Goal: Task Accomplishment & Management: Manage account settings

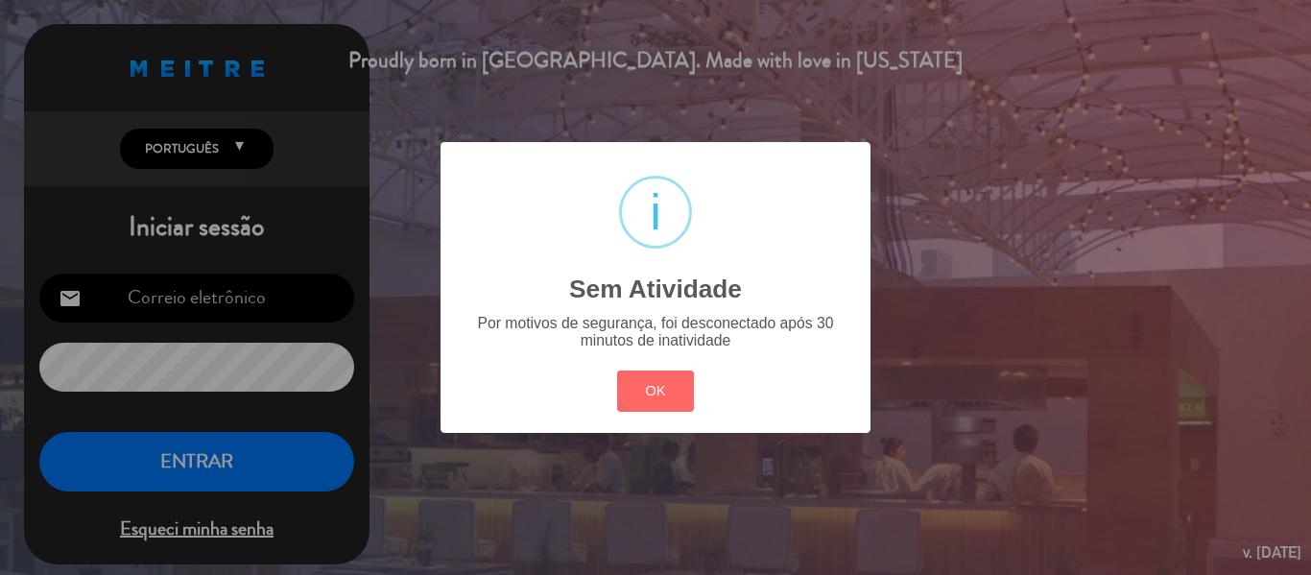
type input "[EMAIL_ADDRESS][DOMAIN_NAME]"
click at [276, 473] on div "? ! i Sem Atividade × Por motivos de segurança, foi desconectado após 30 minuto…" at bounding box center [655, 287] width 1311 height 575
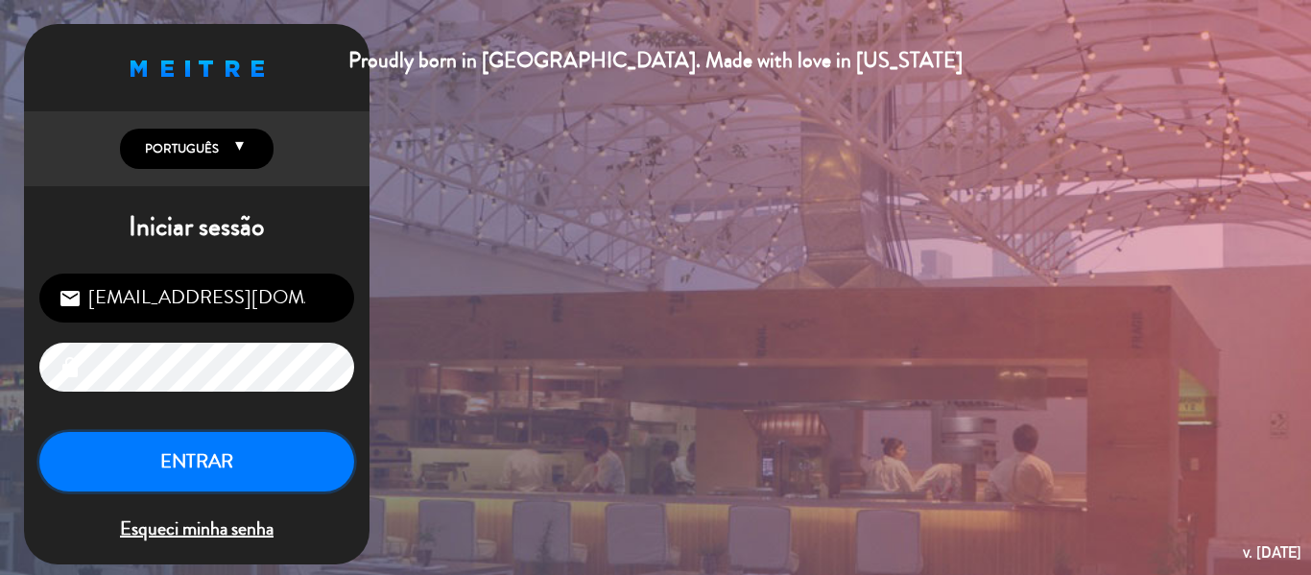
click at [276, 462] on button "ENTRAR" at bounding box center [196, 462] width 315 height 60
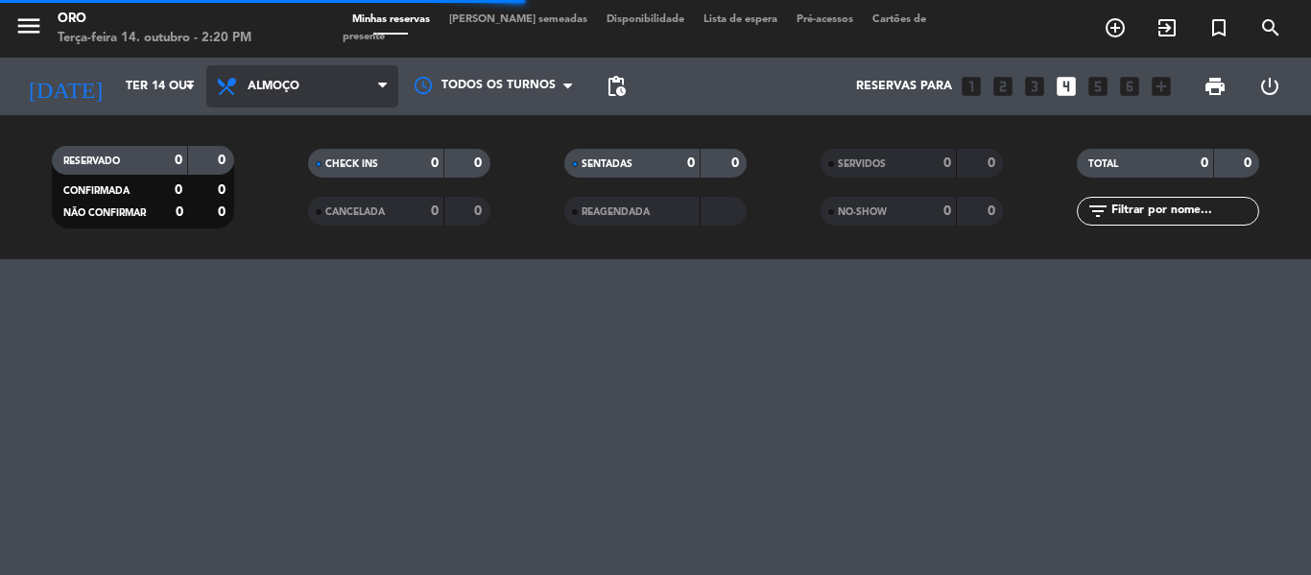
click at [393, 87] on span at bounding box center [387, 87] width 19 height 18
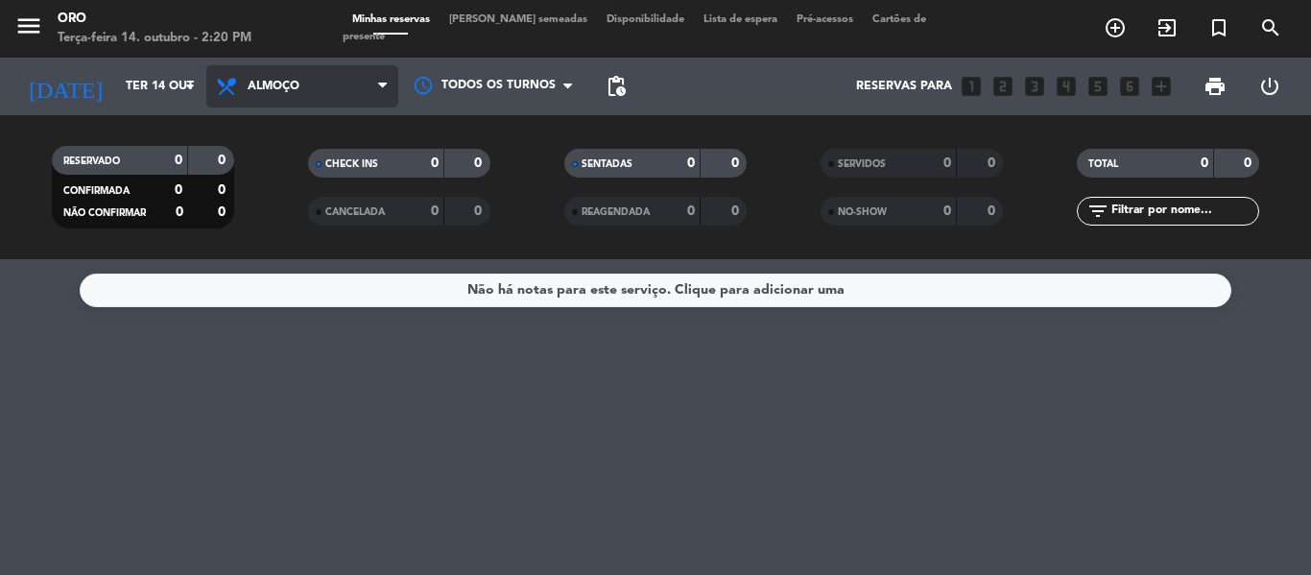
click at [334, 97] on span "Almoço" at bounding box center [302, 86] width 192 height 42
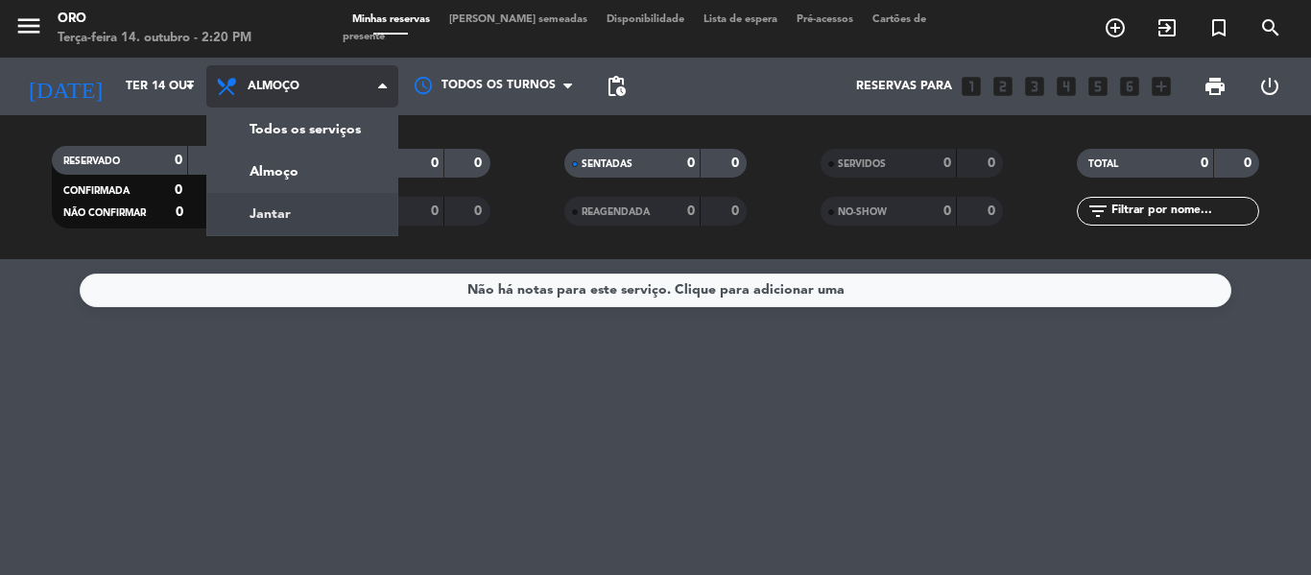
click at [311, 209] on div "menu Oro Terça-feira 14. outubro - 2:20 PM Minhas reservas Mesas semeadas Dispo…" at bounding box center [655, 129] width 1311 height 259
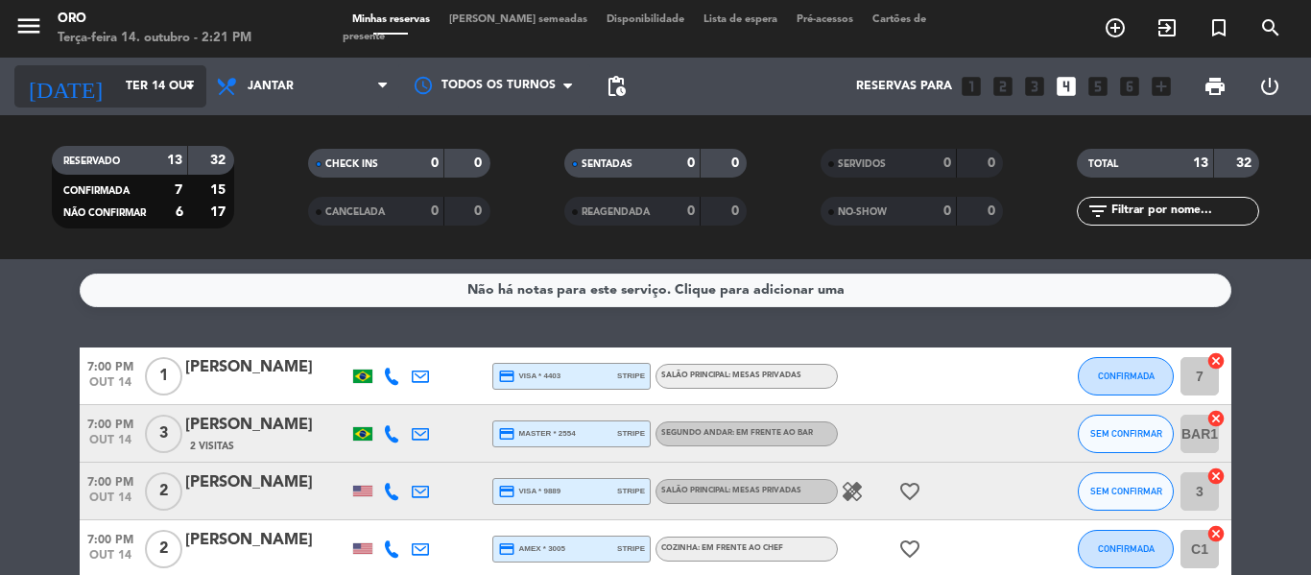
click at [189, 85] on icon "arrow_drop_down" at bounding box center [190, 86] width 23 height 23
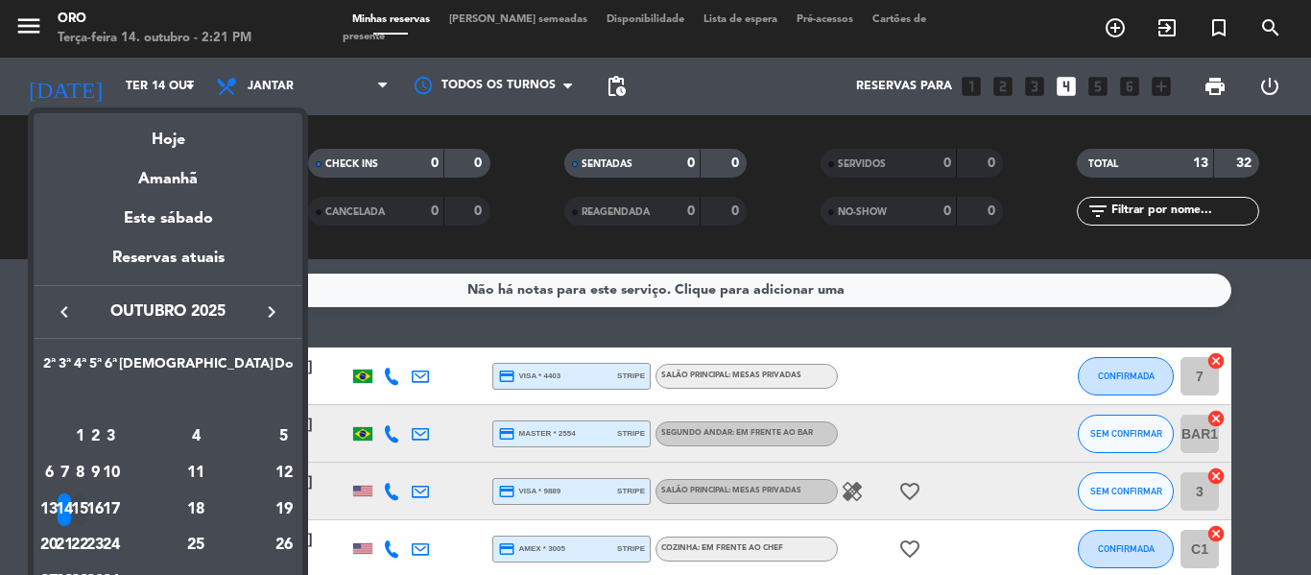
click at [87, 503] on div "15" at bounding box center [80, 509] width 14 height 33
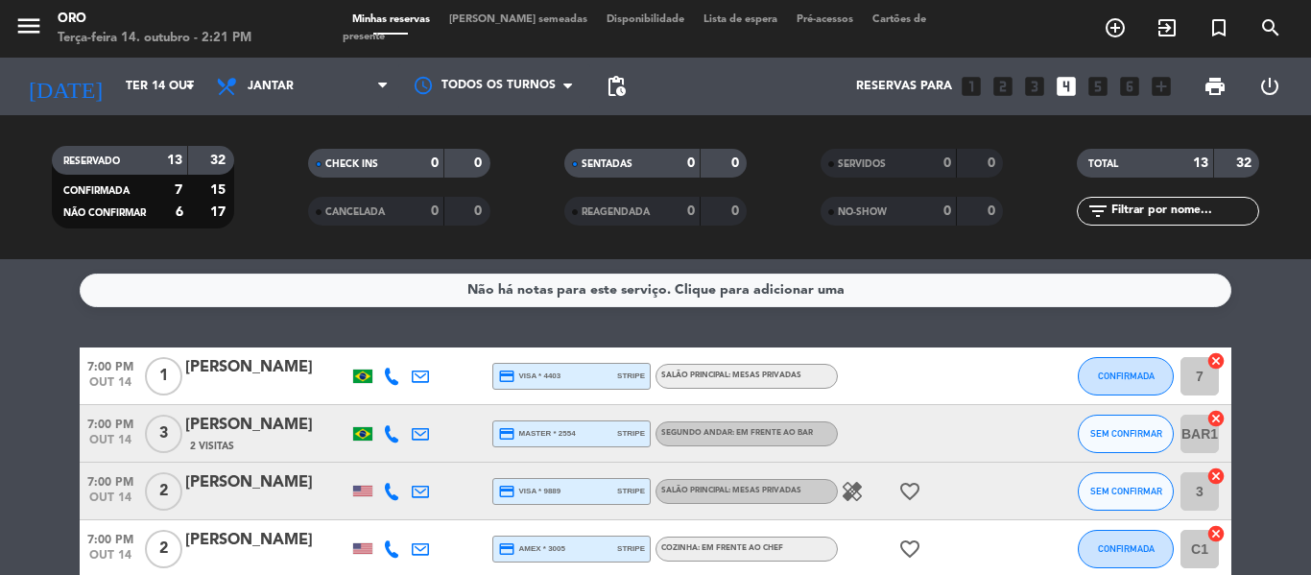
type input "Qua 15 out"
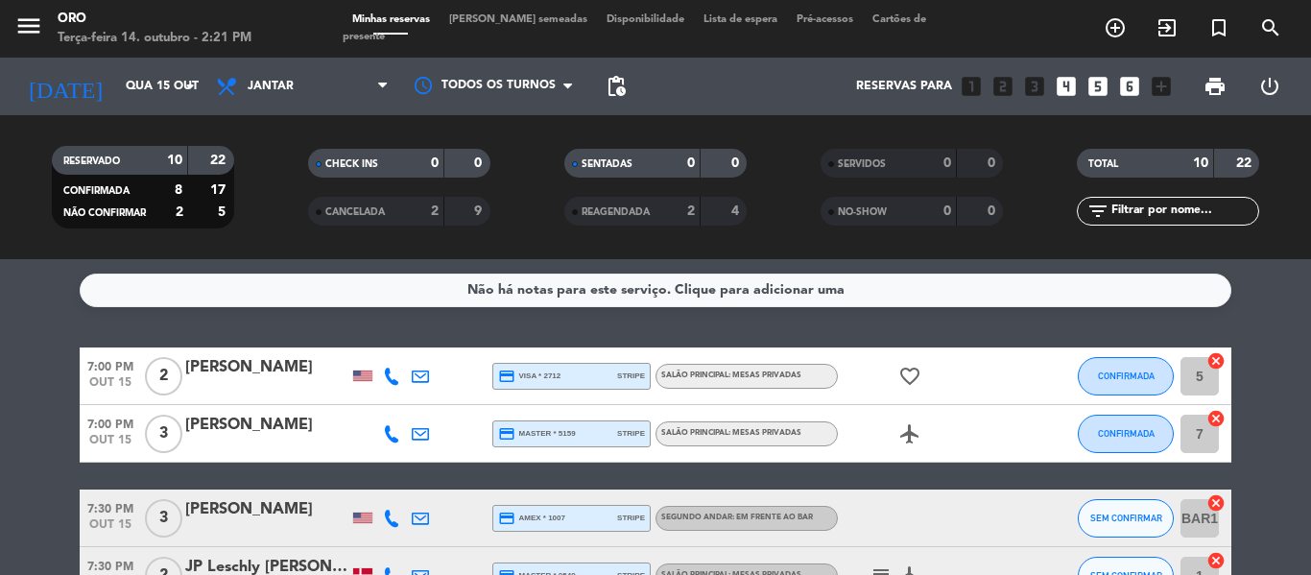
click at [694, 25] on span "Lista de espera" at bounding box center [740, 19] width 93 height 11
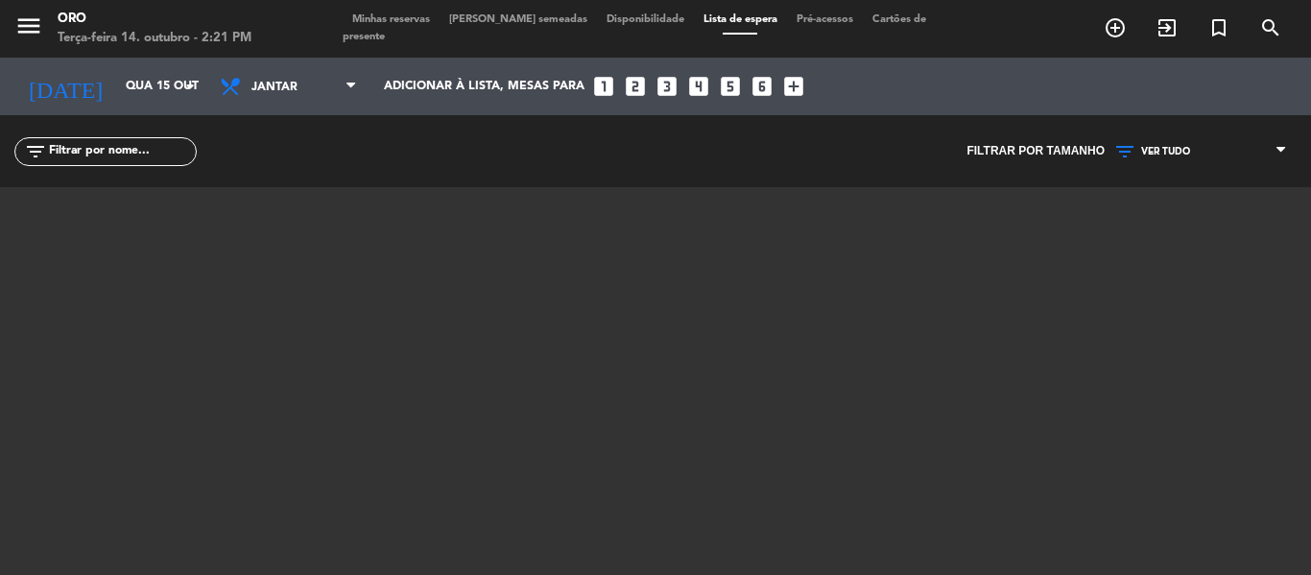
click at [400, 25] on span "Minhas reservas" at bounding box center [391, 19] width 97 height 11
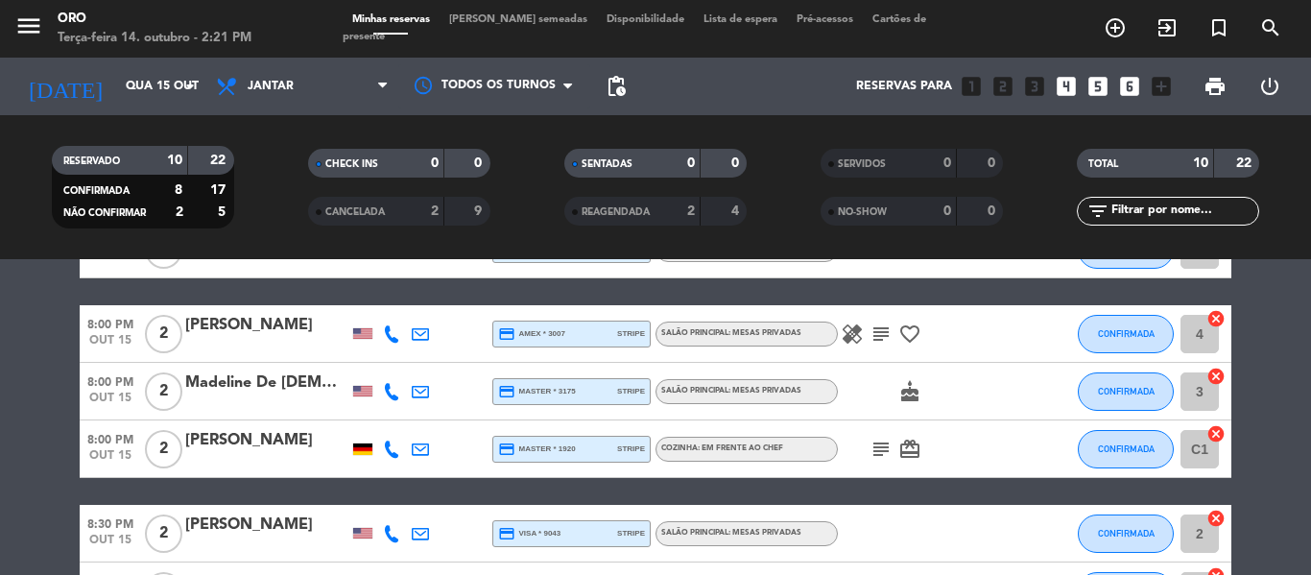
scroll to position [480, 0]
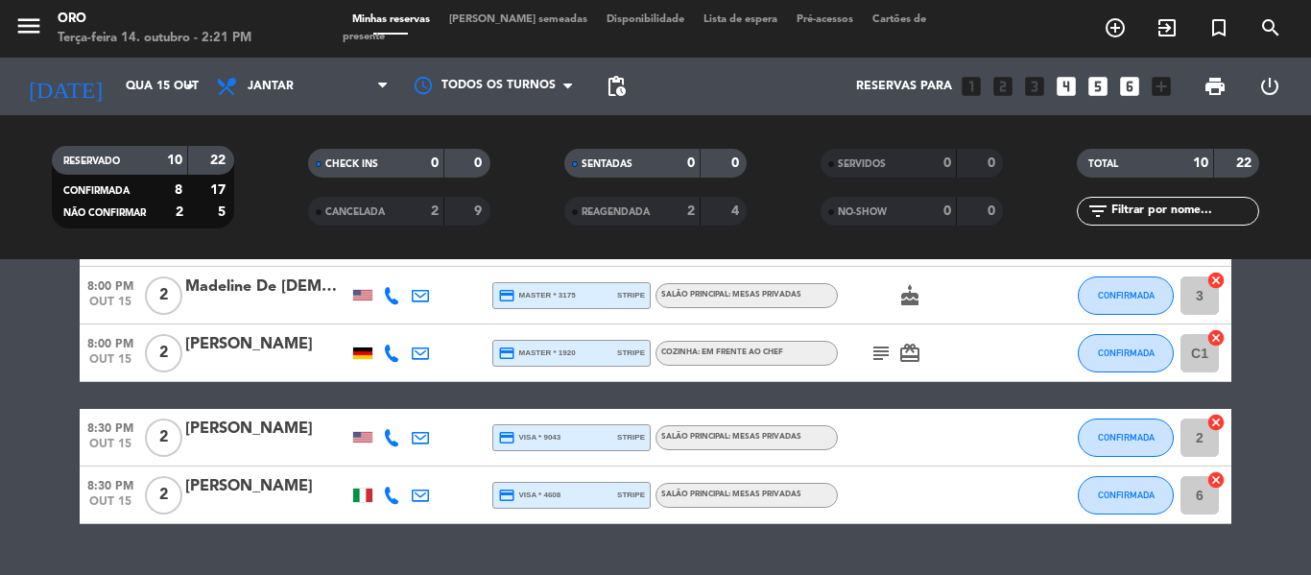
click at [1072, 83] on icon "looks_4" at bounding box center [1066, 86] width 25 height 25
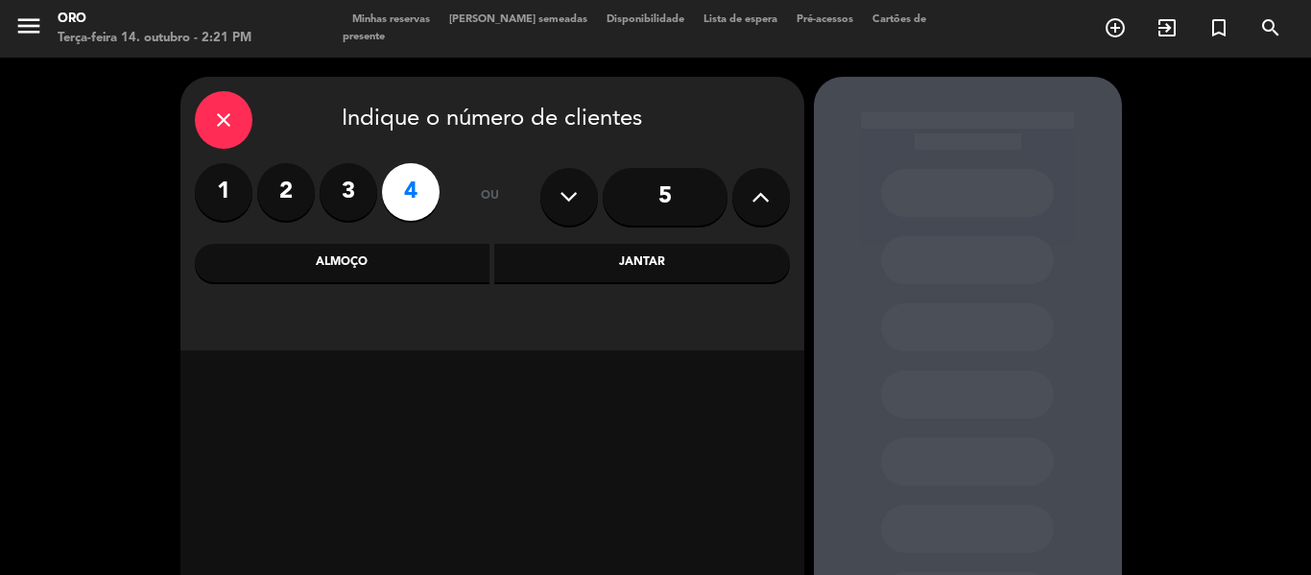
click at [230, 127] on icon "close" at bounding box center [223, 119] width 23 height 23
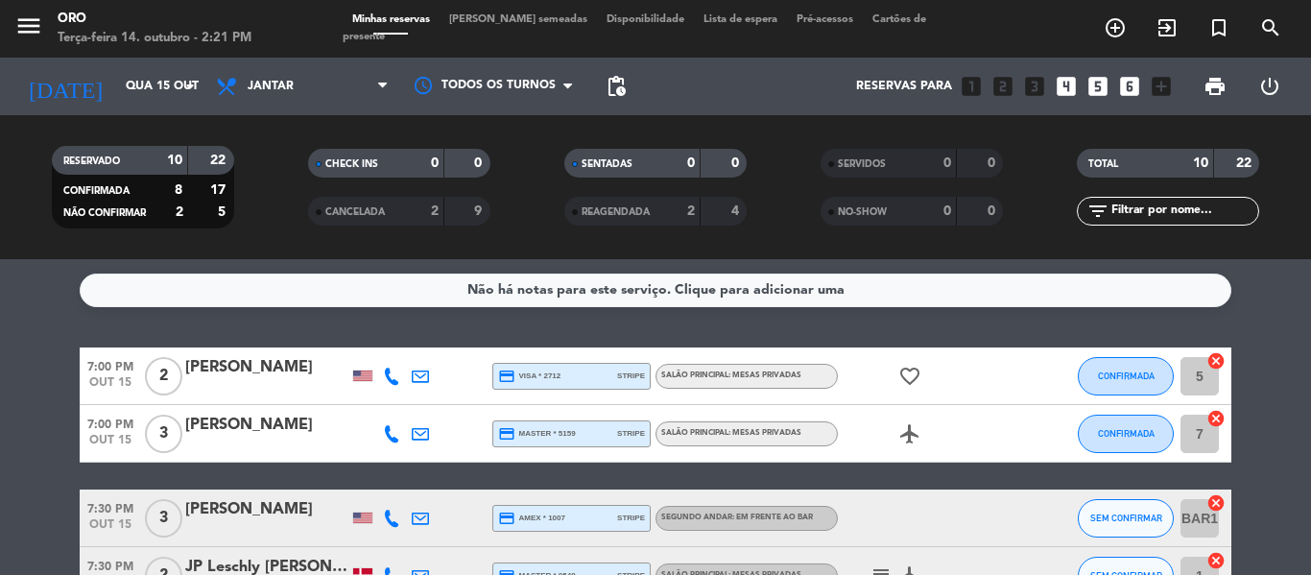
click at [1067, 84] on icon "looks_4" at bounding box center [1066, 86] width 25 height 25
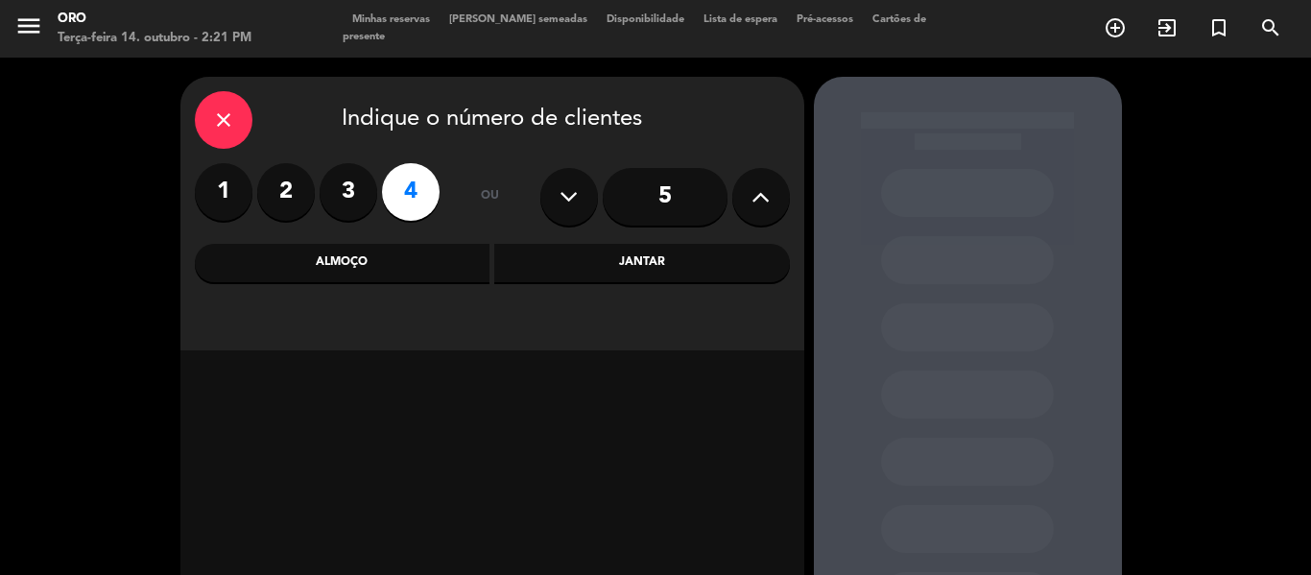
click at [715, 264] on div "Jantar" at bounding box center [642, 263] width 296 height 38
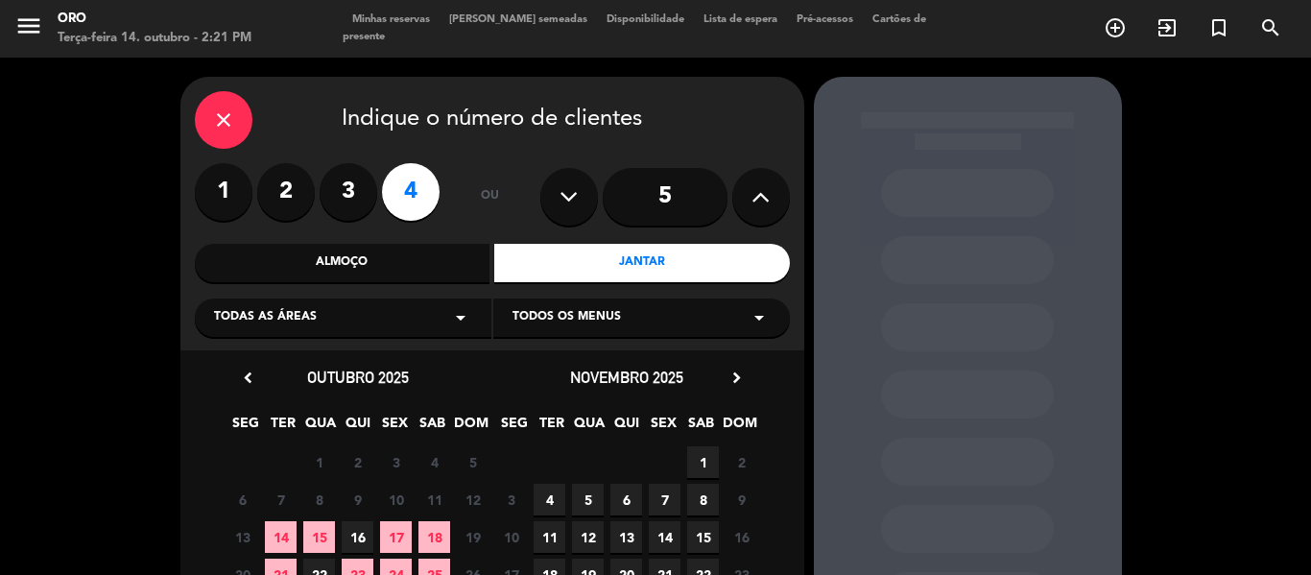
click at [331, 533] on span "15" at bounding box center [319, 537] width 32 height 32
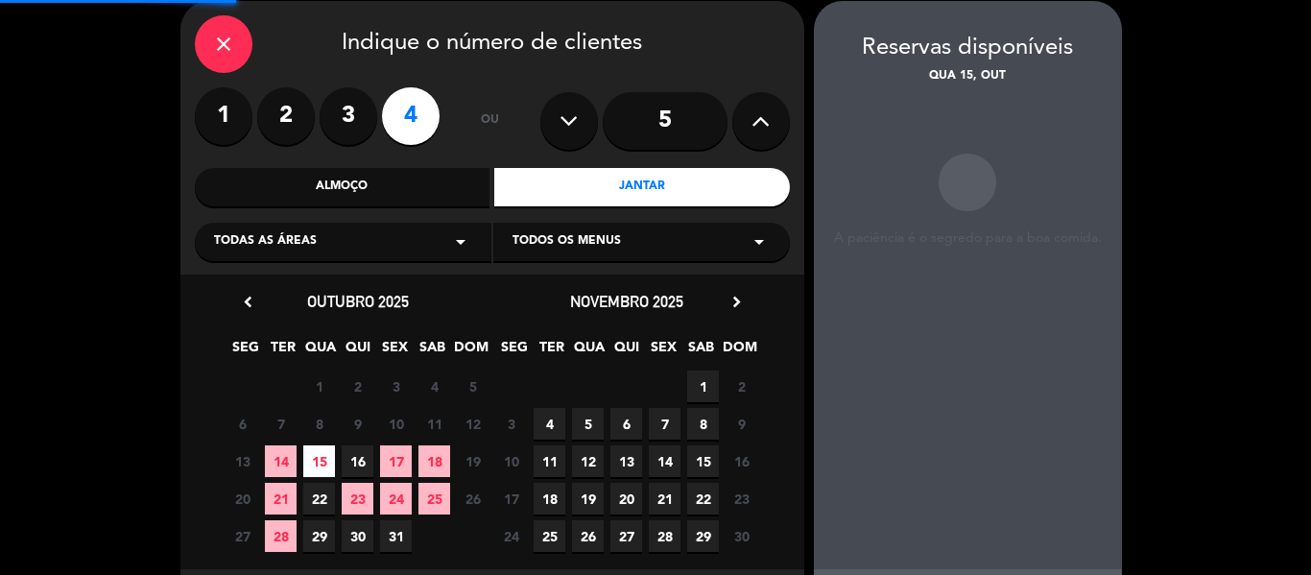
scroll to position [77, 0]
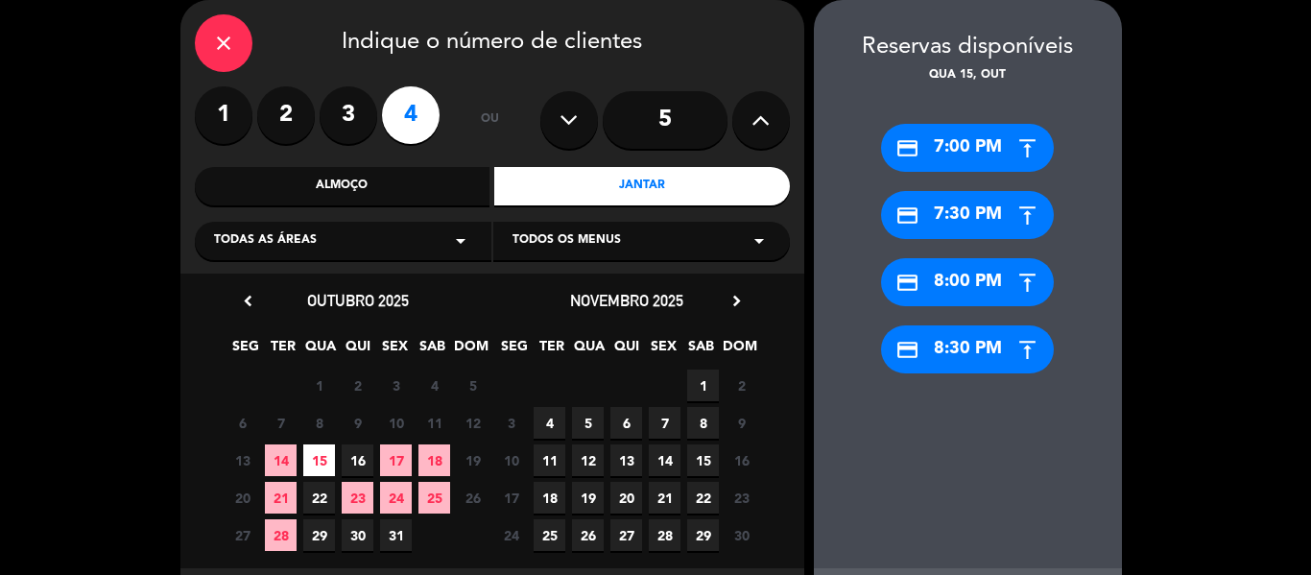
click at [989, 155] on div "credit_card 7:00 PM" at bounding box center [967, 148] width 173 height 48
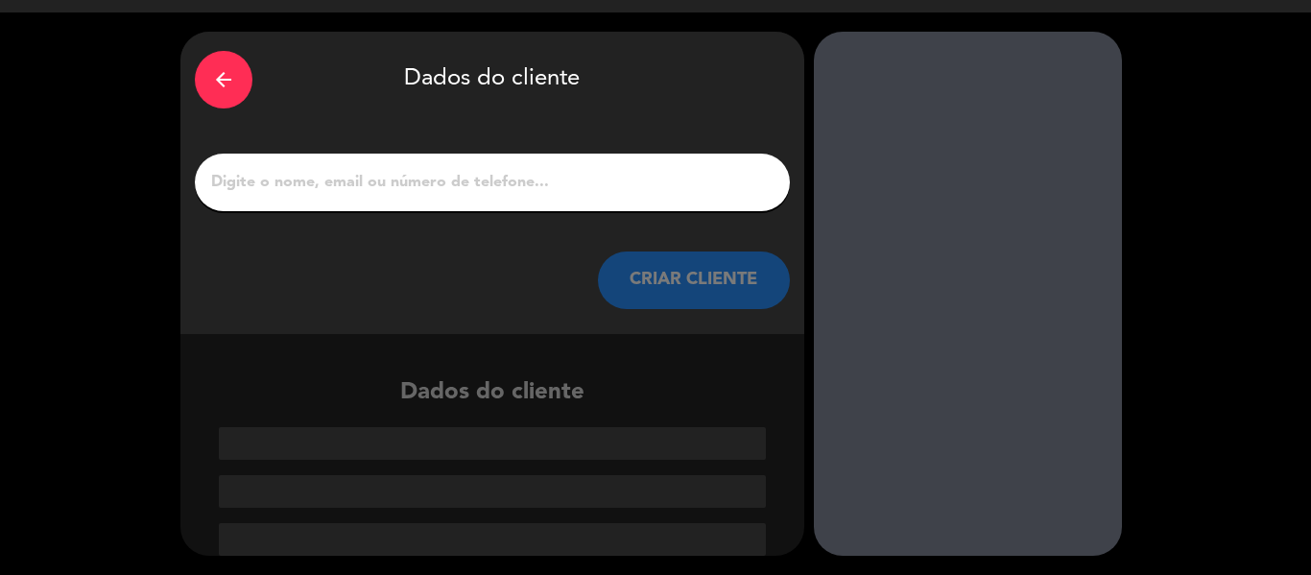
scroll to position [45, 0]
click at [588, 199] on div at bounding box center [492, 183] width 595 height 58
click at [587, 163] on div at bounding box center [492, 183] width 595 height 58
click at [584, 186] on input "1" at bounding box center [492, 182] width 566 height 27
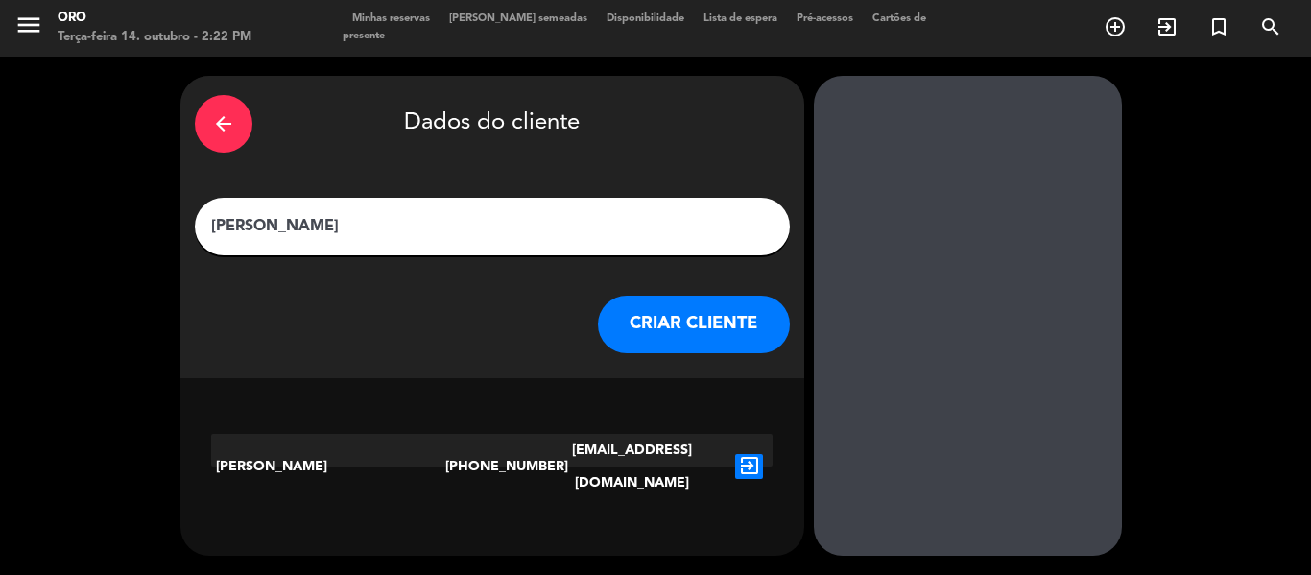
type input "[PERSON_NAME]"
click at [750, 454] on icon "exit_to_app" at bounding box center [749, 466] width 28 height 25
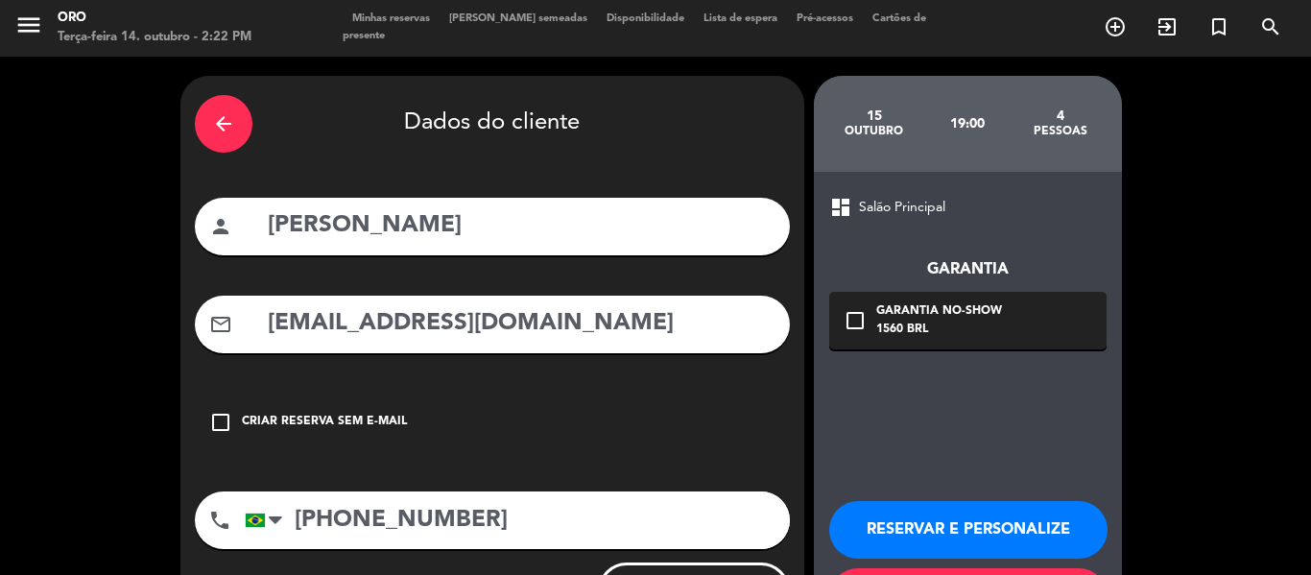
click at [389, 324] on input "[EMAIL_ADDRESS][DOMAIN_NAME]" at bounding box center [521, 323] width 510 height 39
type input "[EMAIL_ADDRESS][DOMAIN_NAME]"
drag, startPoint x: 363, startPoint y: 519, endPoint x: 556, endPoint y: 520, distance: 192.9
click at [556, 520] on input "[PHONE_NUMBER]" at bounding box center [517, 520] width 545 height 58
type input "[PHONE_NUMBER]"
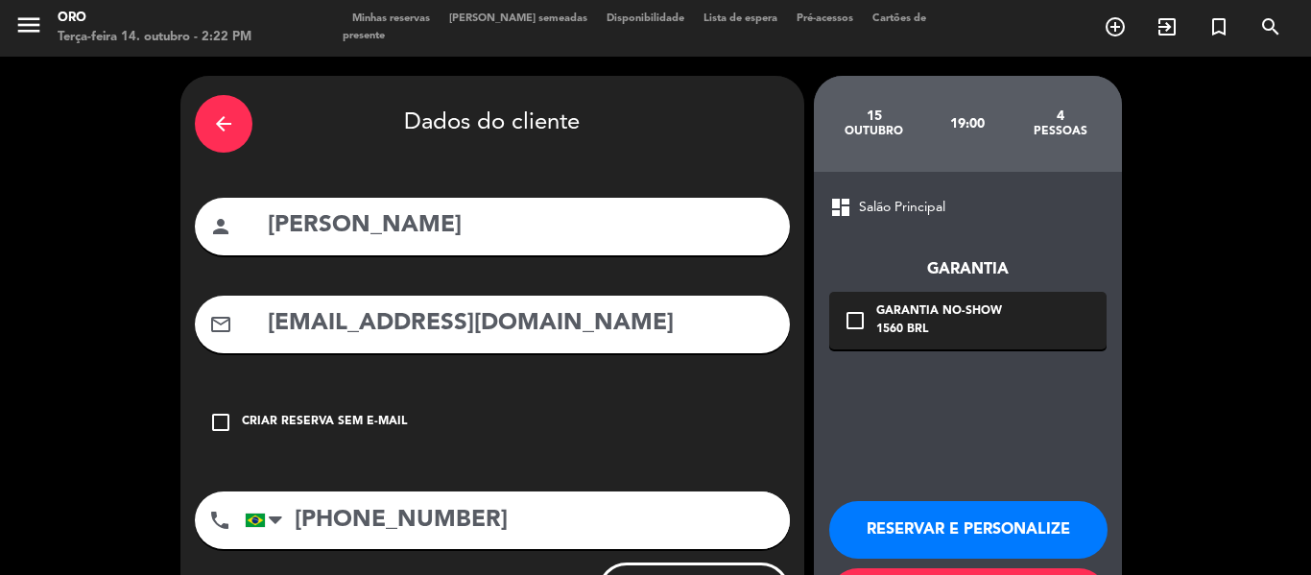
click at [862, 317] on icon "check_box_outline_blank" at bounding box center [855, 320] width 23 height 23
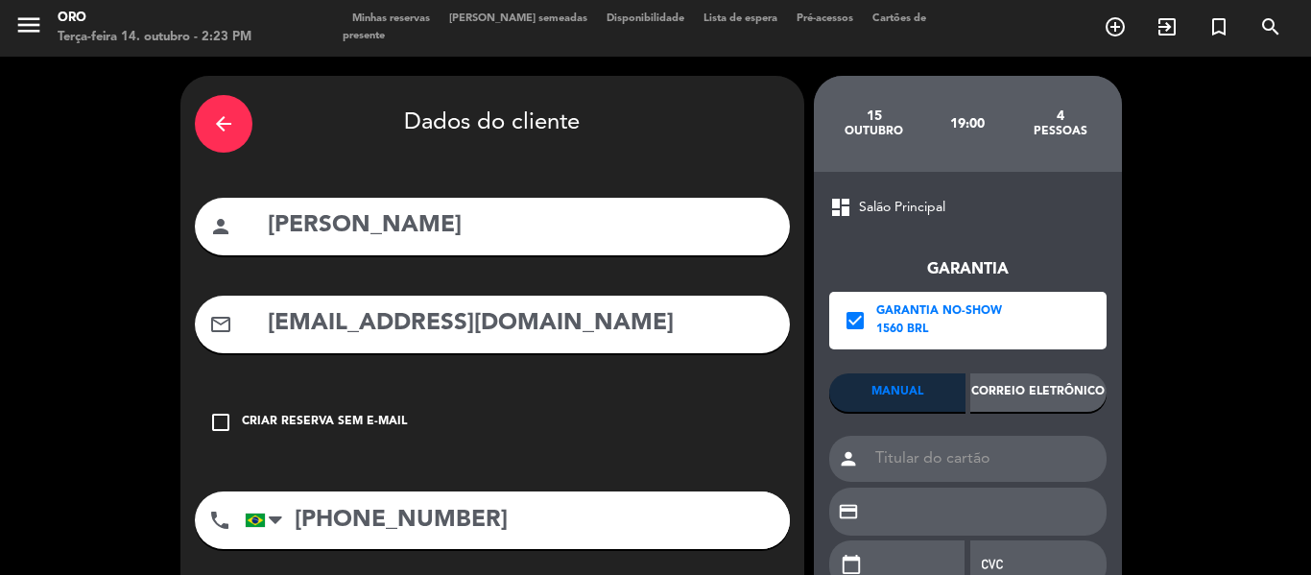
click at [1060, 386] on div "Correio eletrônico" at bounding box center [1038, 392] width 136 height 38
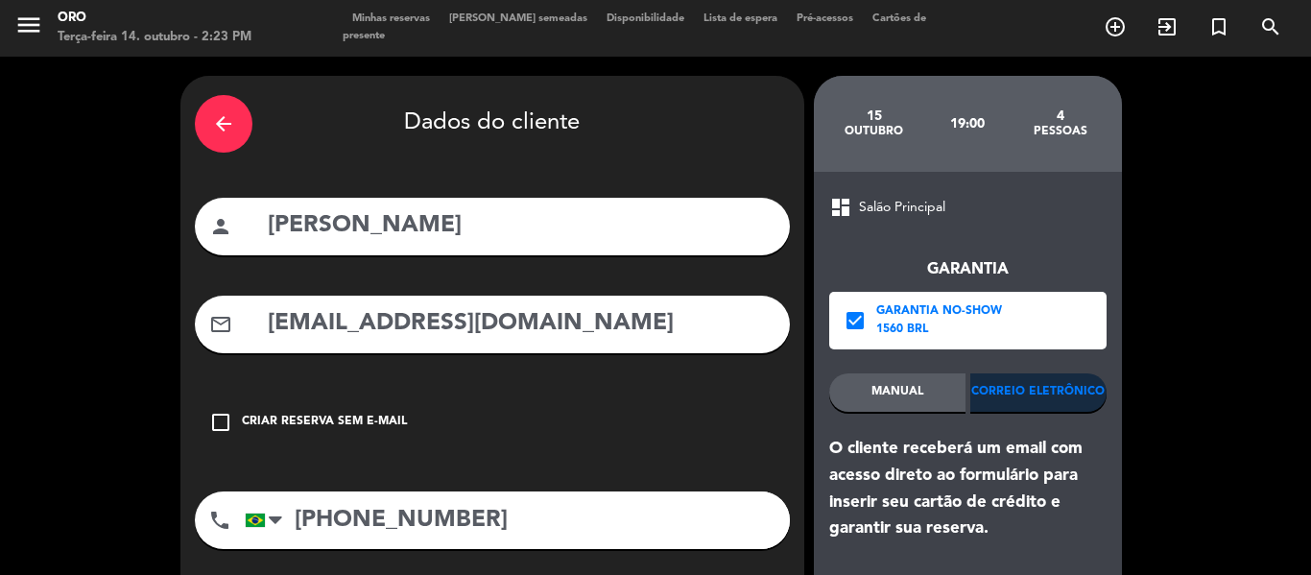
scroll to position [176, 0]
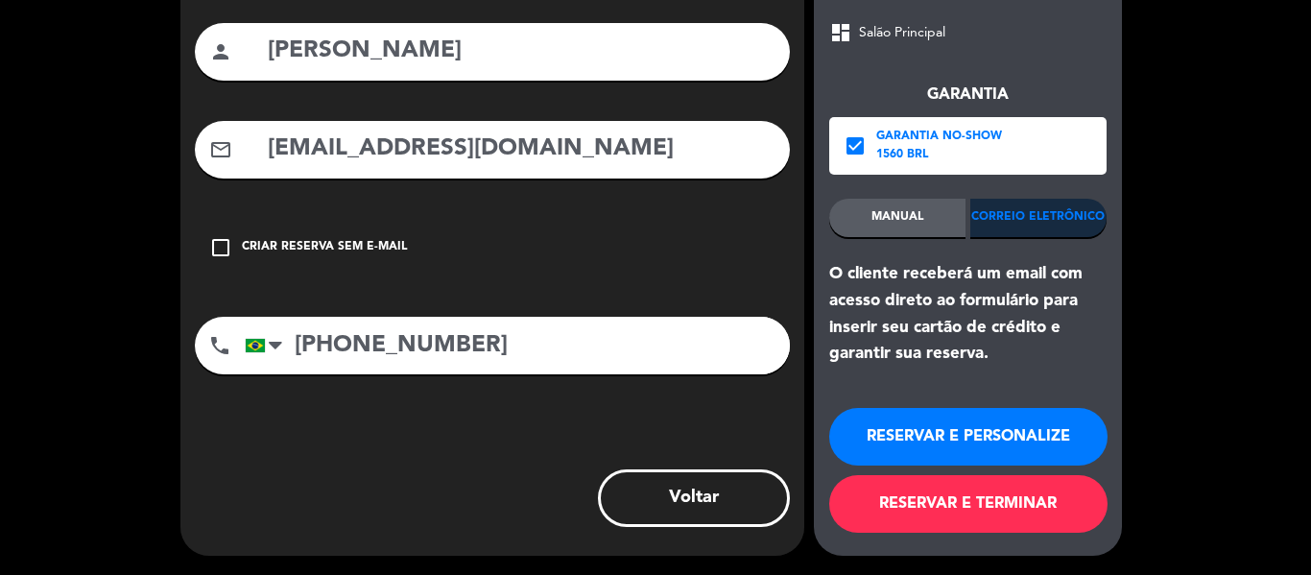
click at [985, 438] on button "RESERVAR E PERSONALIZE" at bounding box center [968, 437] width 278 height 58
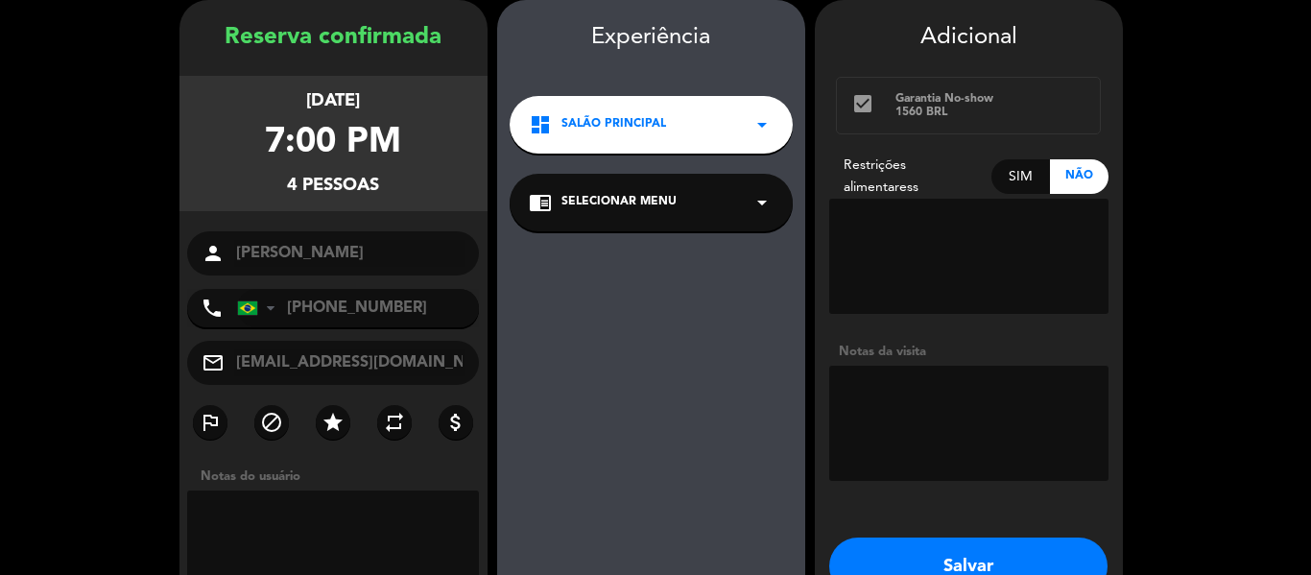
scroll to position [173, 0]
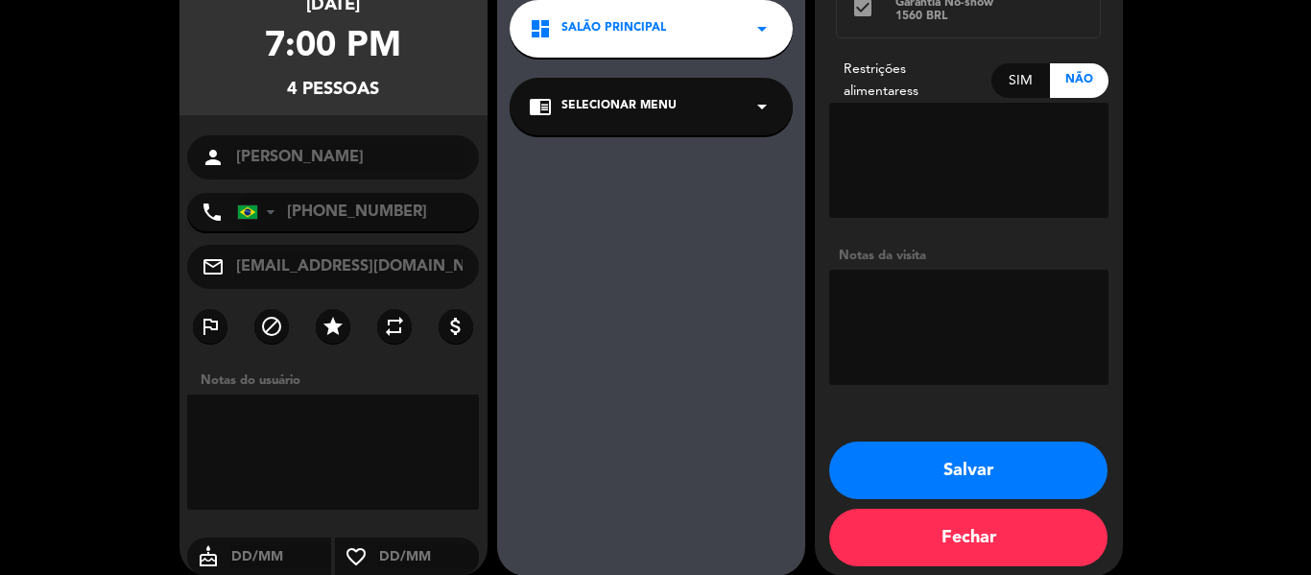
click at [977, 452] on button "Salvar" at bounding box center [968, 470] width 278 height 58
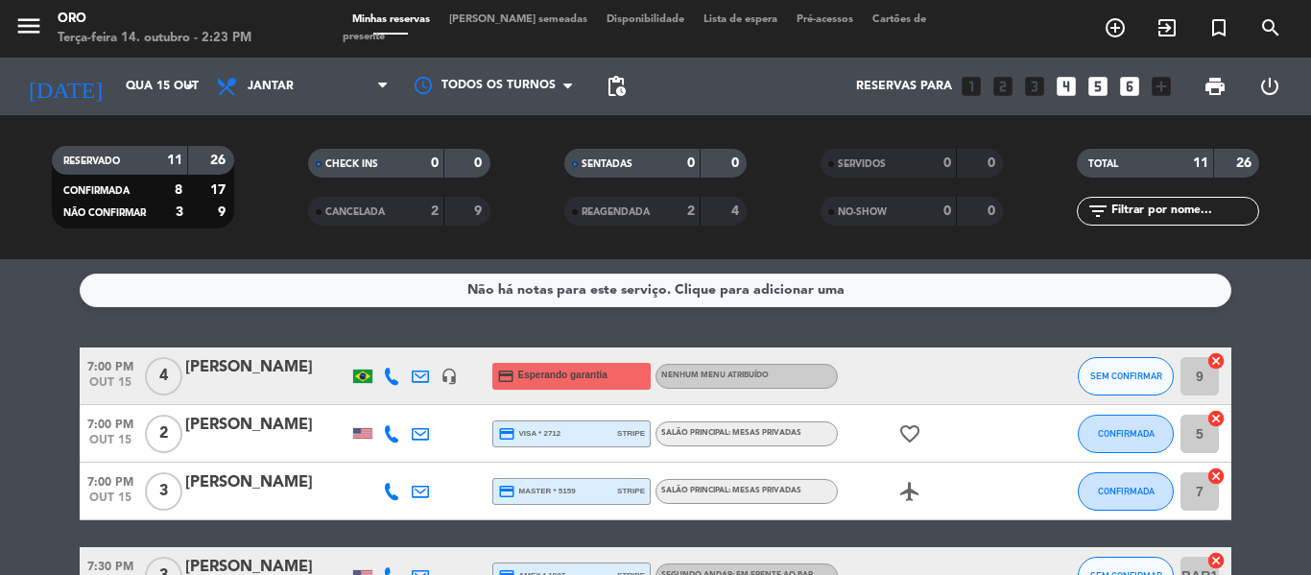
click at [294, 363] on div "[PERSON_NAME]" at bounding box center [266, 367] width 163 height 25
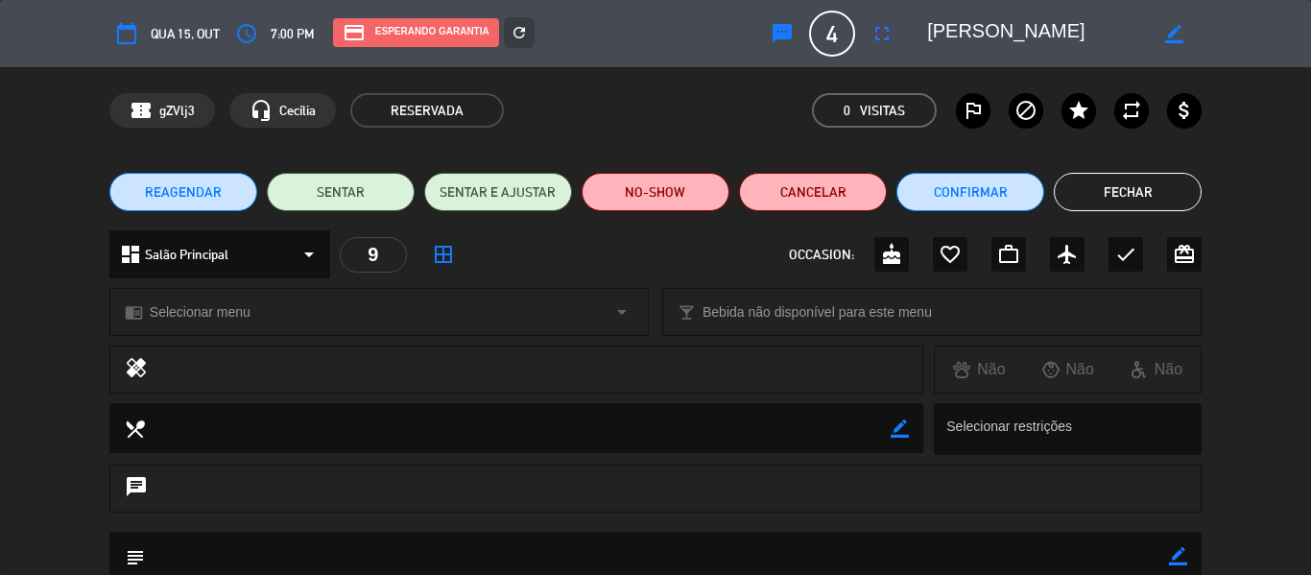
click at [1182, 29] on icon "border_color" at bounding box center [1174, 34] width 18 height 18
click at [1171, 31] on icon at bounding box center [1174, 34] width 18 height 18
click at [1171, 31] on icon "border_color" at bounding box center [1174, 34] width 18 height 18
drag, startPoint x: 965, startPoint y: 32, endPoint x: 885, endPoint y: 46, distance: 81.9
click at [885, 46] on div "calendar_today Qua 15, out access_time 7:00 PM credit_card Esperando garantia r…" at bounding box center [655, 34] width 1092 height 46
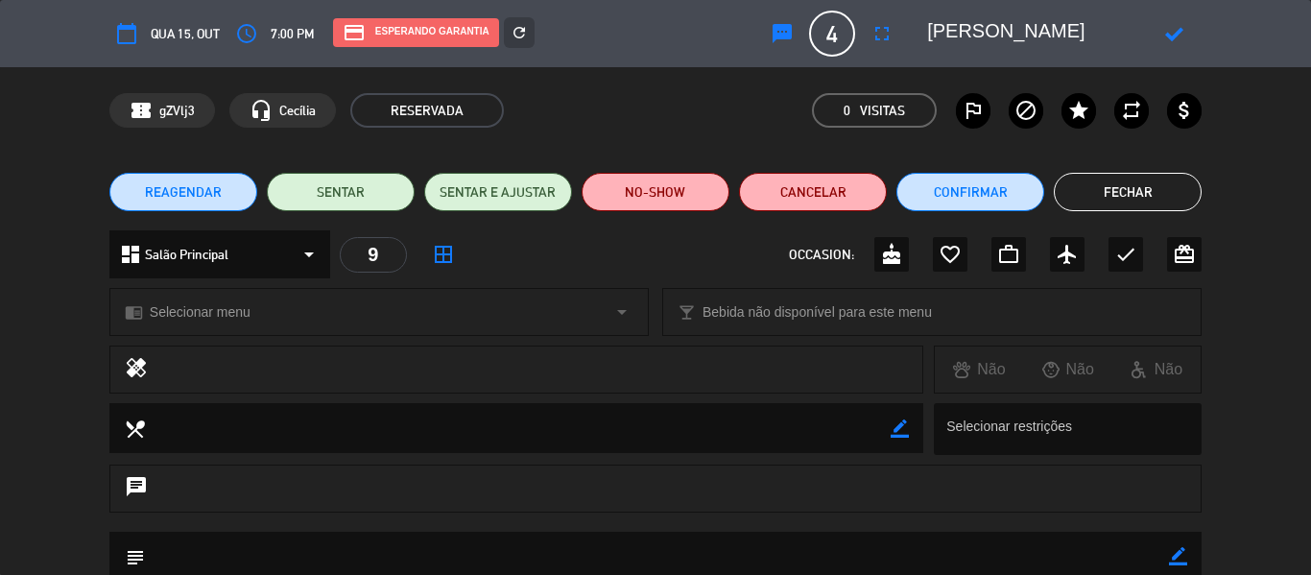
type textarea "[PERSON_NAME]"
click at [1177, 26] on icon at bounding box center [1174, 34] width 18 height 18
click at [1183, 551] on icon "border_color" at bounding box center [1178, 556] width 18 height 18
click at [1177, 547] on icon at bounding box center [1178, 556] width 18 height 18
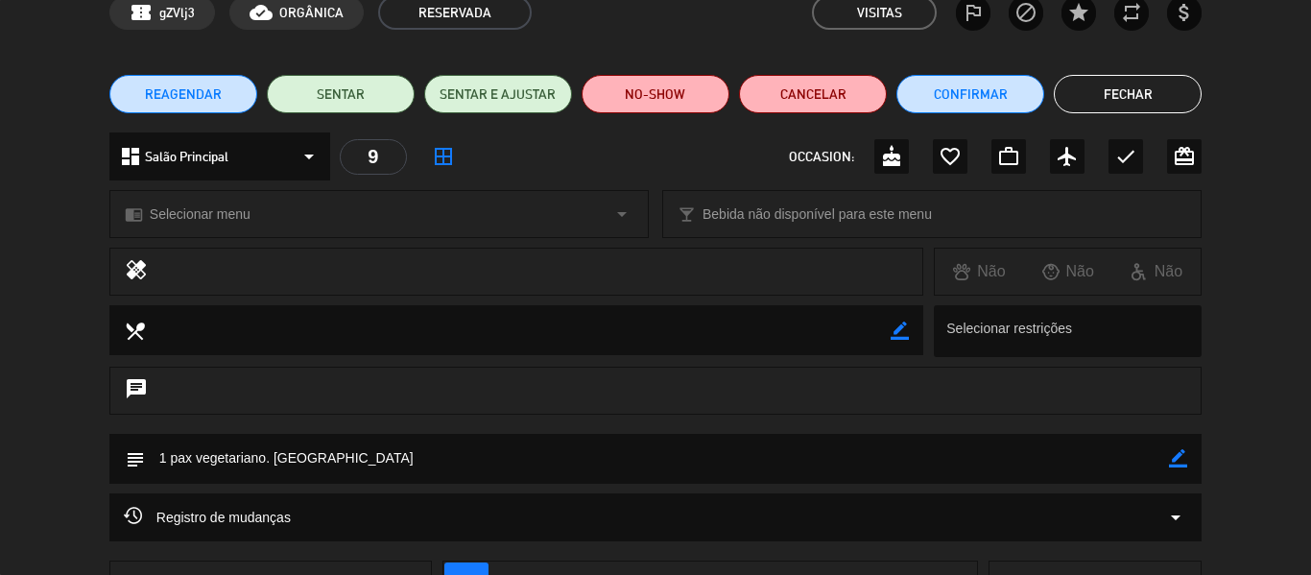
scroll to position [192, 0]
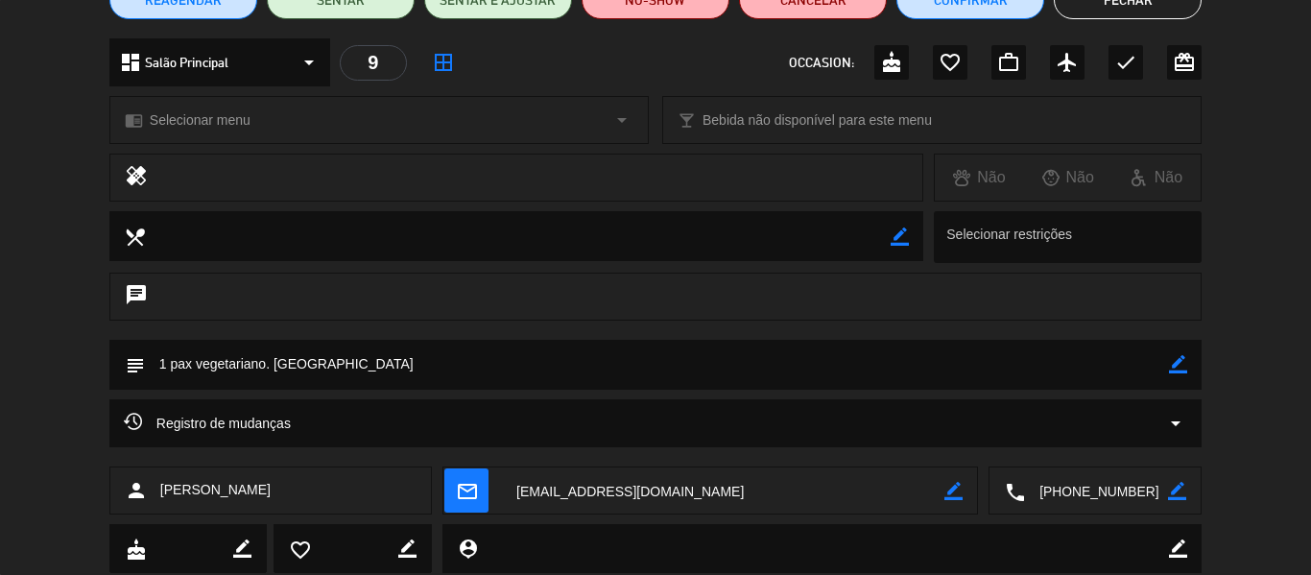
click at [472, 496] on icon "mail_outline" at bounding box center [466, 490] width 21 height 21
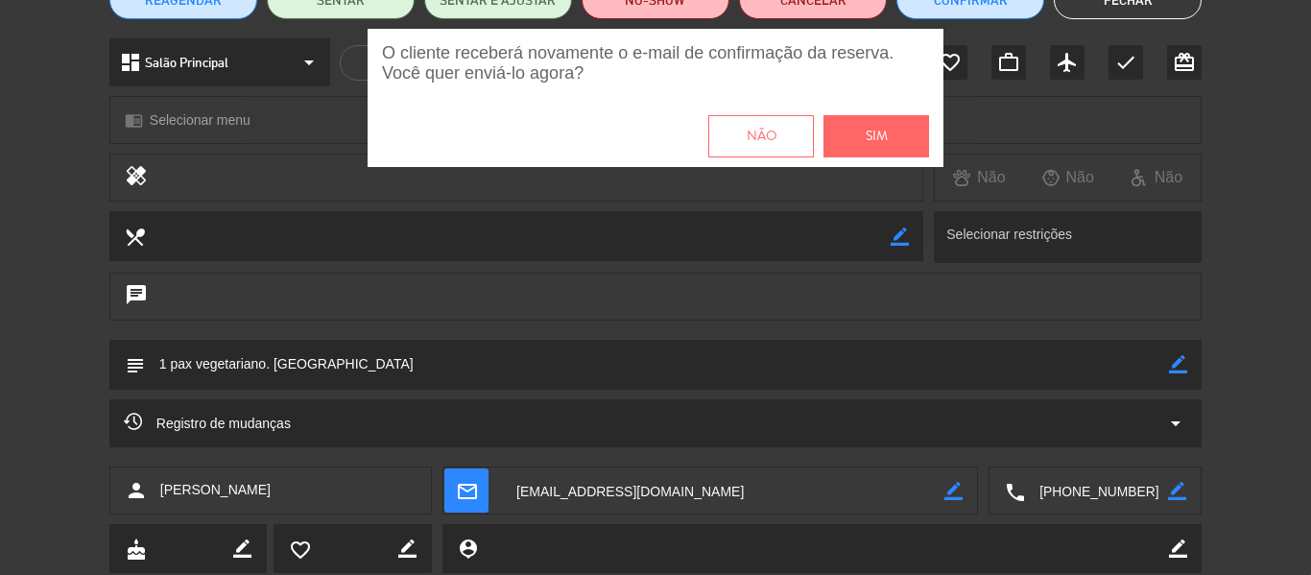
click at [880, 140] on span "Sim" at bounding box center [877, 137] width 22 height 22
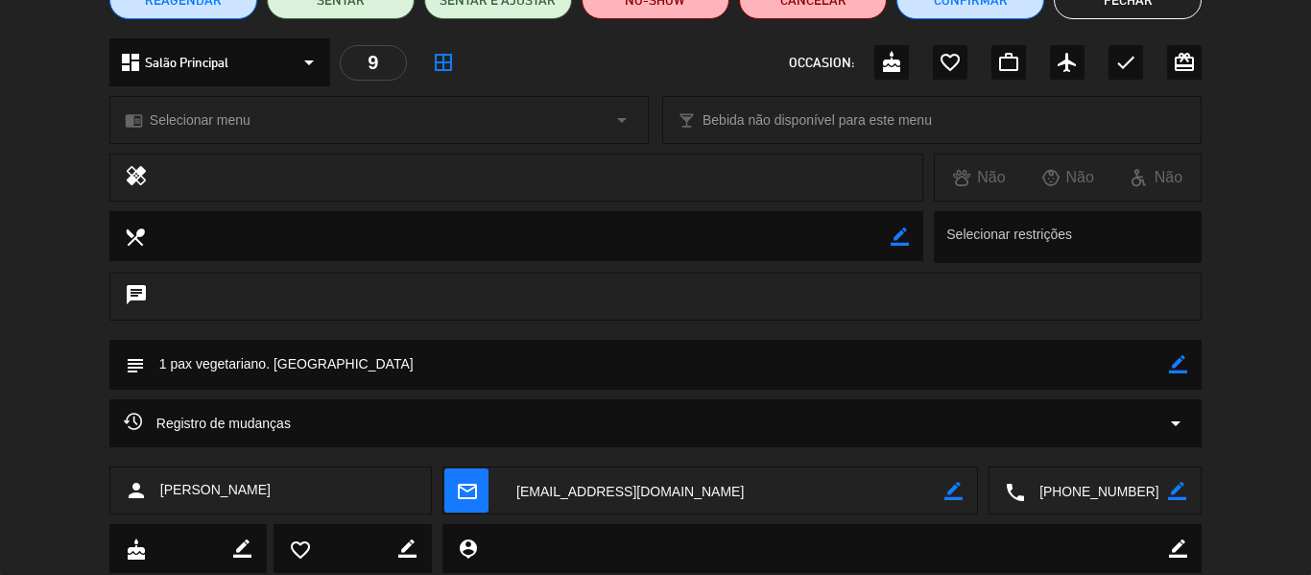
click at [1175, 364] on icon "border_color" at bounding box center [1178, 364] width 18 height 18
click at [274, 370] on textarea at bounding box center [657, 364] width 1024 height 49
type textarea "1 pax vegetariano, 3 pax não comem carne vermelha. [GEOGRAPHIC_DATA]"
click at [1177, 361] on icon at bounding box center [1178, 364] width 18 height 18
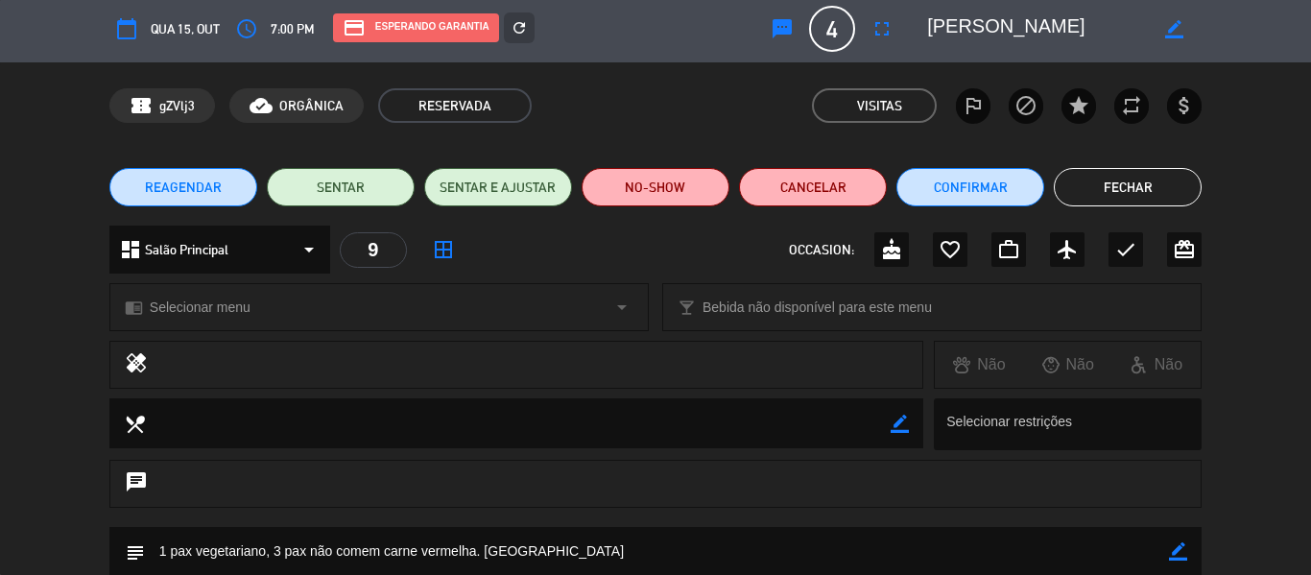
scroll to position [0, 0]
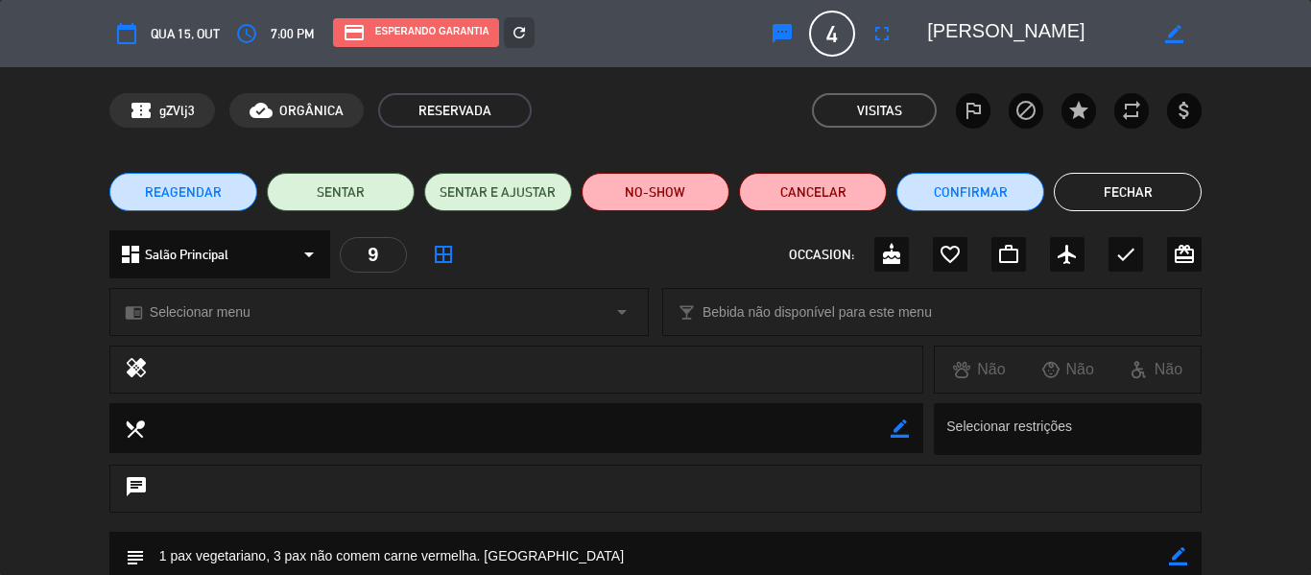
click at [1127, 192] on button "Fechar" at bounding box center [1128, 192] width 148 height 38
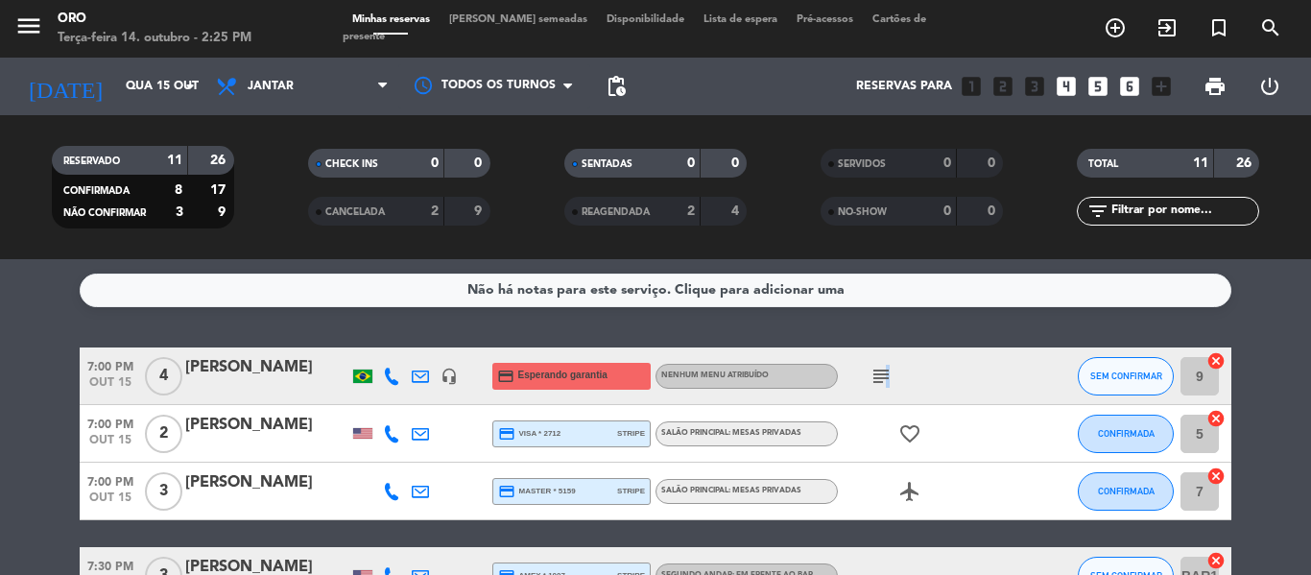
click at [883, 375] on icon "subject" at bounding box center [880, 376] width 23 height 23
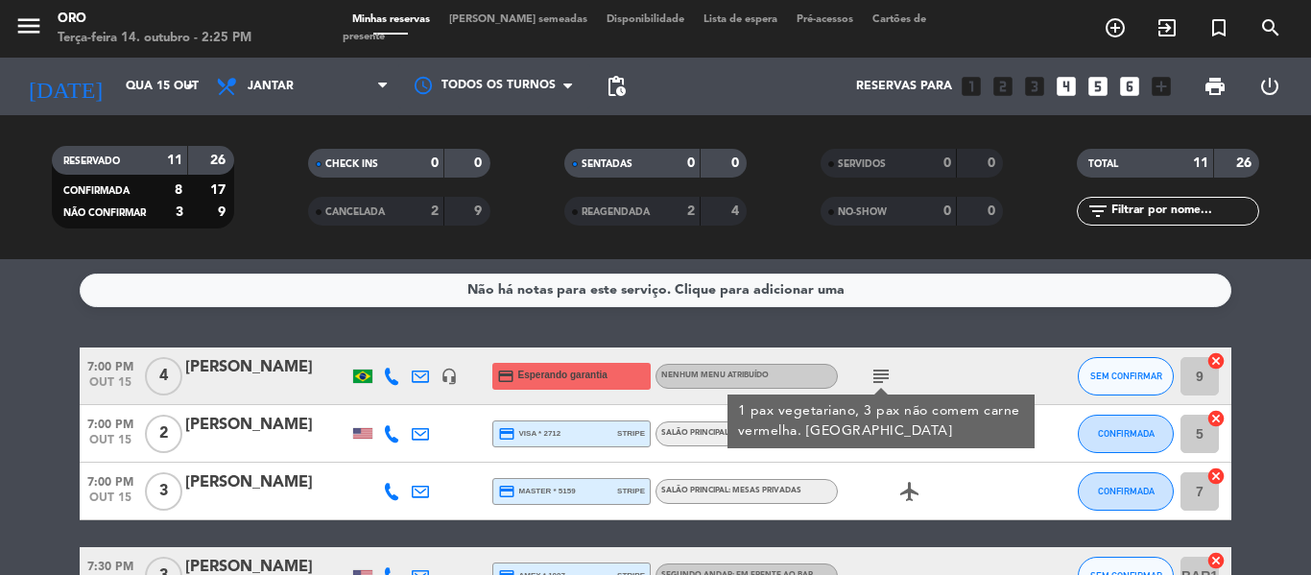
click at [273, 359] on div "[PERSON_NAME]" at bounding box center [266, 367] width 163 height 25
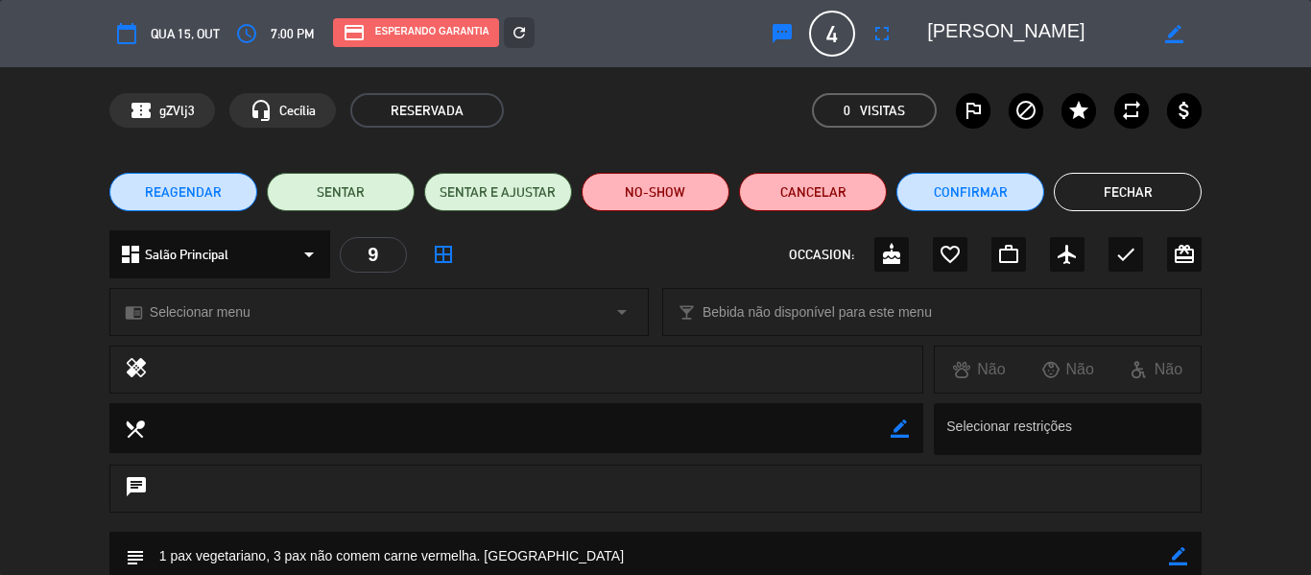
drag, startPoint x: 1179, startPoint y: 554, endPoint x: 1065, endPoint y: 561, distance: 113.5
click at [1177, 555] on icon "border_color" at bounding box center [1178, 556] width 18 height 18
click at [475, 553] on textarea at bounding box center [657, 556] width 1024 height 49
type textarea "1 pax vegetariano, 3 pax não comem carne vermelha, comem peixe e frutos do mar …"
click at [1176, 551] on icon at bounding box center [1178, 556] width 18 height 18
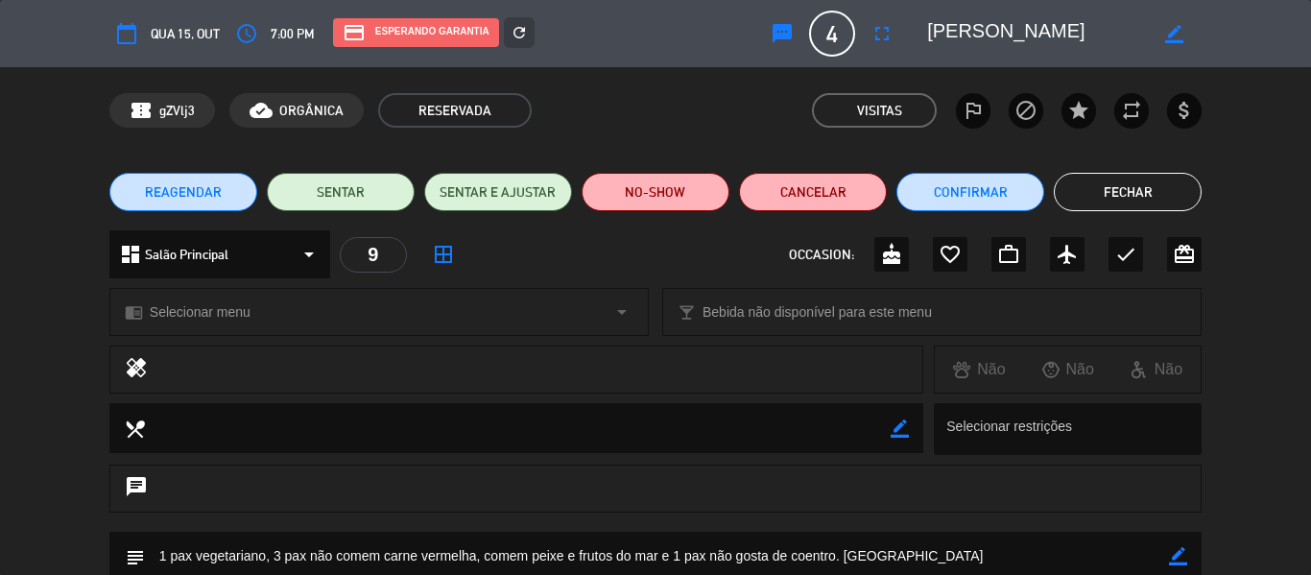
click at [1124, 196] on button "Fechar" at bounding box center [1128, 192] width 148 height 38
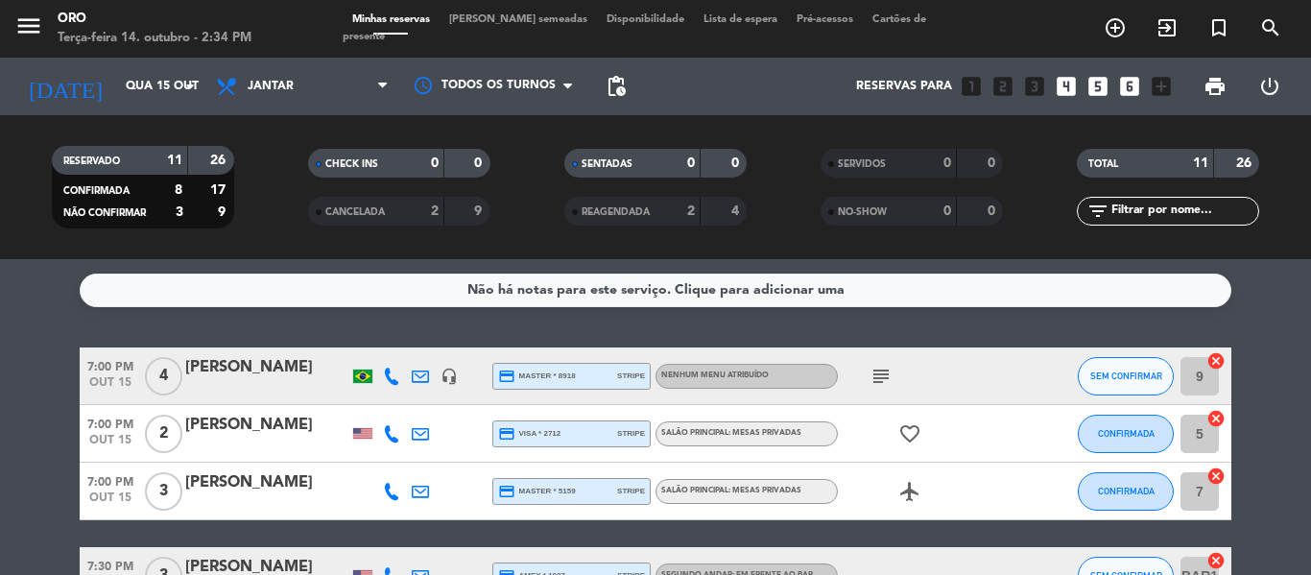
click at [250, 373] on div "[PERSON_NAME]" at bounding box center [266, 367] width 163 height 25
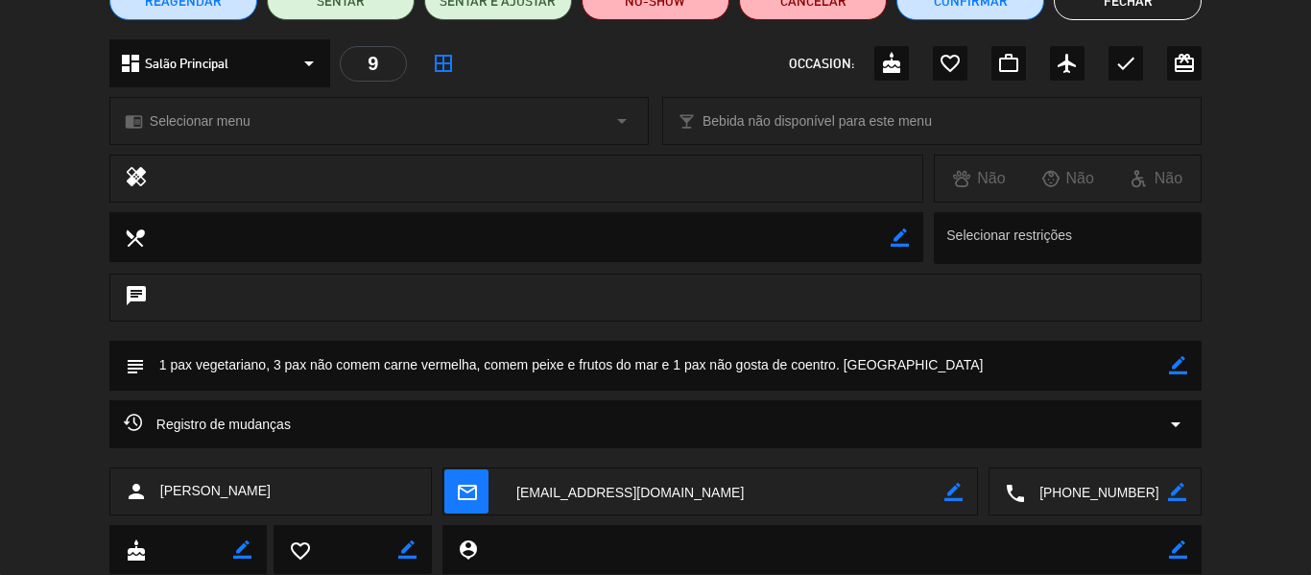
scroll to position [192, 0]
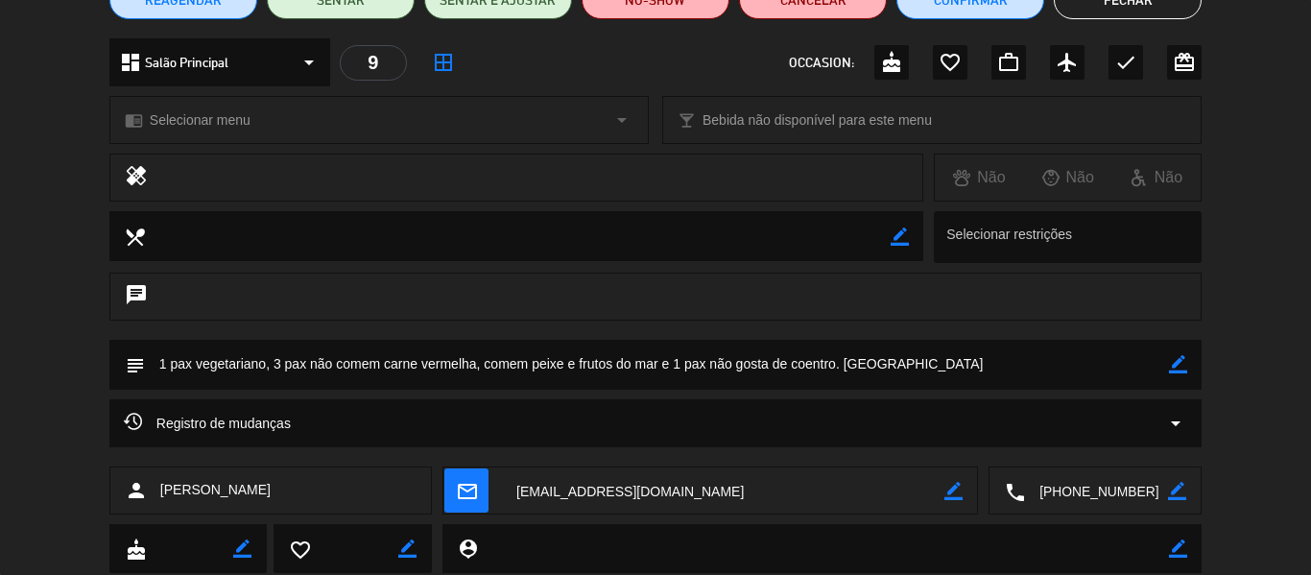
click at [1181, 484] on icon "border_color" at bounding box center [1177, 491] width 18 height 18
click at [1065, 497] on textarea at bounding box center [1096, 491] width 143 height 48
type textarea "[PHONE_NUMBER]"
click at [1181, 488] on icon at bounding box center [1177, 491] width 18 height 18
click at [1169, 13] on button "Fechar" at bounding box center [1128, 0] width 148 height 38
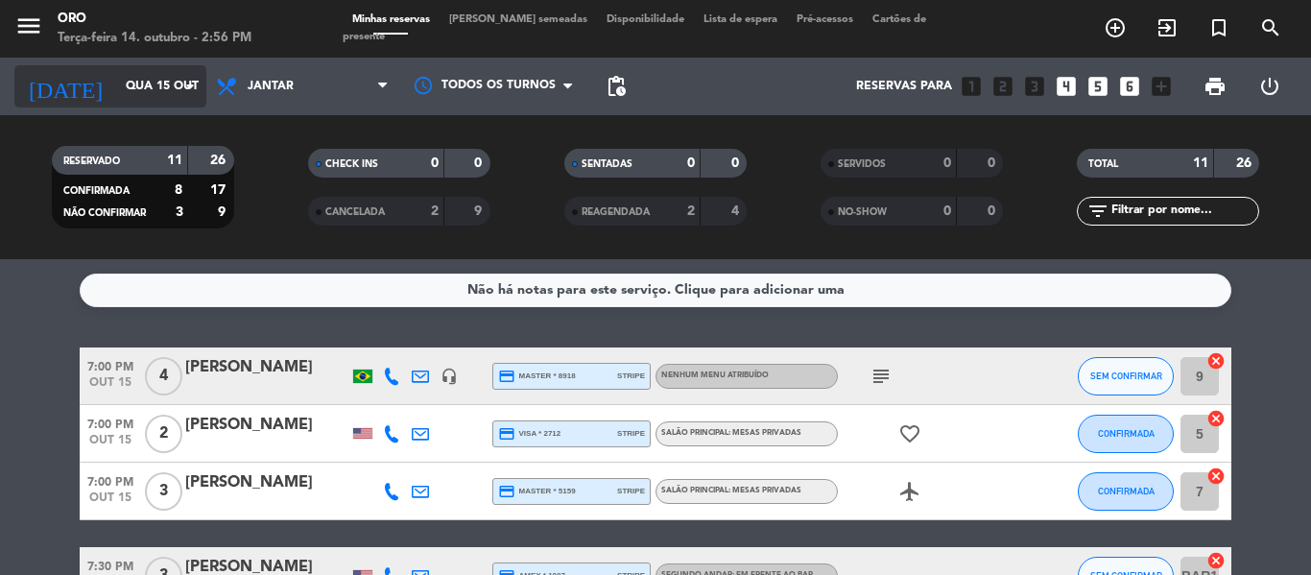
click at [195, 85] on icon "arrow_drop_down" at bounding box center [190, 86] width 23 height 23
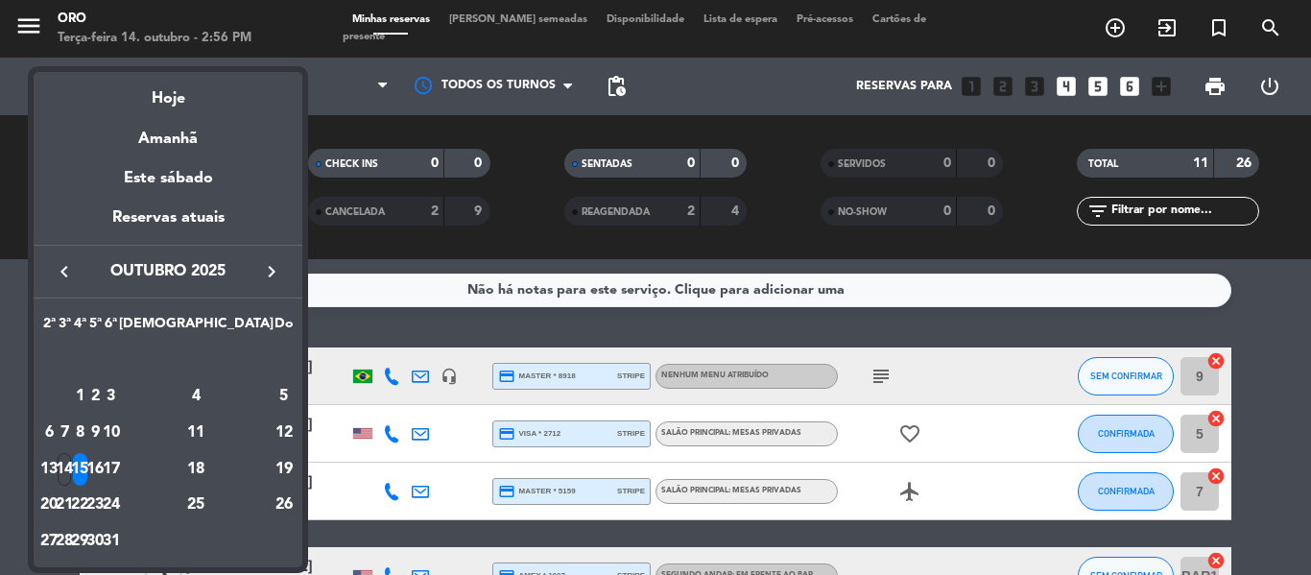
click at [266, 268] on icon "keyboard_arrow_right" at bounding box center [271, 271] width 23 height 23
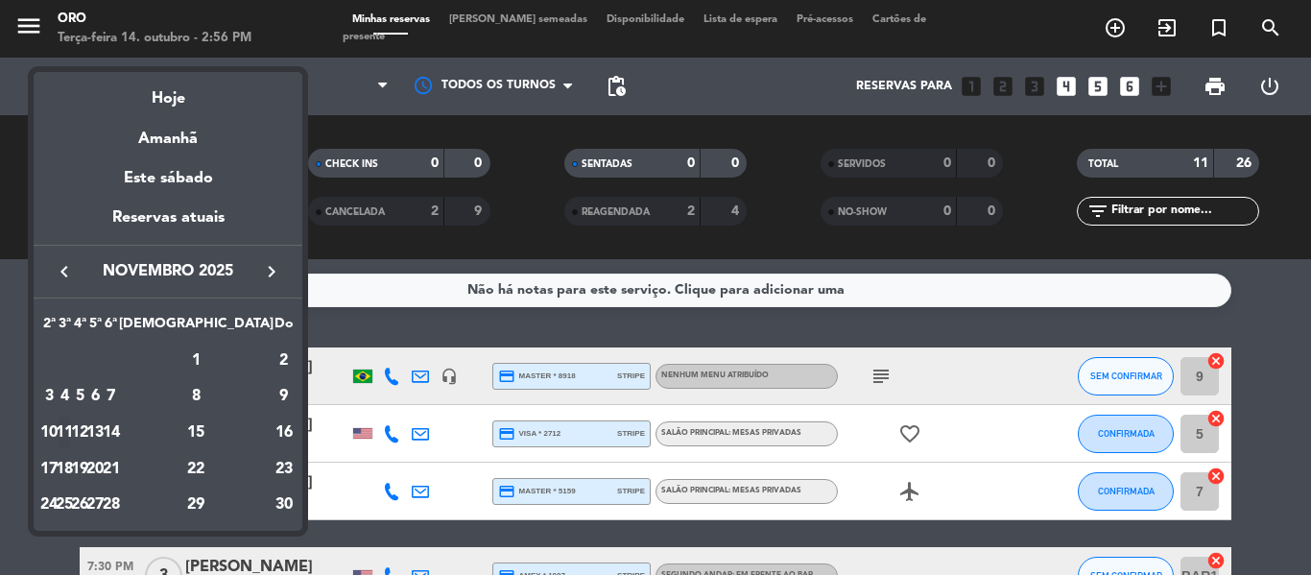
click at [72, 433] on div "11" at bounding box center [65, 433] width 14 height 33
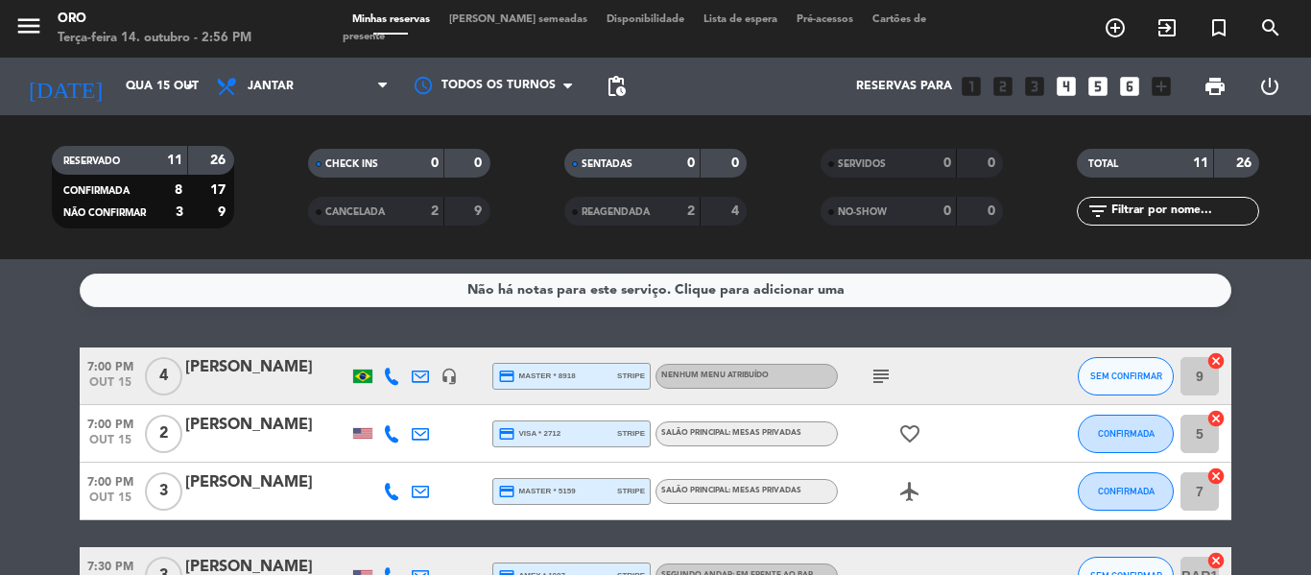
type input "[DATE]"
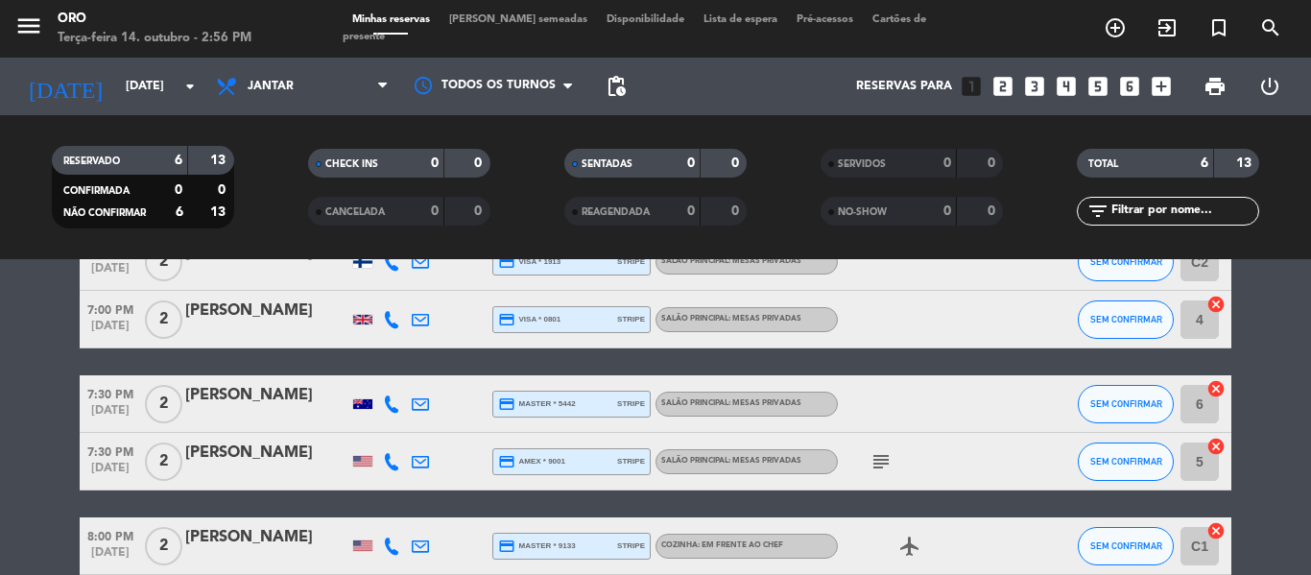
scroll to position [268, 0]
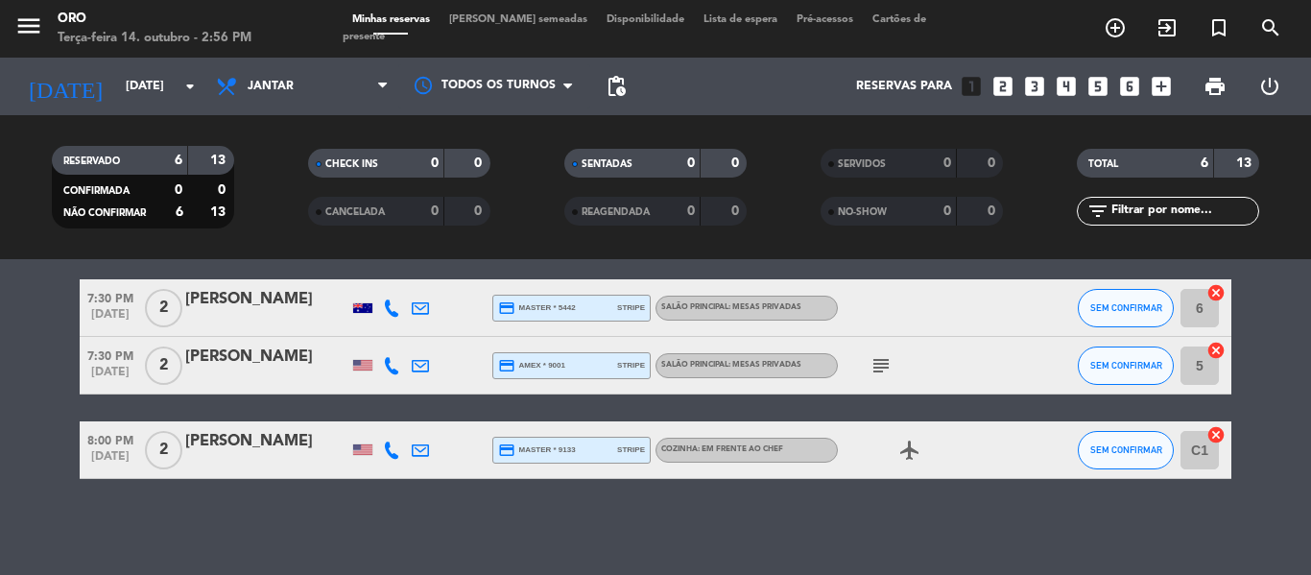
click at [1007, 85] on icon "looks_two" at bounding box center [1002, 86] width 25 height 25
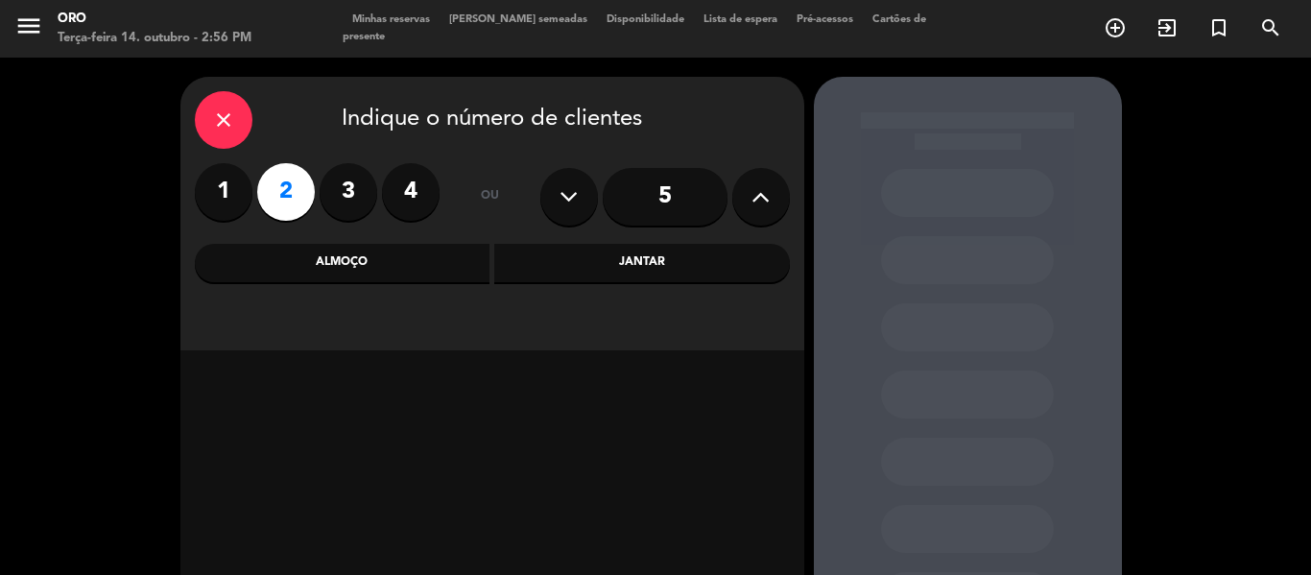
click at [721, 270] on div "Jantar" at bounding box center [642, 263] width 296 height 38
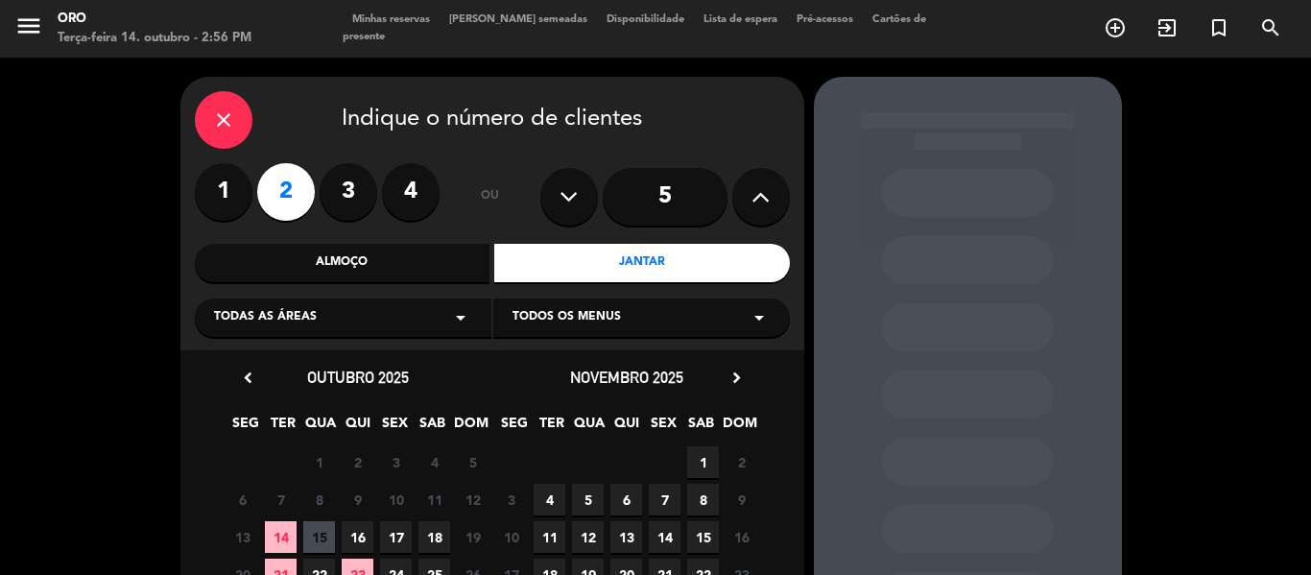
click at [544, 531] on span "11" at bounding box center [550, 537] width 32 height 32
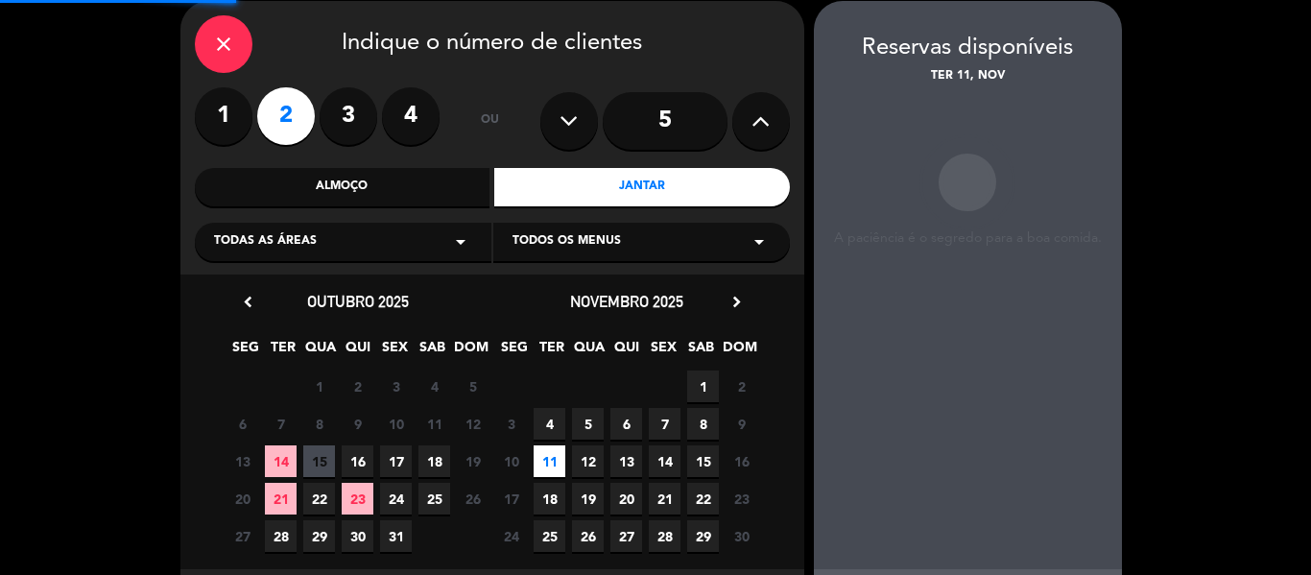
scroll to position [77, 0]
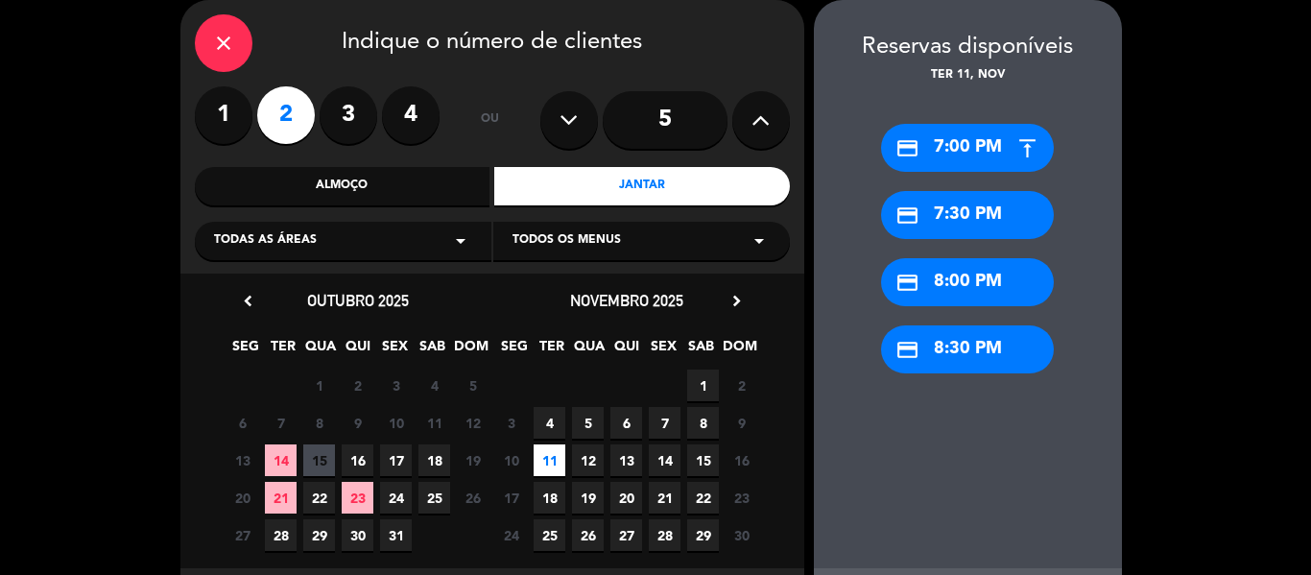
click at [948, 280] on div "credit_card 8:00 PM" at bounding box center [967, 282] width 173 height 48
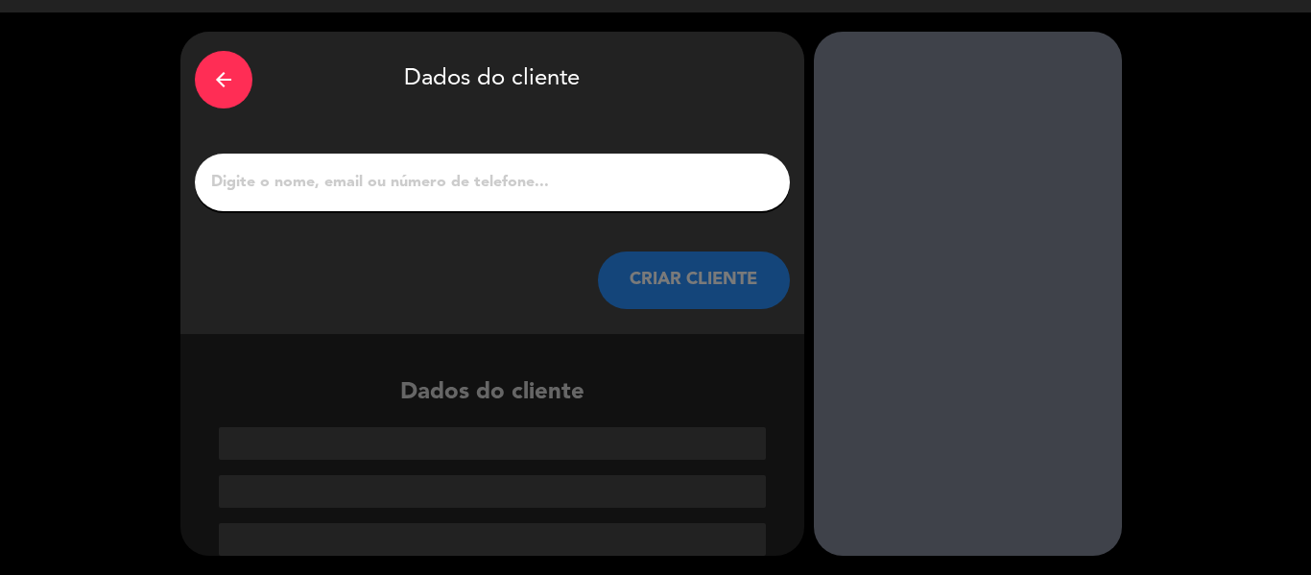
scroll to position [45, 0]
click at [549, 189] on input "1" at bounding box center [492, 182] width 566 height 27
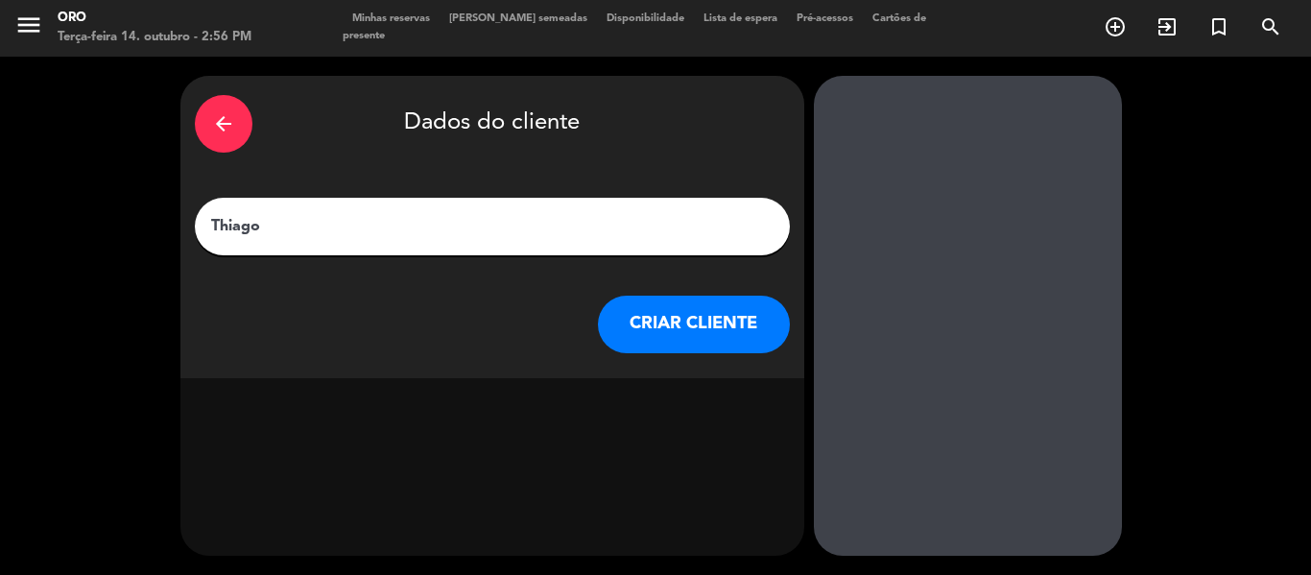
scroll to position [1, 0]
type input "Thiago Bon"
click at [724, 330] on button "CRIAR CLIENTE" at bounding box center [694, 325] width 192 height 58
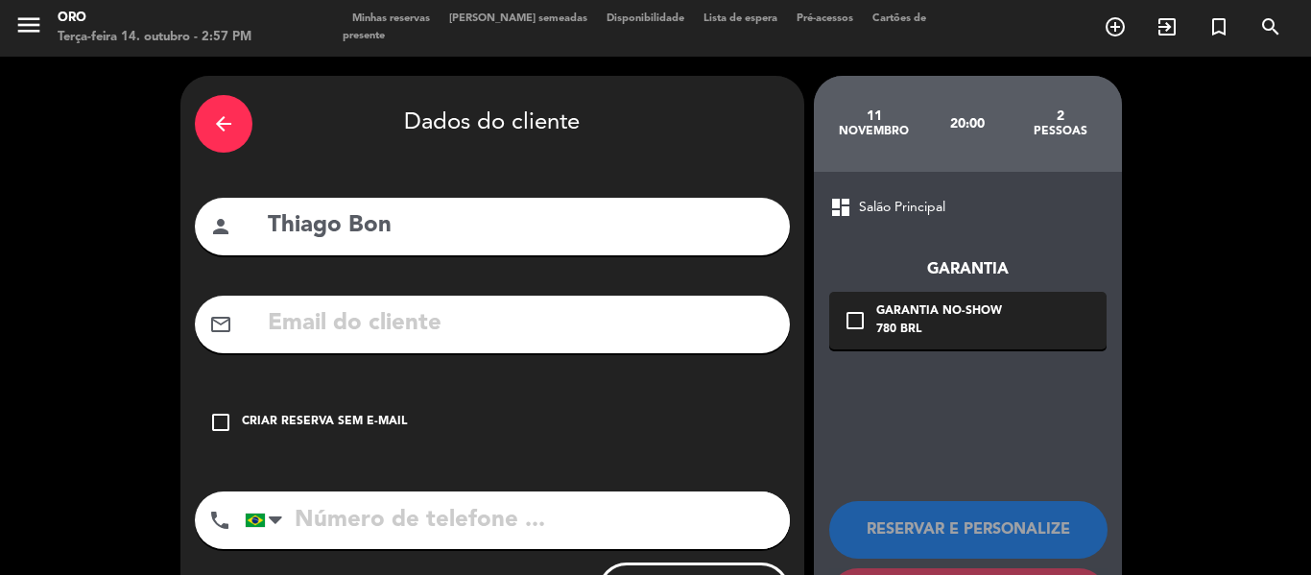
click at [481, 319] on input "text" at bounding box center [521, 323] width 510 height 39
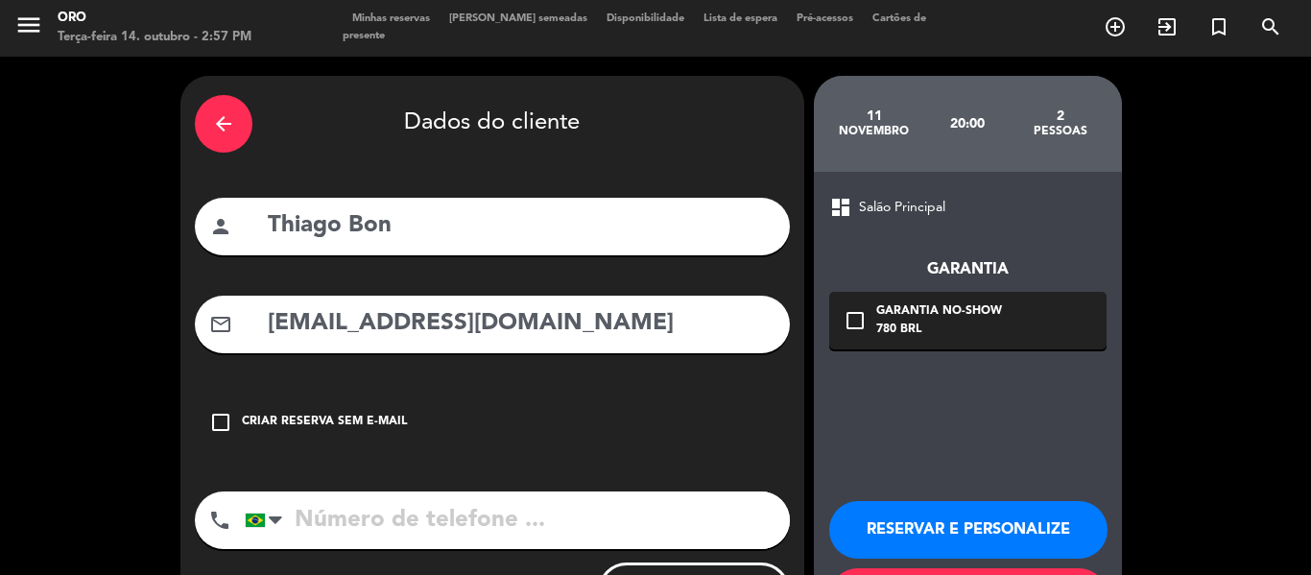
type input "[EMAIL_ADDRESS][DOMAIN_NAME]"
click at [367, 511] on input "tel" at bounding box center [517, 520] width 545 height 58
type input "21997171019"
click at [860, 315] on icon "check_box_outline_blank" at bounding box center [855, 320] width 23 height 23
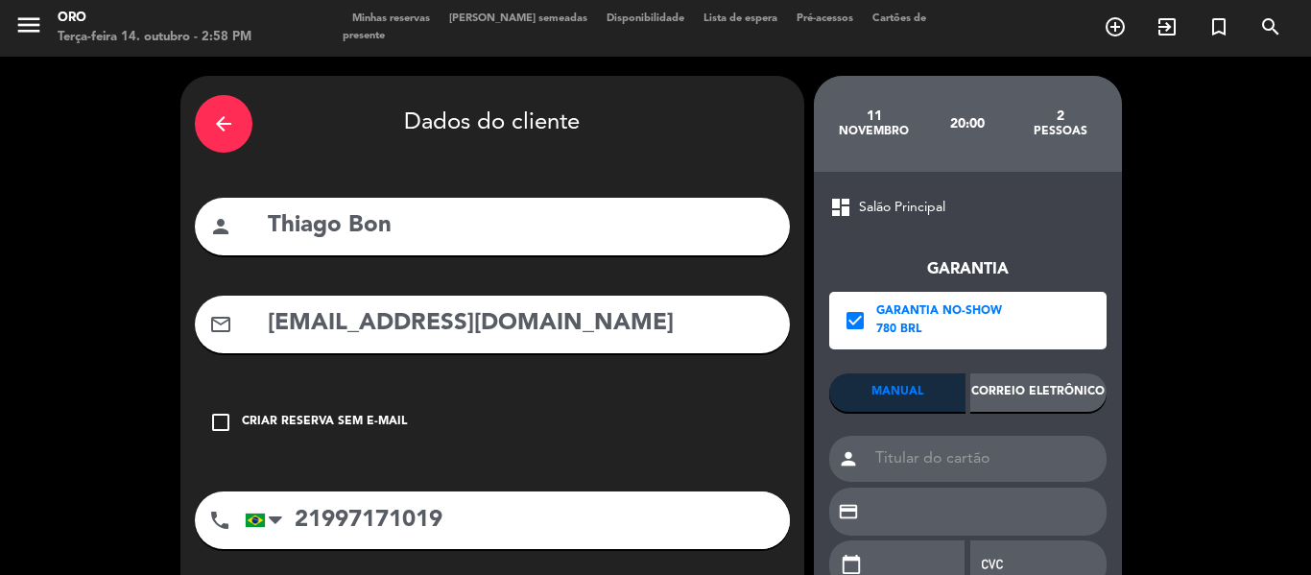
click at [1036, 389] on div "Correio eletrônico" at bounding box center [1038, 392] width 136 height 38
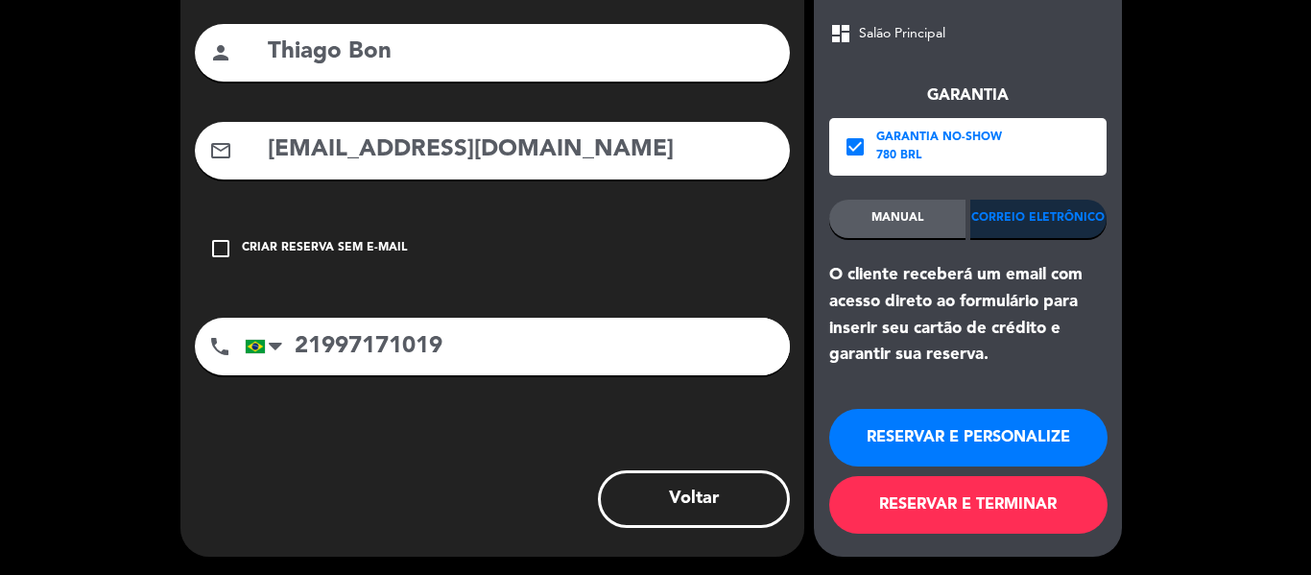
scroll to position [176, 0]
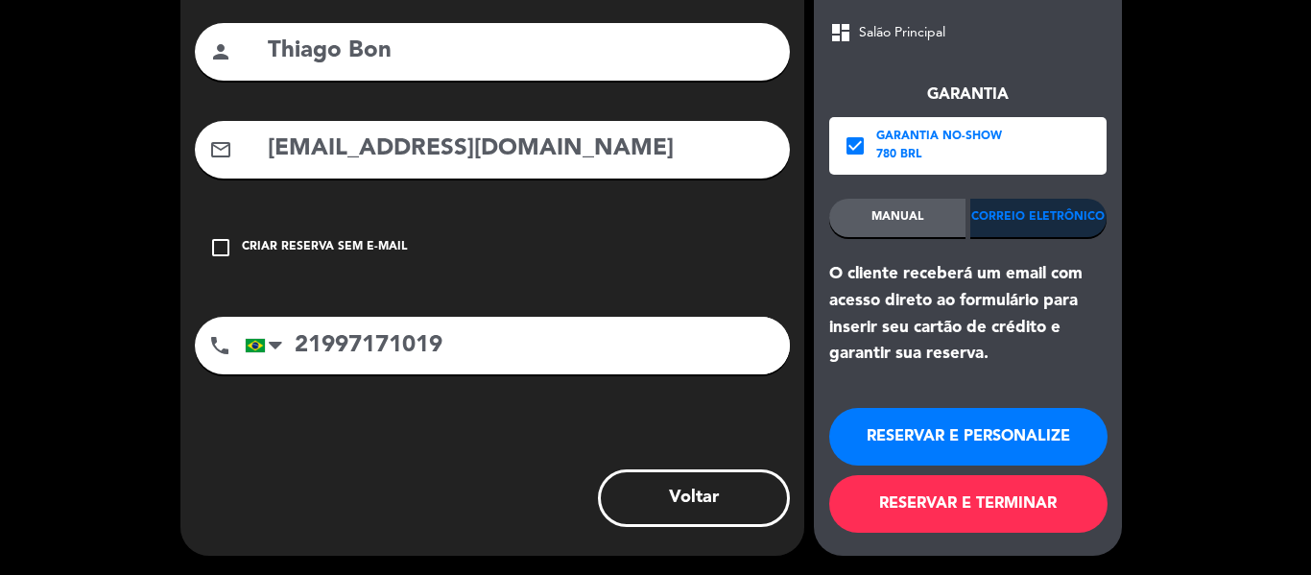
click at [1028, 428] on button "RESERVAR E PERSONALIZE" at bounding box center [968, 437] width 278 height 58
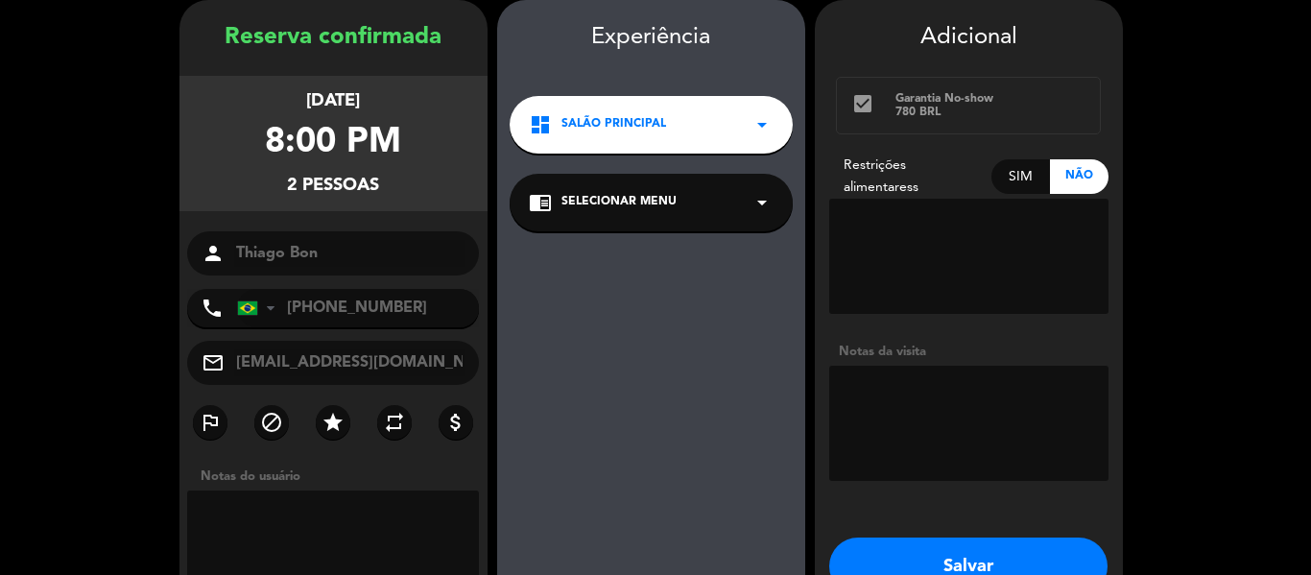
scroll to position [173, 0]
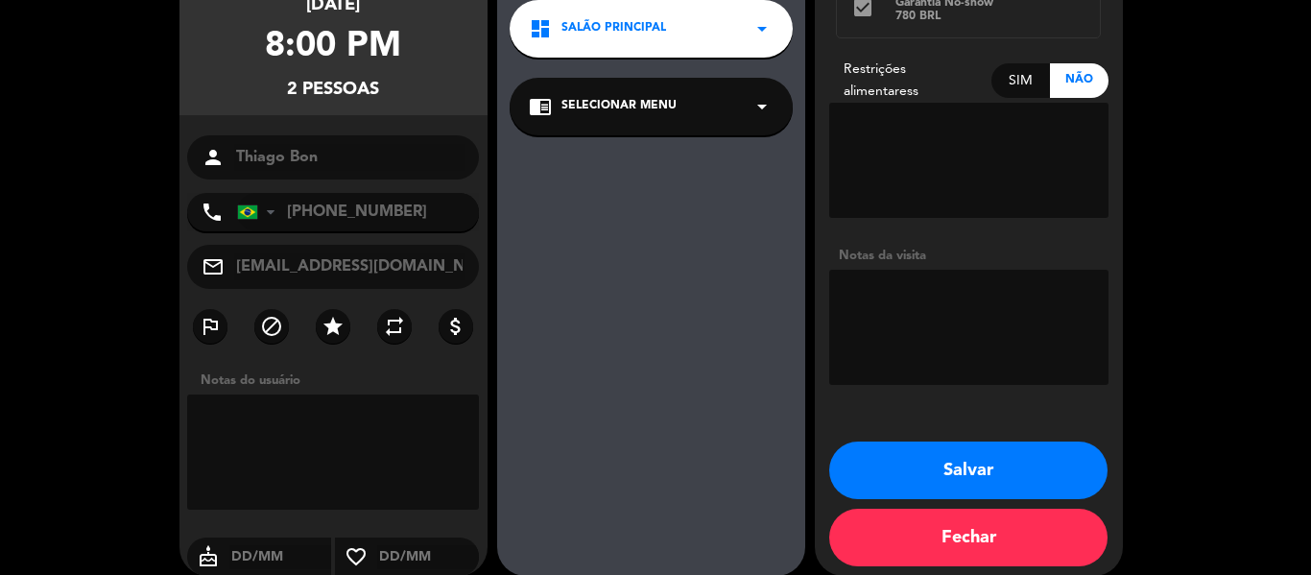
click at [1026, 479] on button "Salvar" at bounding box center [968, 470] width 278 height 58
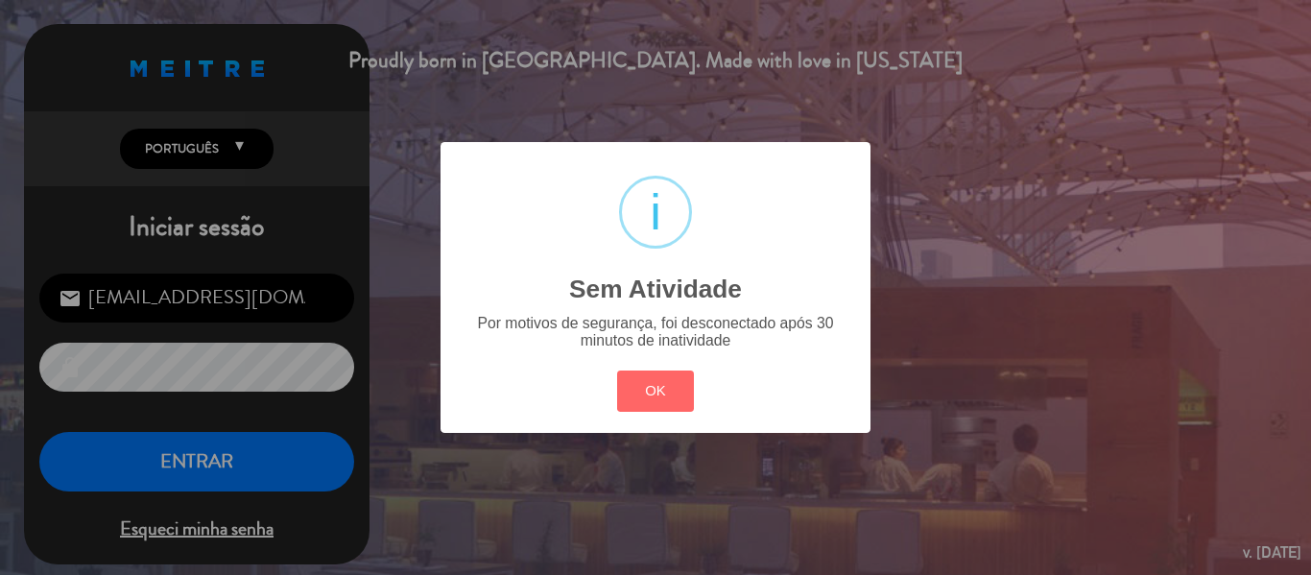
click at [187, 486] on div "? ! i Sem Atividade × Por motivos de segurança, foi desconectado após 30 minuto…" at bounding box center [655, 287] width 1311 height 575
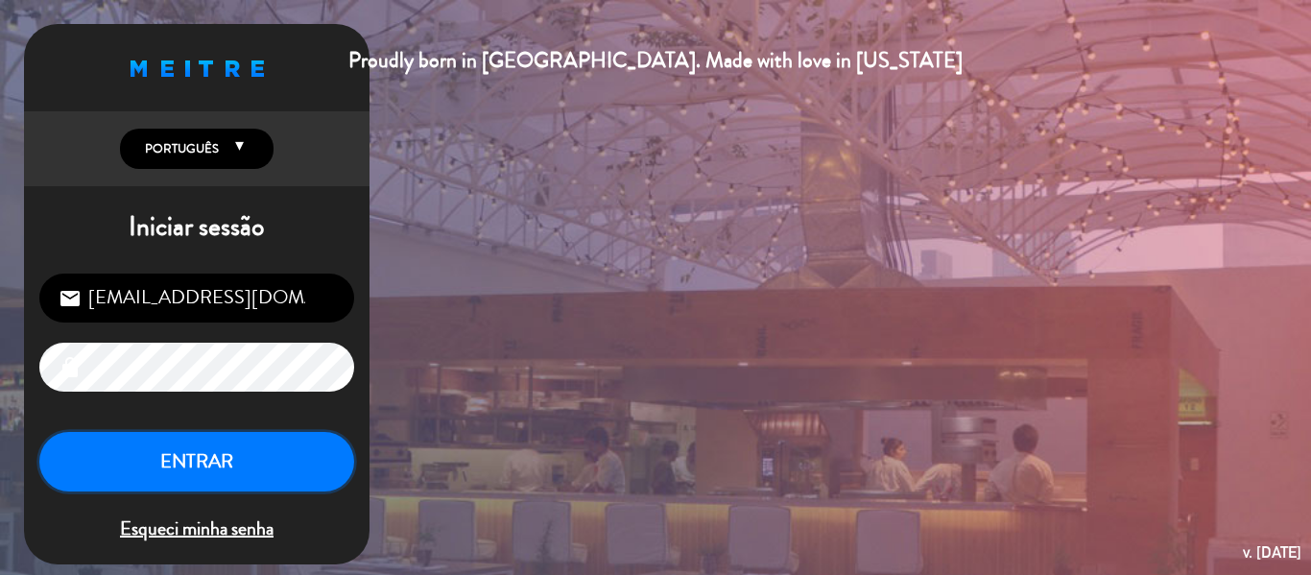
click at [211, 481] on button "ENTRAR" at bounding box center [196, 462] width 315 height 60
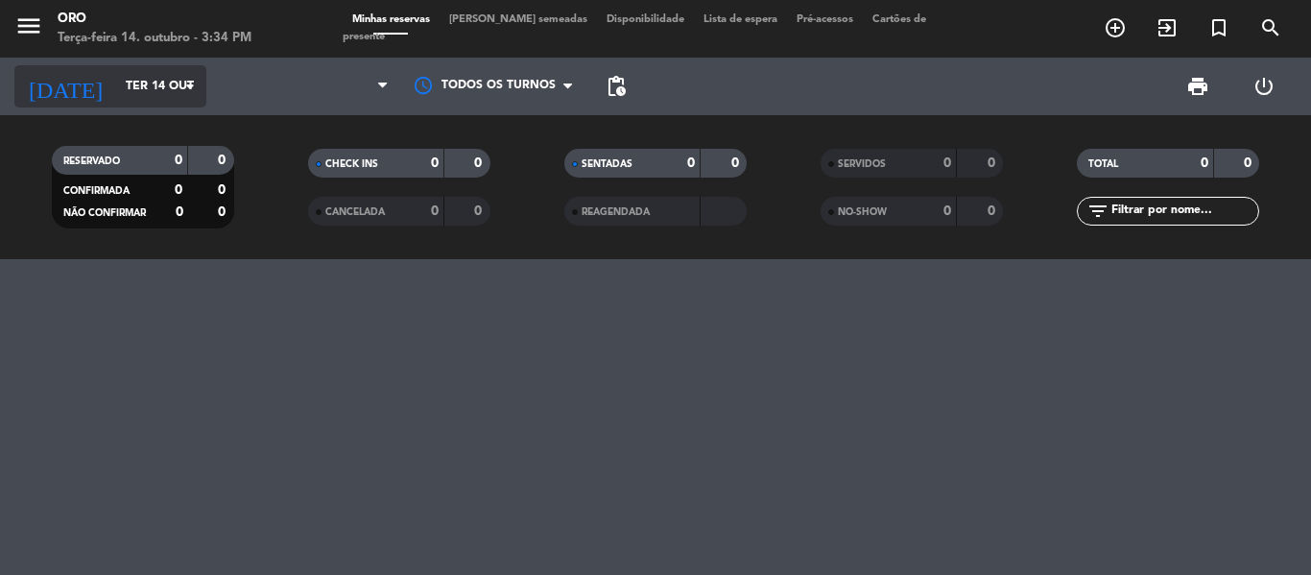
click at [193, 88] on icon "arrow_drop_down" at bounding box center [190, 86] width 23 height 23
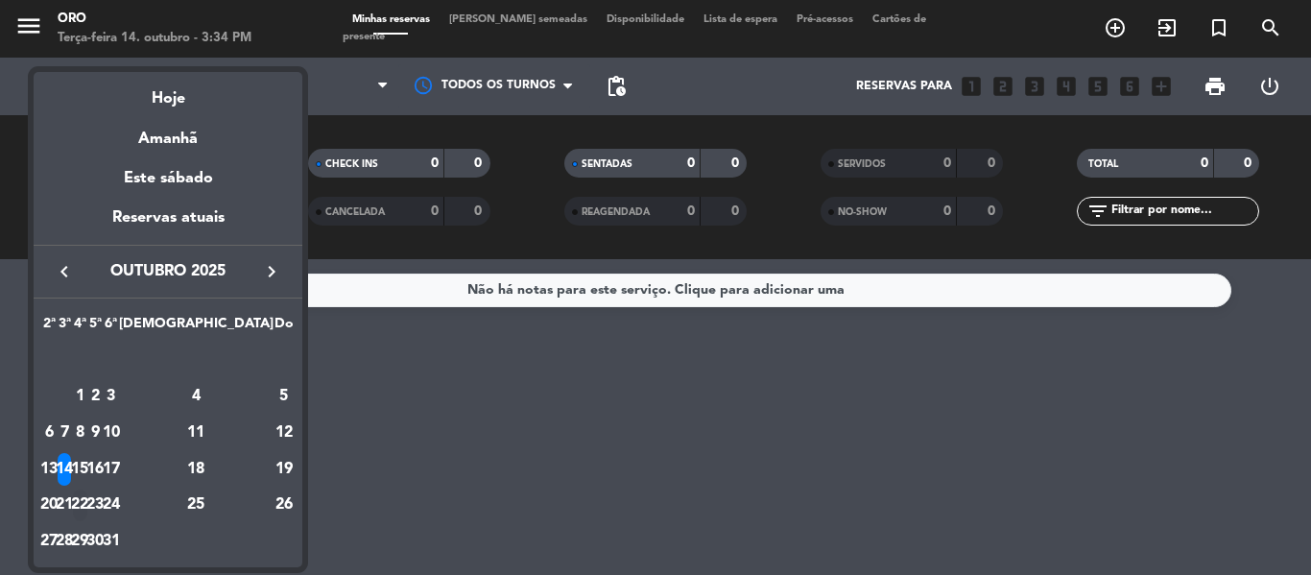
click at [87, 500] on div "22" at bounding box center [80, 505] width 14 height 33
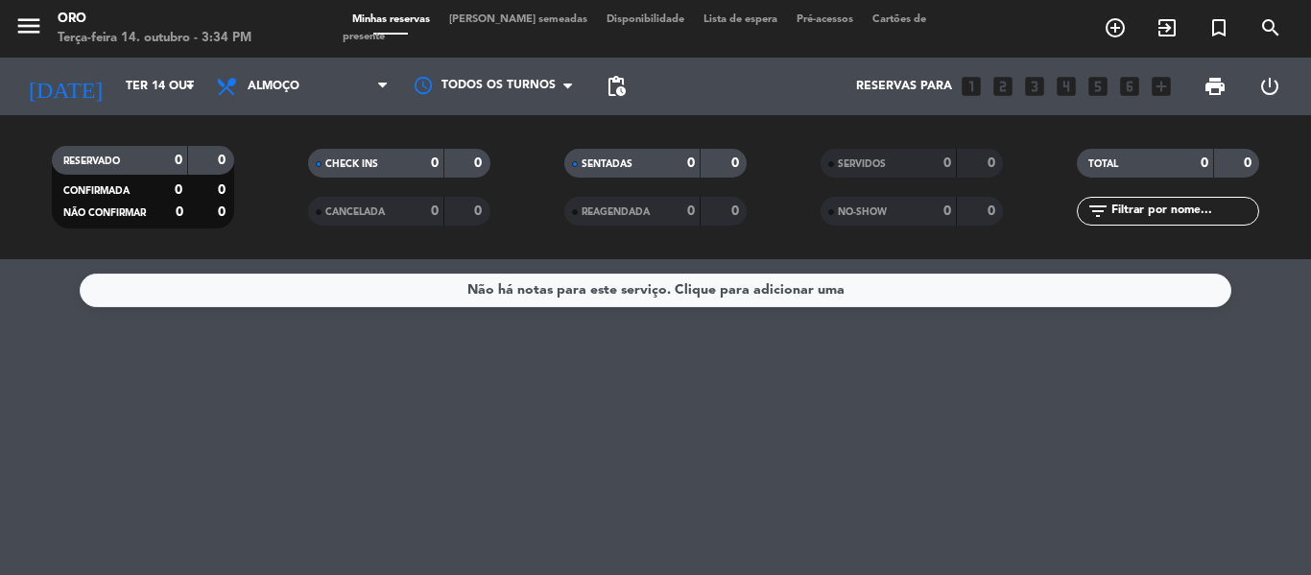
type input "[DATE]"
click at [353, 85] on span "Almoço" at bounding box center [302, 86] width 192 height 42
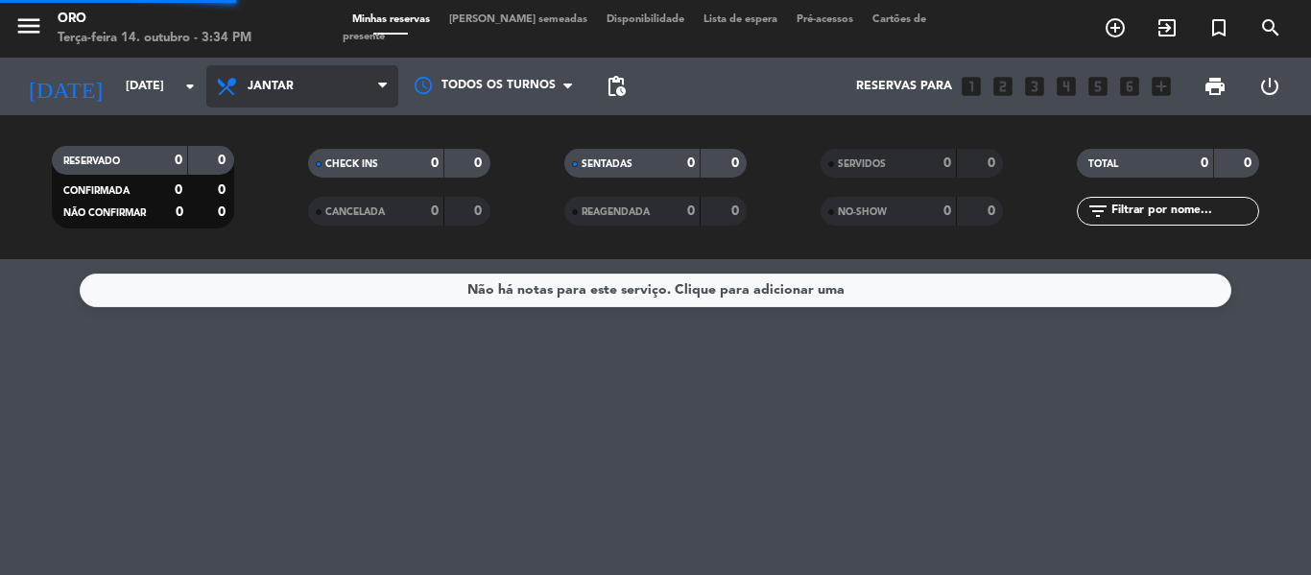
click at [277, 207] on div "menu Oro Terça-feira 14. outubro - 3:34 PM Minhas reservas Mesas semeadas Dispo…" at bounding box center [655, 129] width 1311 height 259
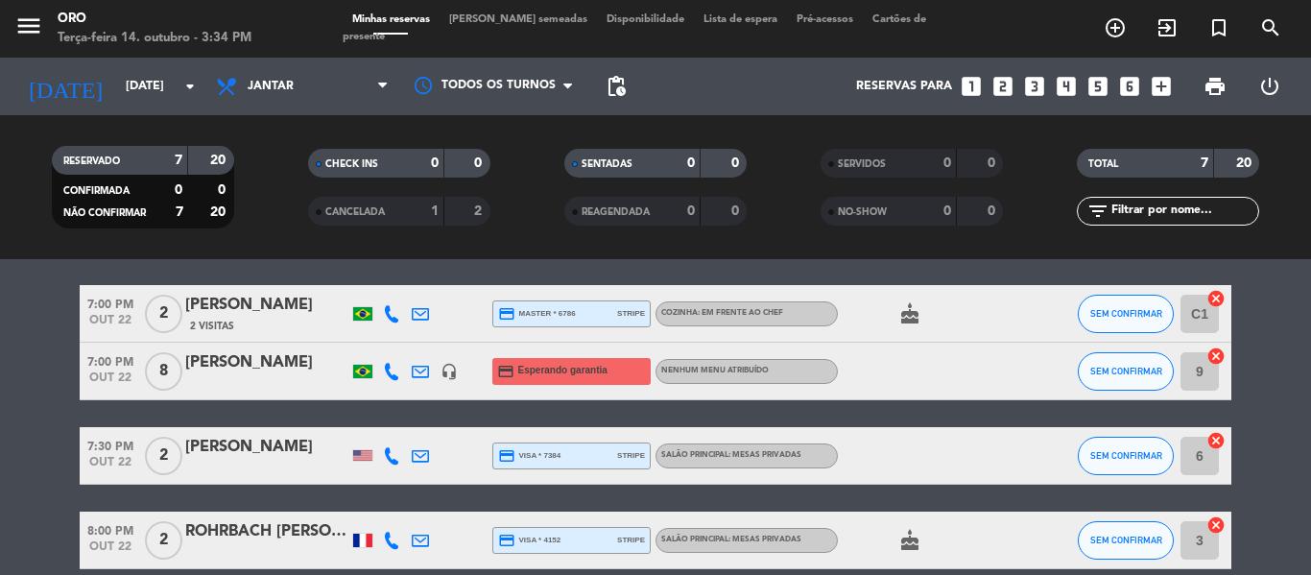
scroll to position [96, 0]
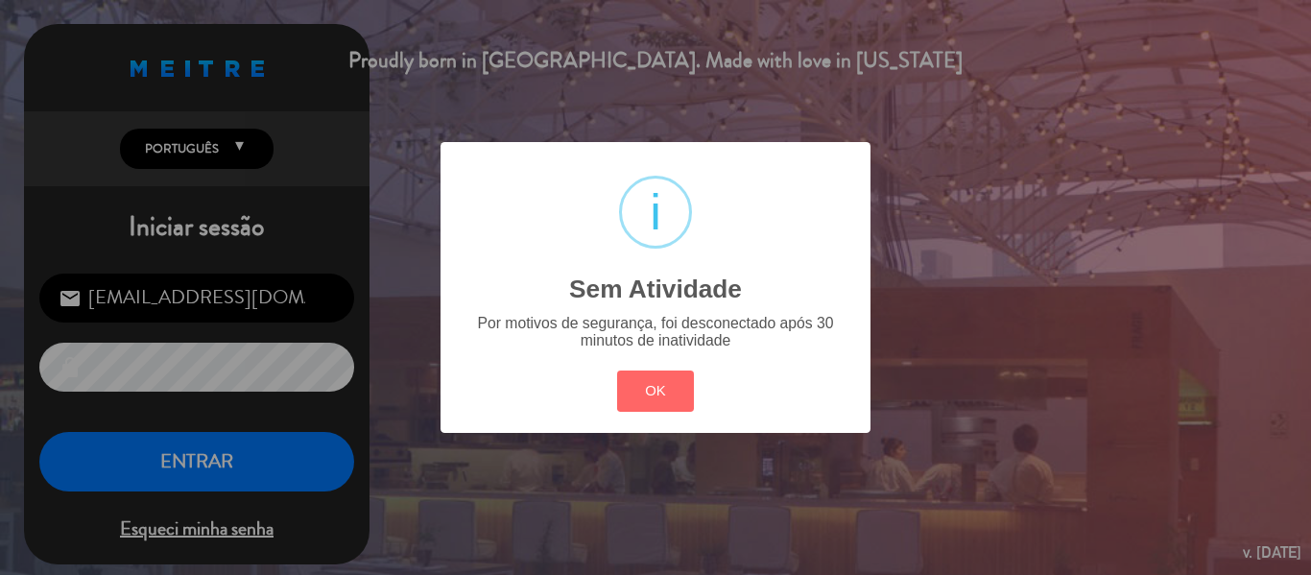
click at [243, 468] on div "? ! i Sem Atividade × Por motivos de segurança, foi desconectado após 30 minuto…" at bounding box center [655, 287] width 1311 height 575
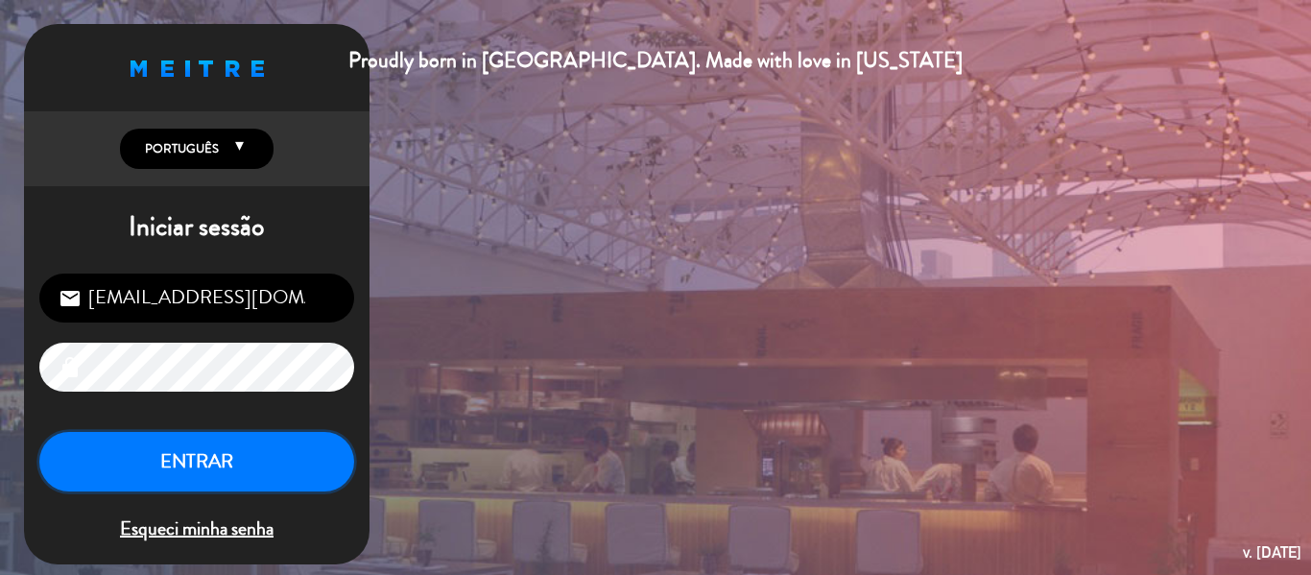
click at [228, 462] on button "ENTRAR" at bounding box center [196, 462] width 315 height 60
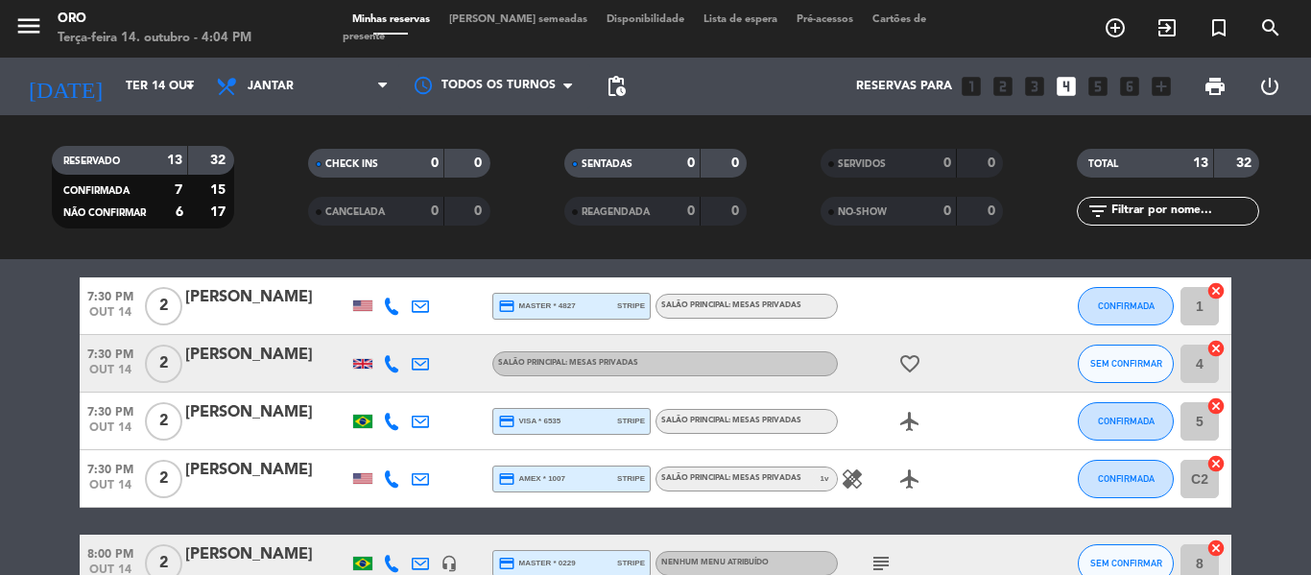
scroll to position [218, 0]
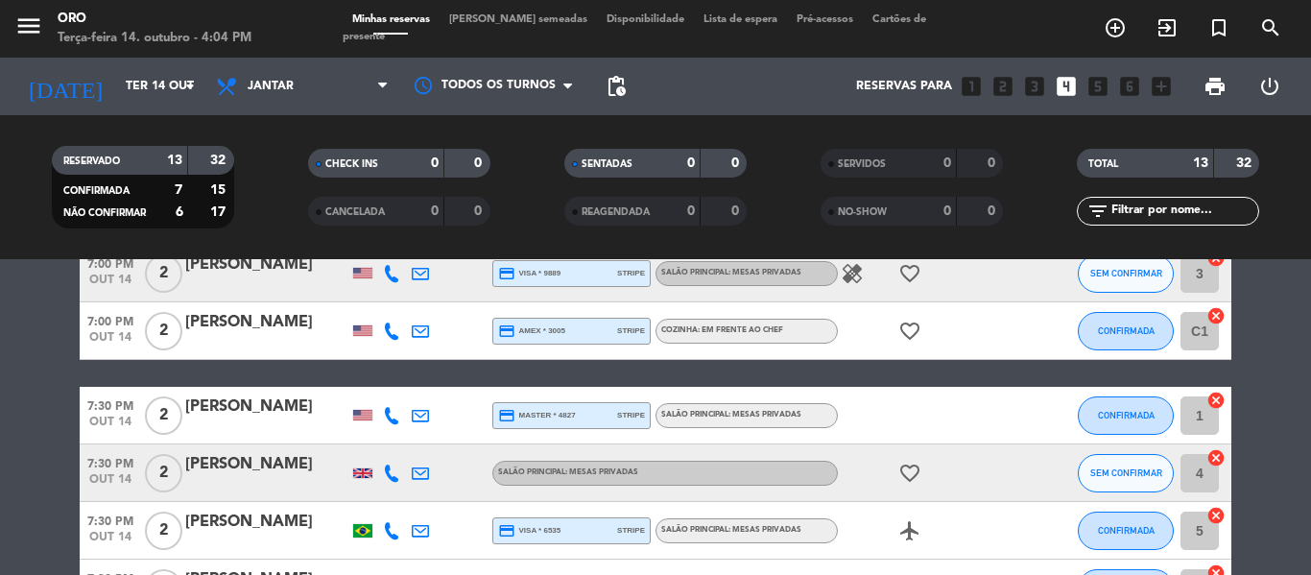
click at [1067, 85] on icon "looks_4" at bounding box center [1066, 86] width 25 height 25
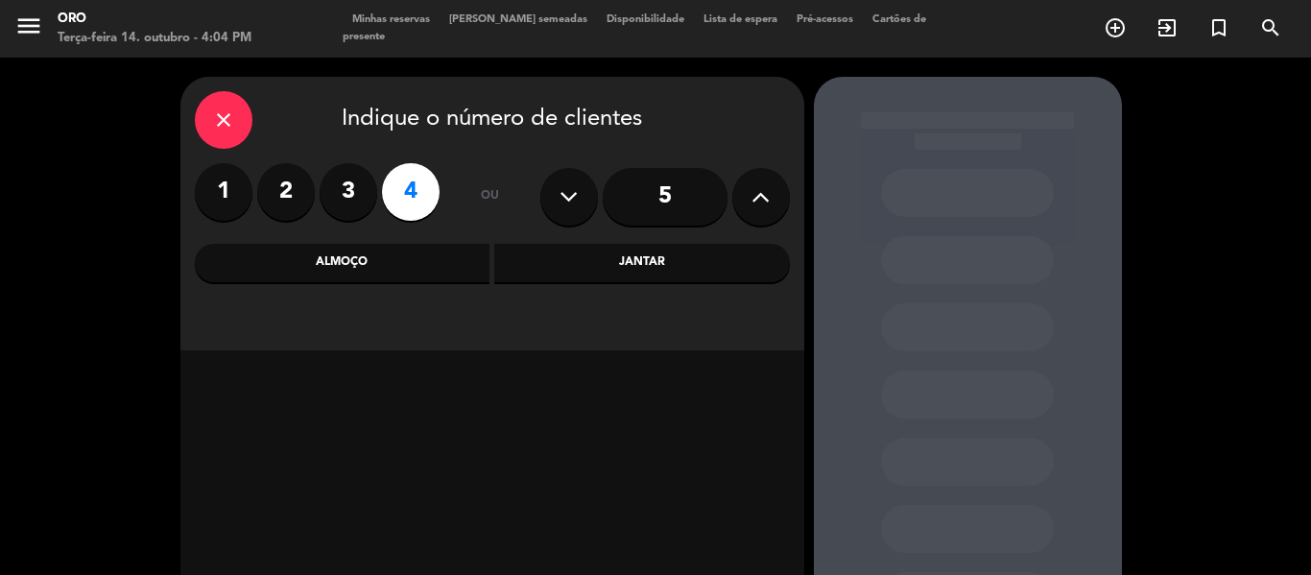
click at [656, 263] on div "Jantar" at bounding box center [642, 263] width 296 height 38
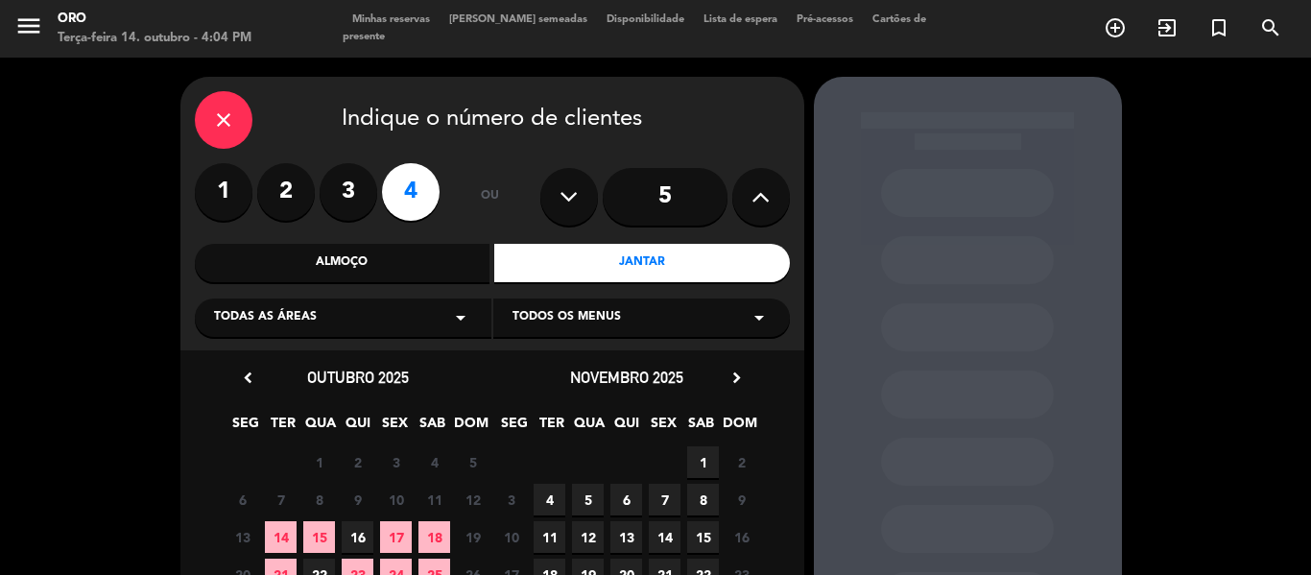
click at [284, 535] on span "14" at bounding box center [281, 537] width 32 height 32
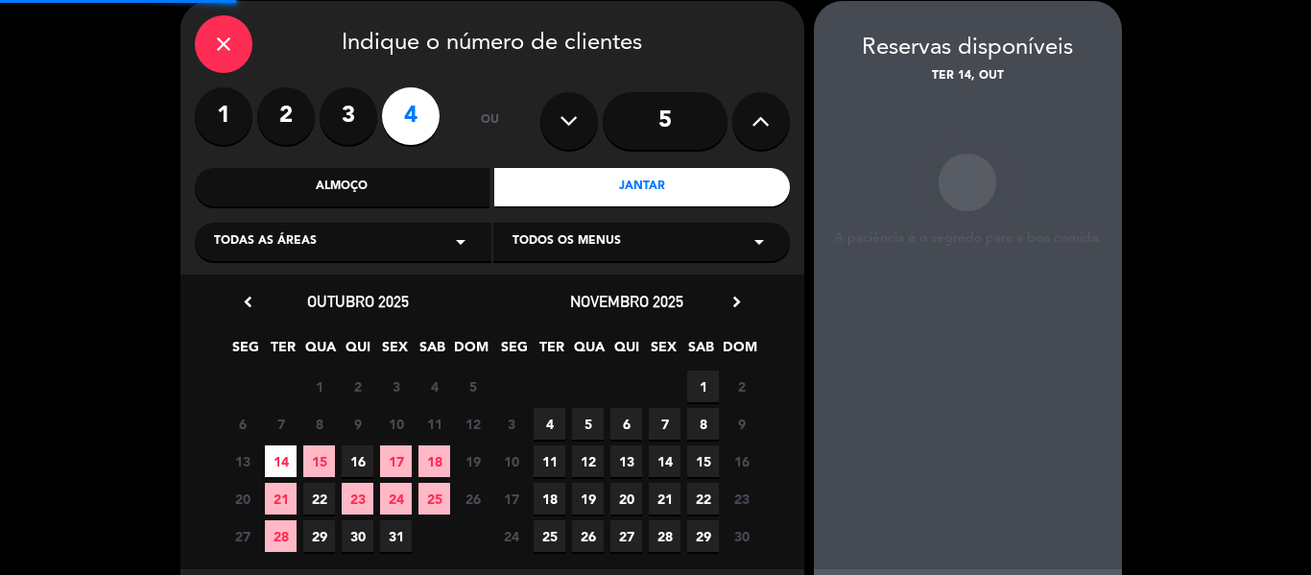
scroll to position [77, 0]
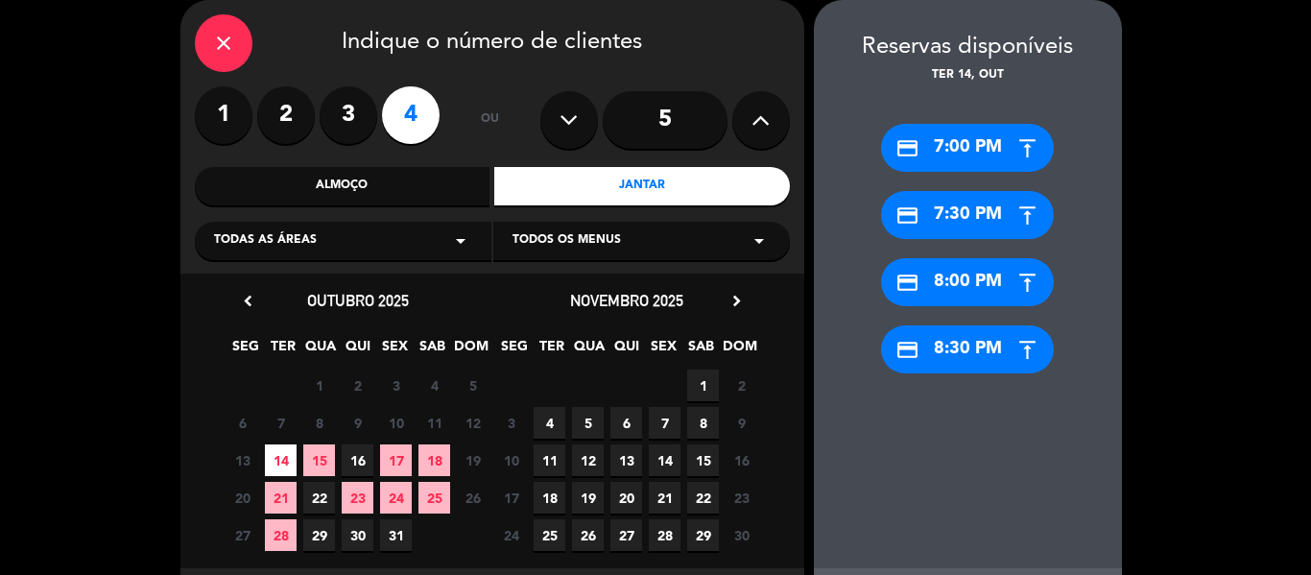
click at [968, 274] on div "credit_card 8:00 PM" at bounding box center [967, 282] width 173 height 48
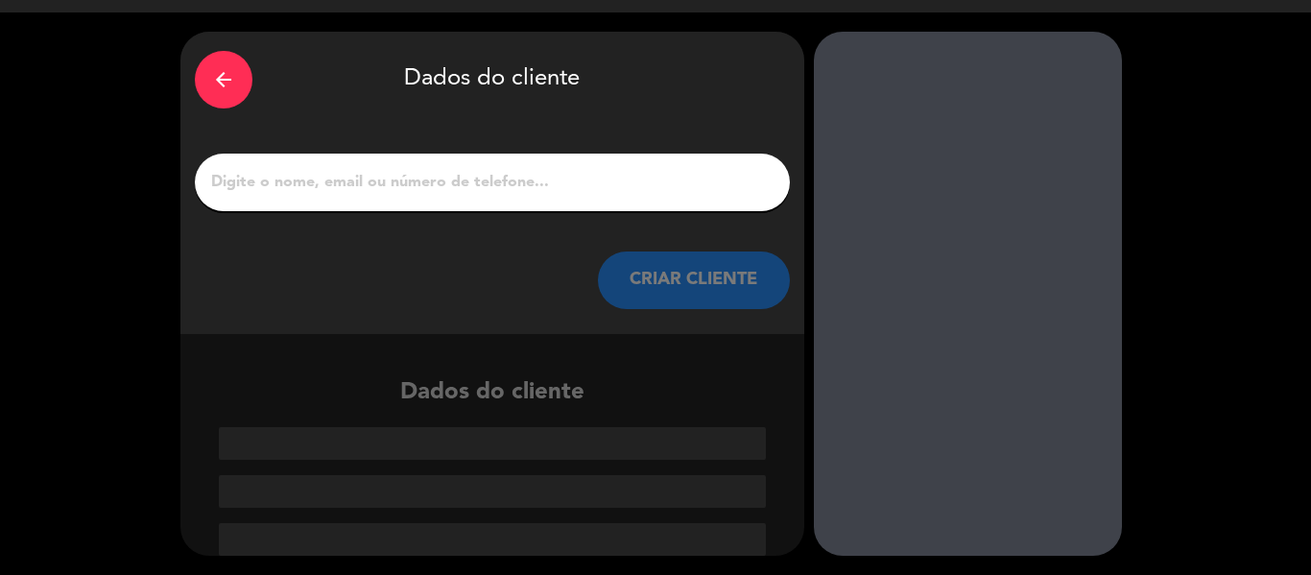
scroll to position [45, 0]
click at [527, 184] on input "1" at bounding box center [492, 182] width 566 height 27
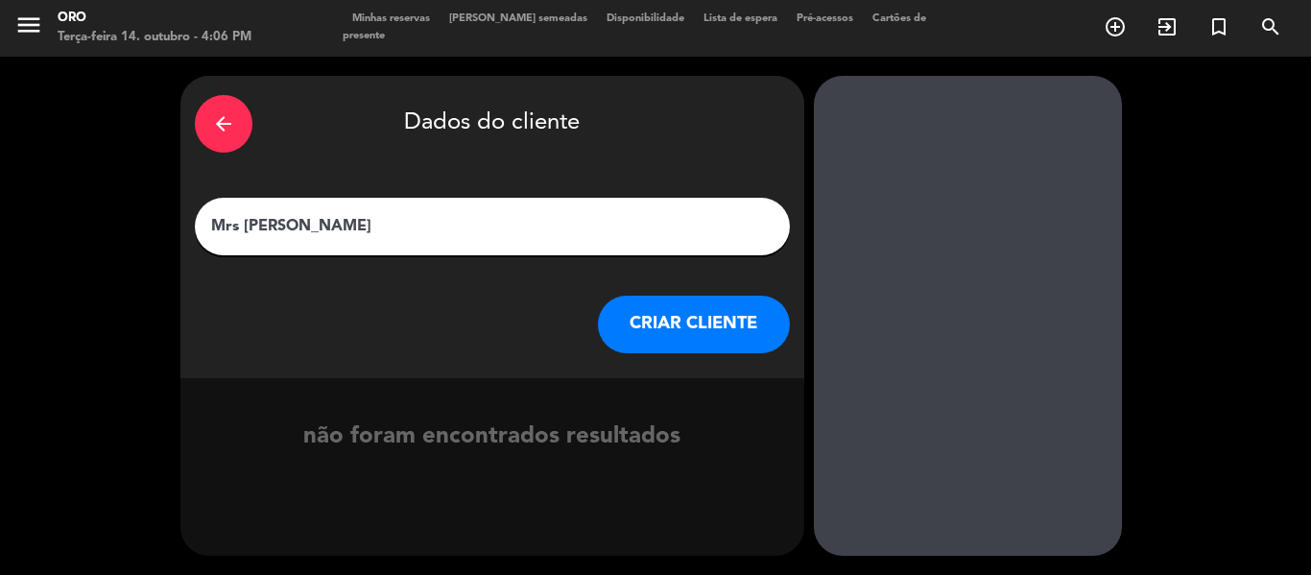
type input "Mrs [PERSON_NAME]"
click at [722, 328] on button "CRIAR CLIENTE" at bounding box center [694, 325] width 192 height 58
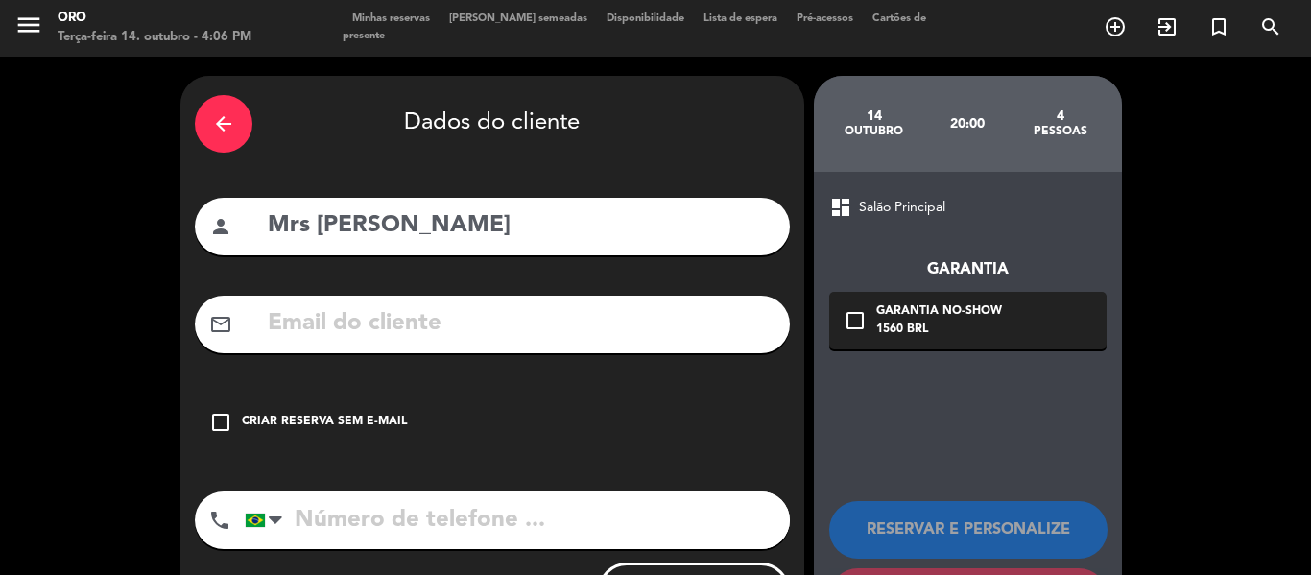
click at [417, 318] on input "text" at bounding box center [521, 323] width 510 height 39
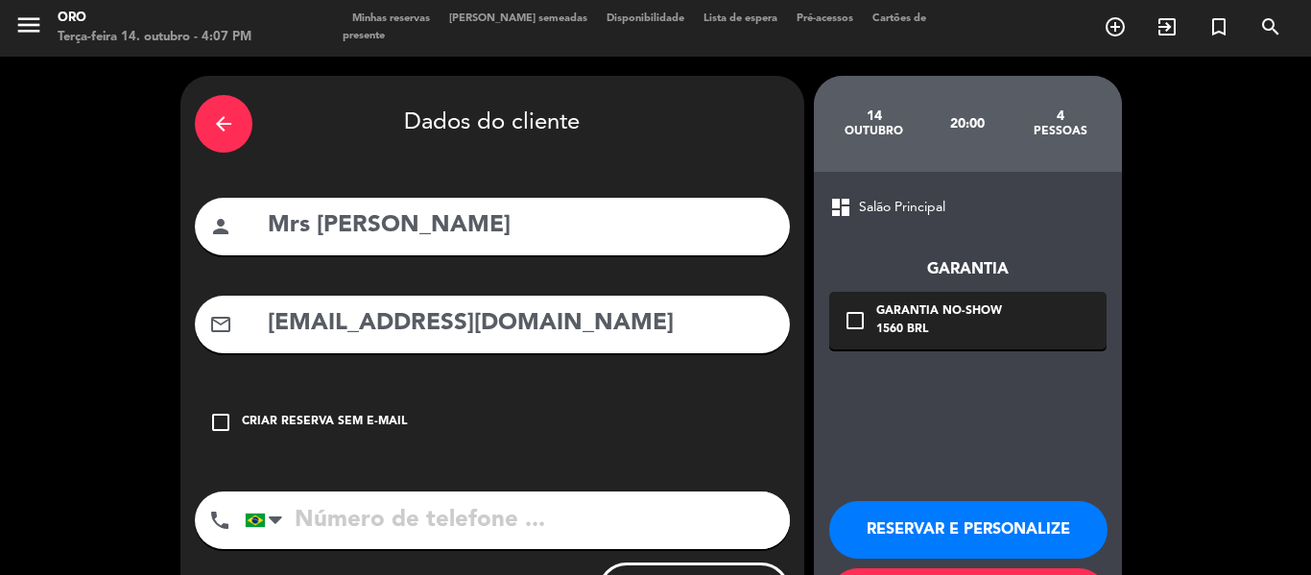
type input "[EMAIL_ADDRESS][DOMAIN_NAME]"
click at [456, 218] on input "Mrs [PERSON_NAME]" at bounding box center [521, 225] width 510 height 39
type input "Mrs [PERSON_NAME]"
click at [371, 516] on input "tel" at bounding box center [517, 520] width 545 height 58
click at [848, 319] on icon "check_box_outline_blank" at bounding box center [855, 320] width 23 height 23
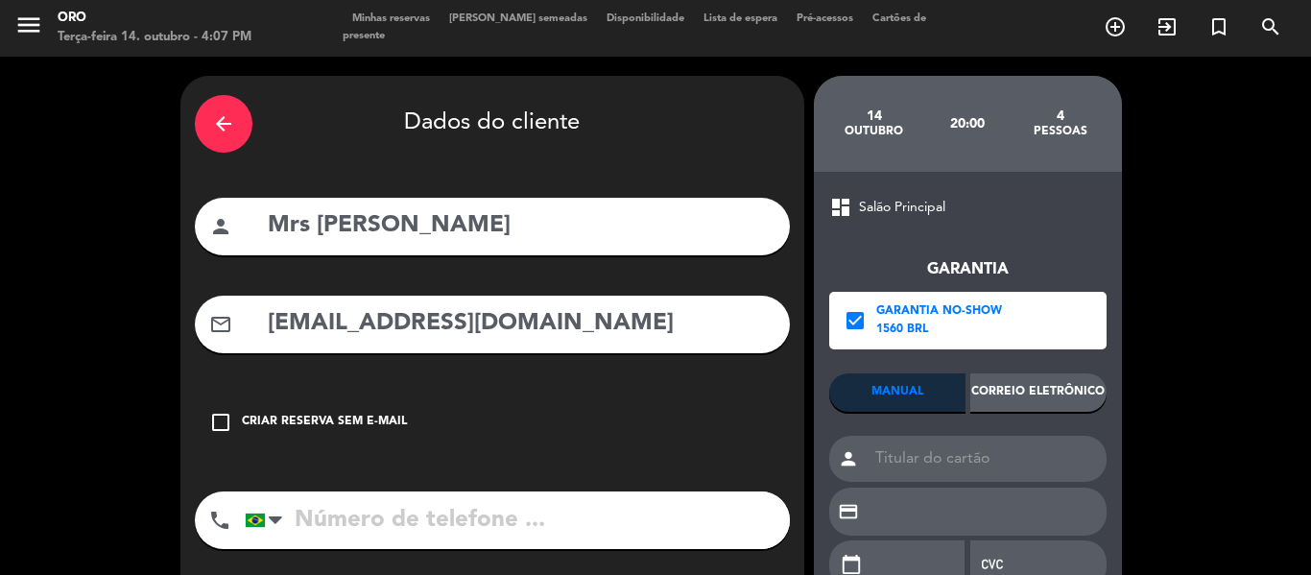
click at [528, 525] on input "tel" at bounding box center [517, 520] width 545 height 58
type input "21964657061"
click at [1036, 393] on div "Correio eletrônico" at bounding box center [1038, 392] width 136 height 38
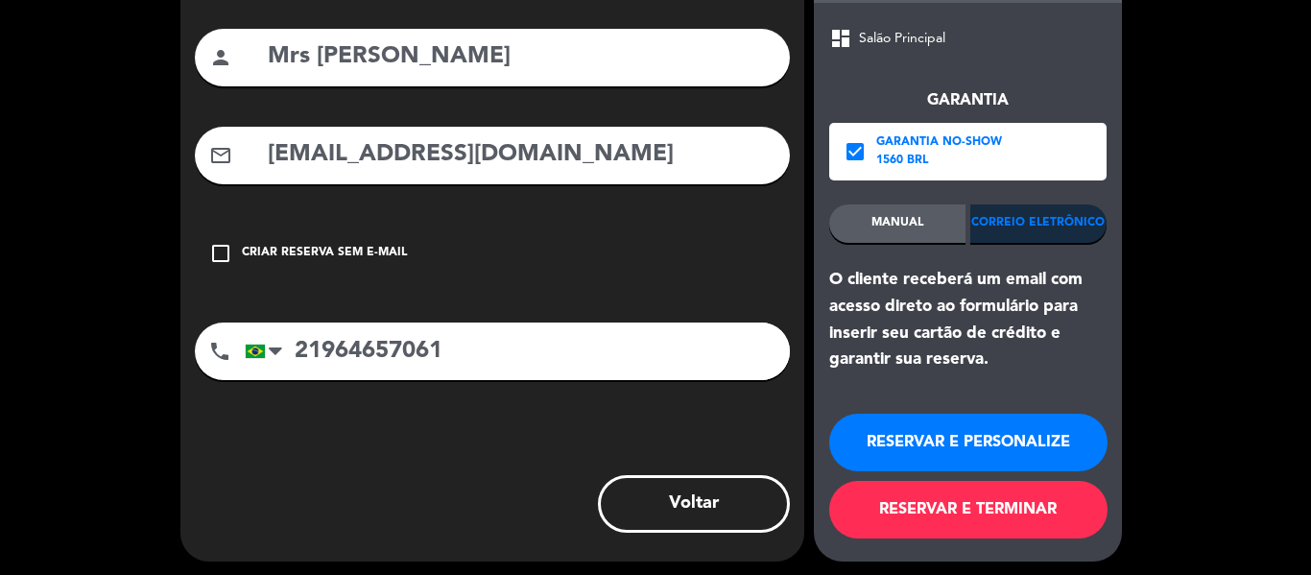
scroll to position [176, 0]
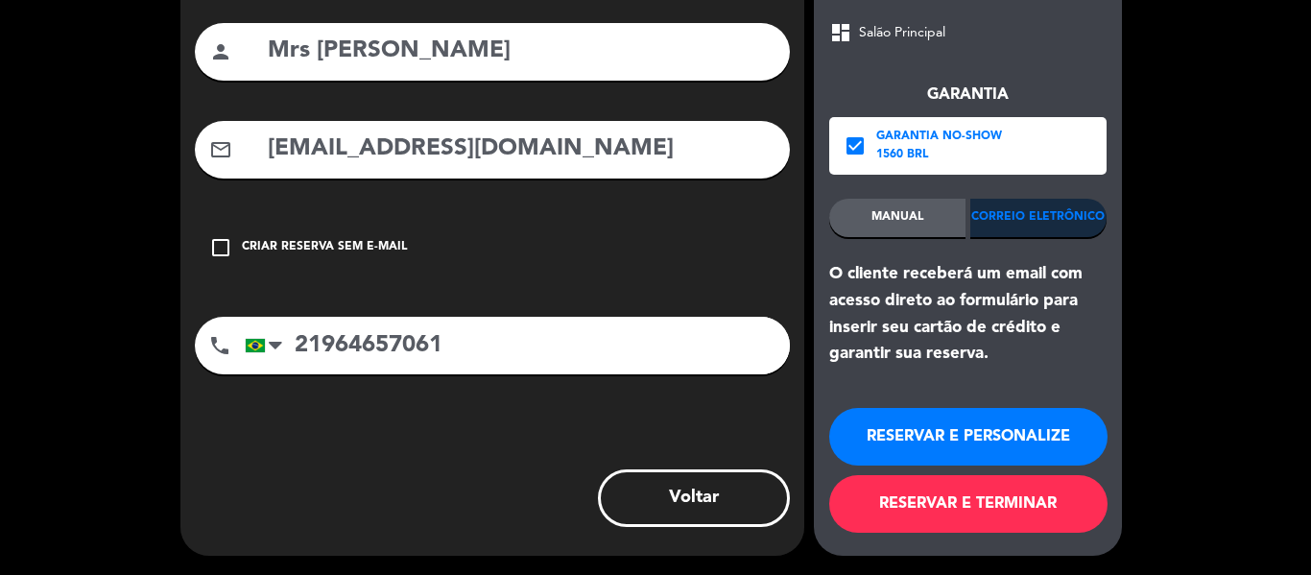
click at [989, 439] on button "RESERVAR E PERSONALIZE" at bounding box center [968, 437] width 278 height 58
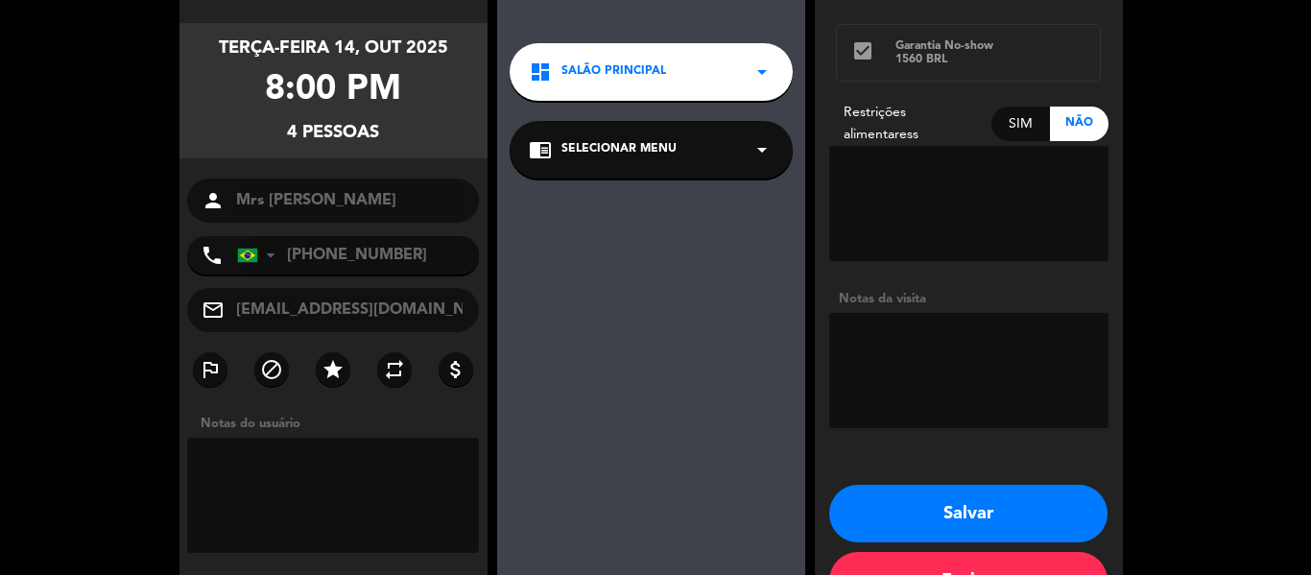
scroll to position [173, 0]
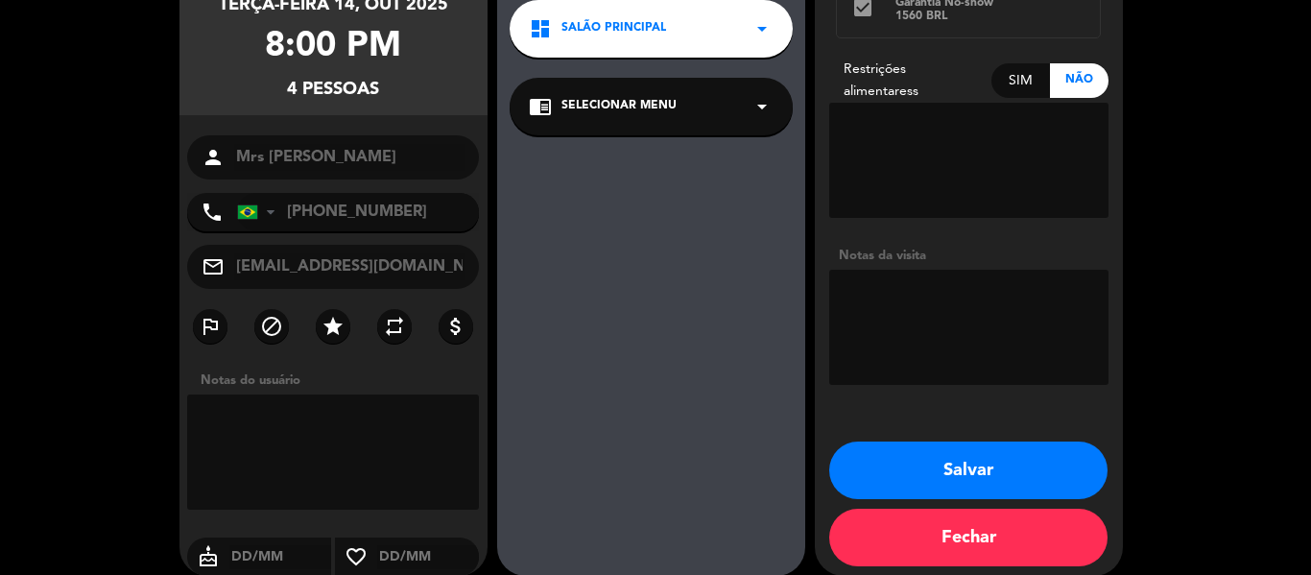
click at [1004, 458] on button "Salvar" at bounding box center [968, 470] width 278 height 58
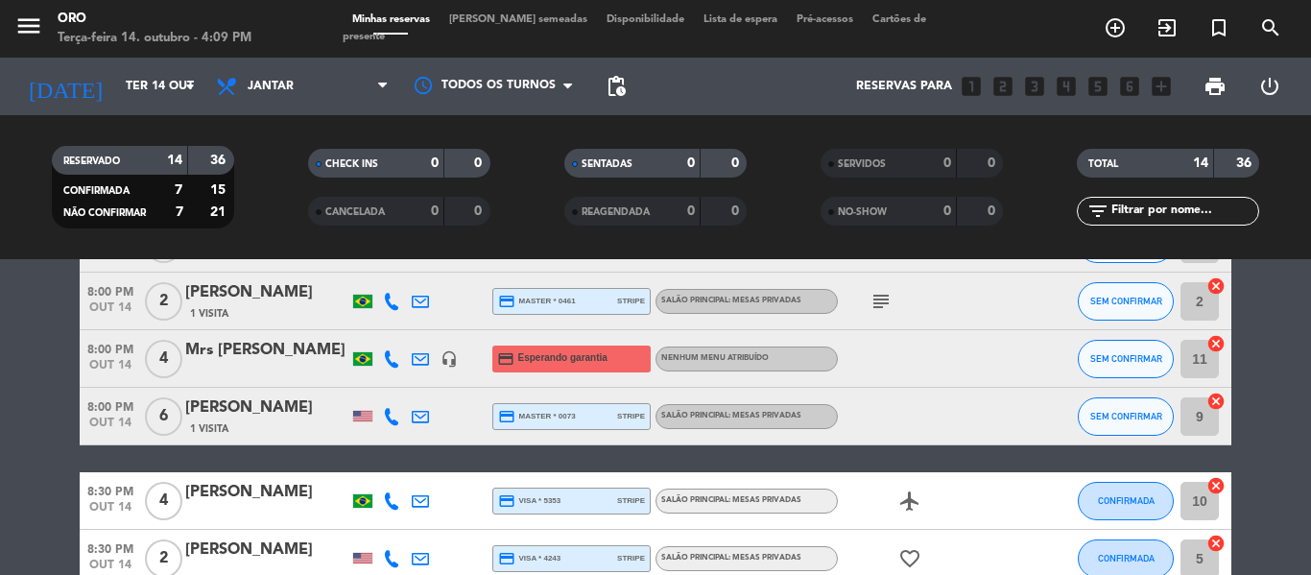
scroll to position [672, 0]
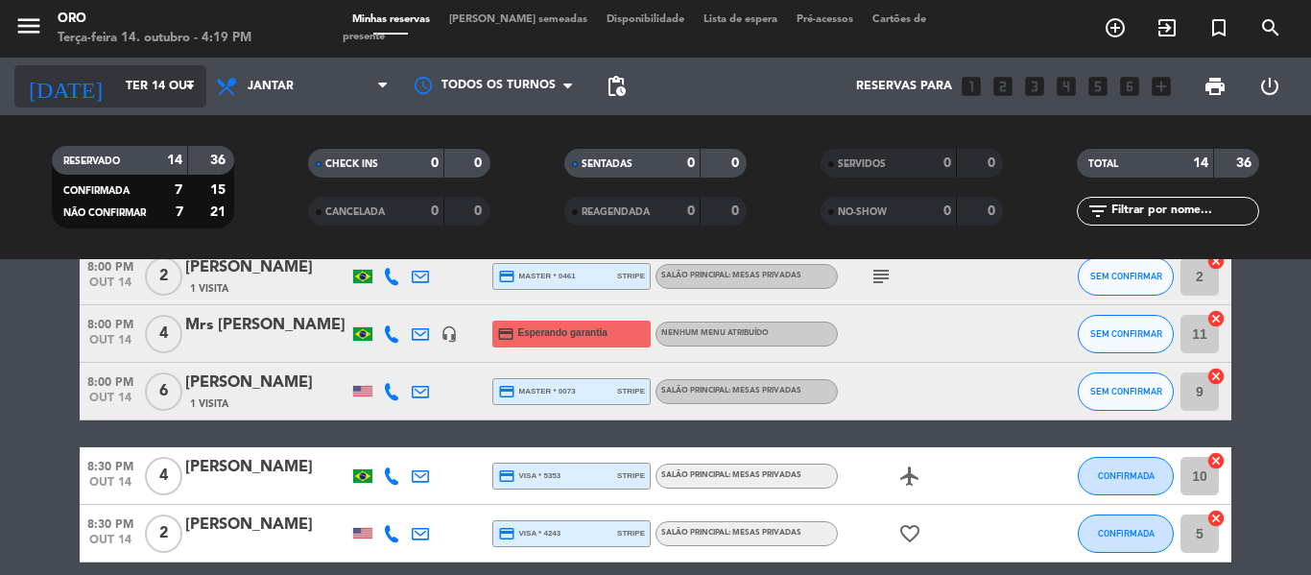
click at [189, 91] on icon "arrow_drop_down" at bounding box center [190, 86] width 23 height 23
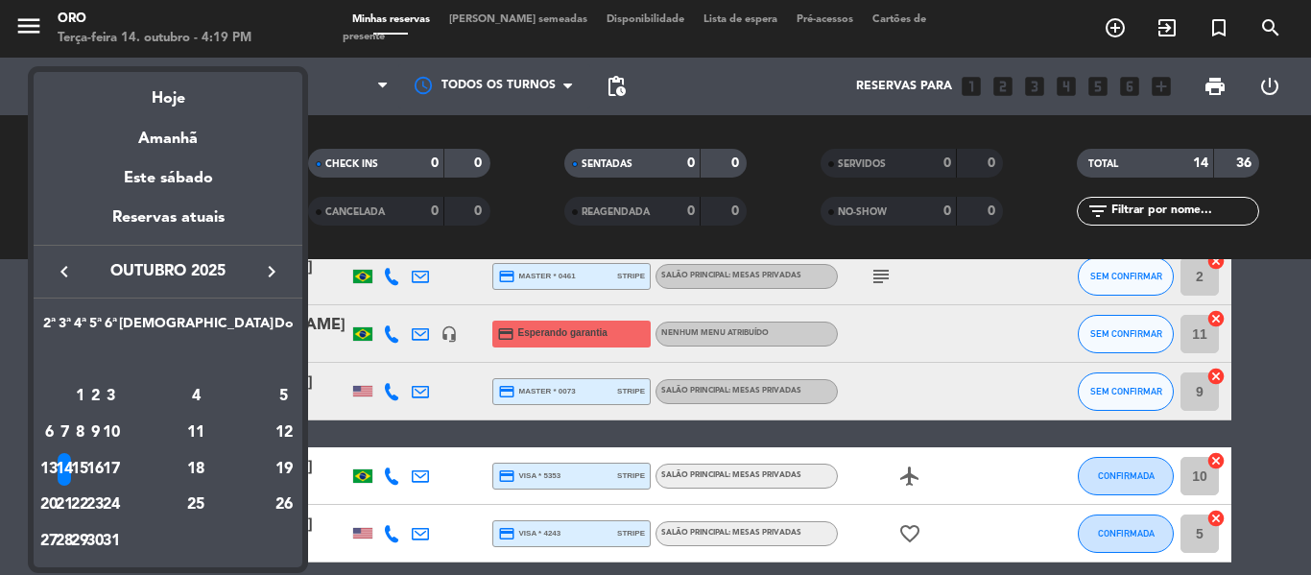
click at [273, 266] on icon "keyboard_arrow_right" at bounding box center [271, 271] width 23 height 23
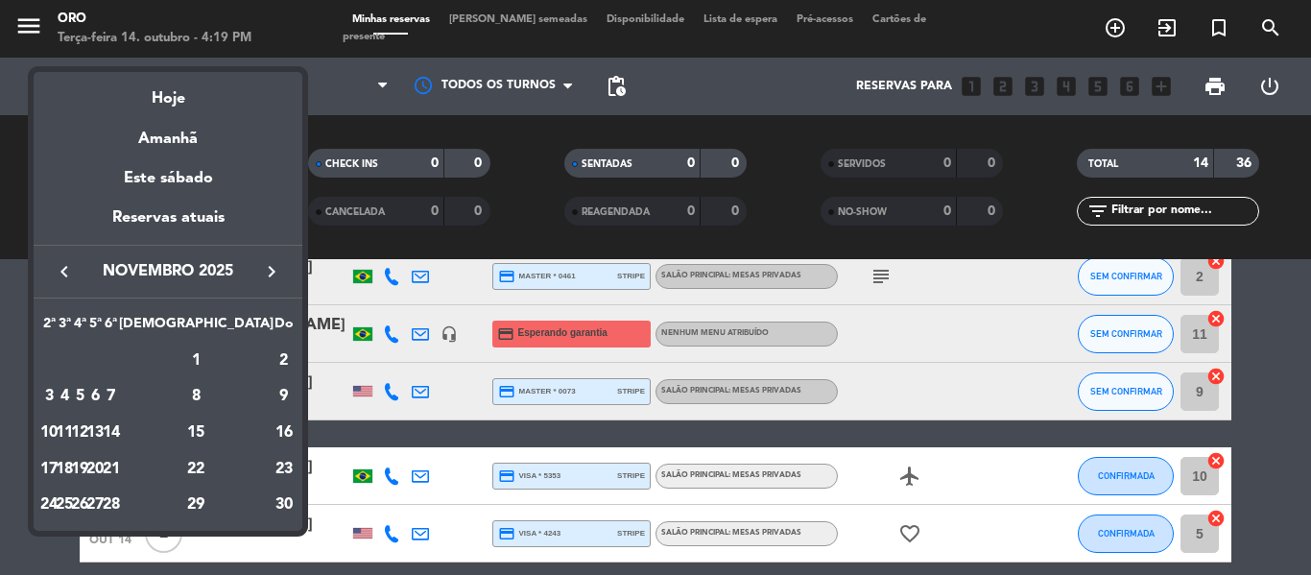
click at [273, 266] on icon "keyboard_arrow_right" at bounding box center [271, 271] width 23 height 23
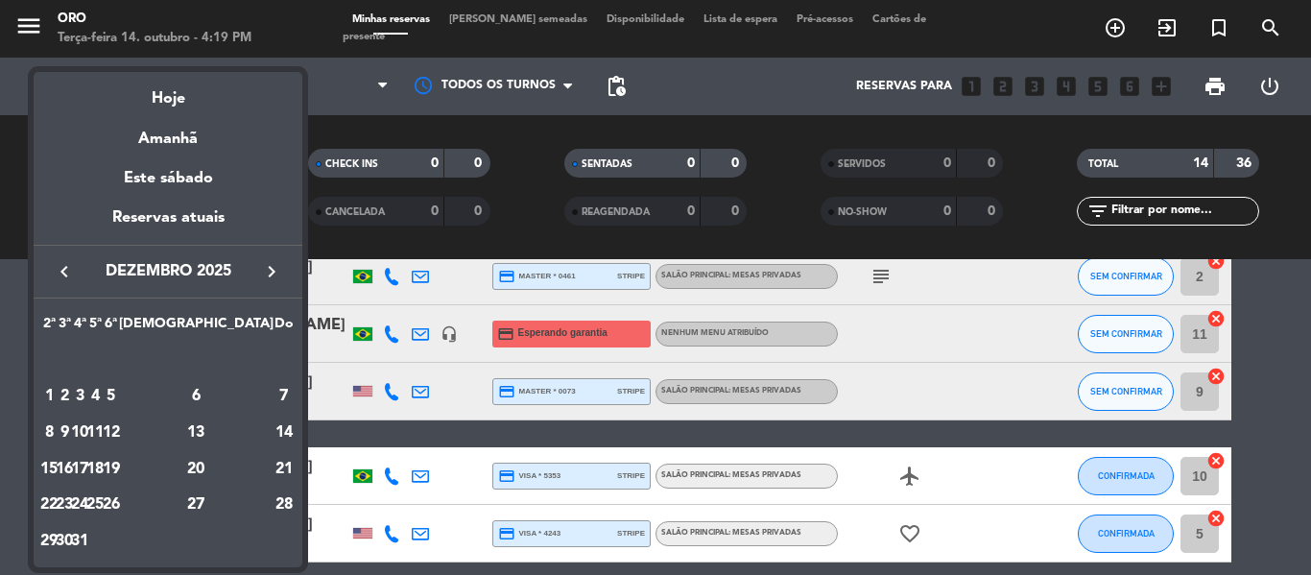
click at [72, 427] on div "9" at bounding box center [65, 433] width 14 height 33
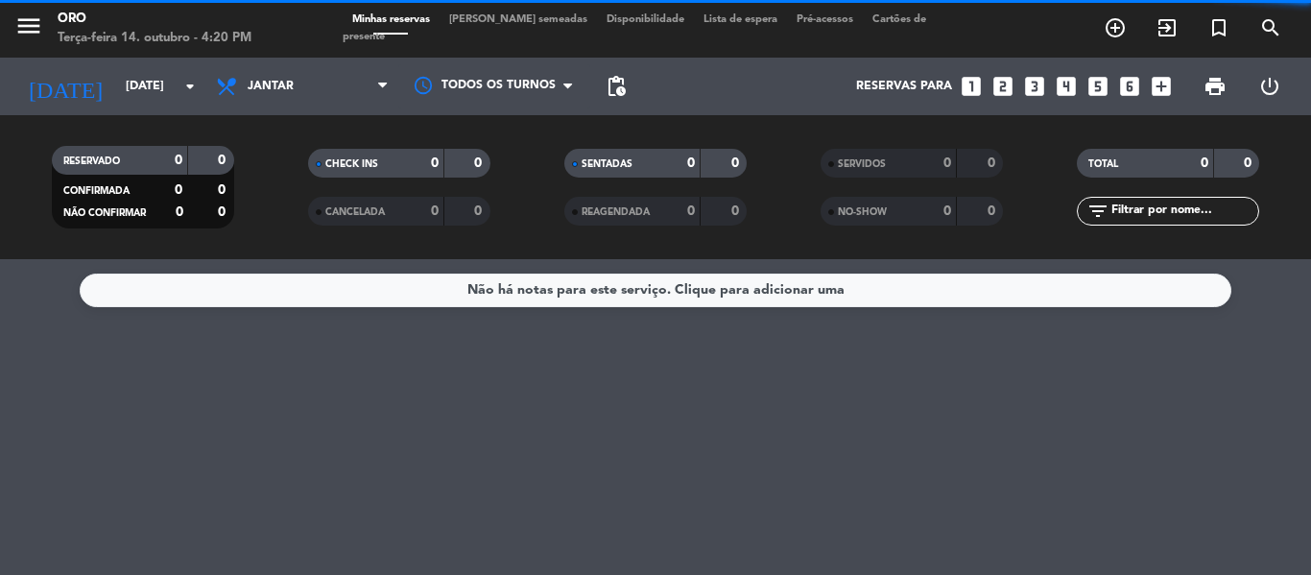
scroll to position [0, 0]
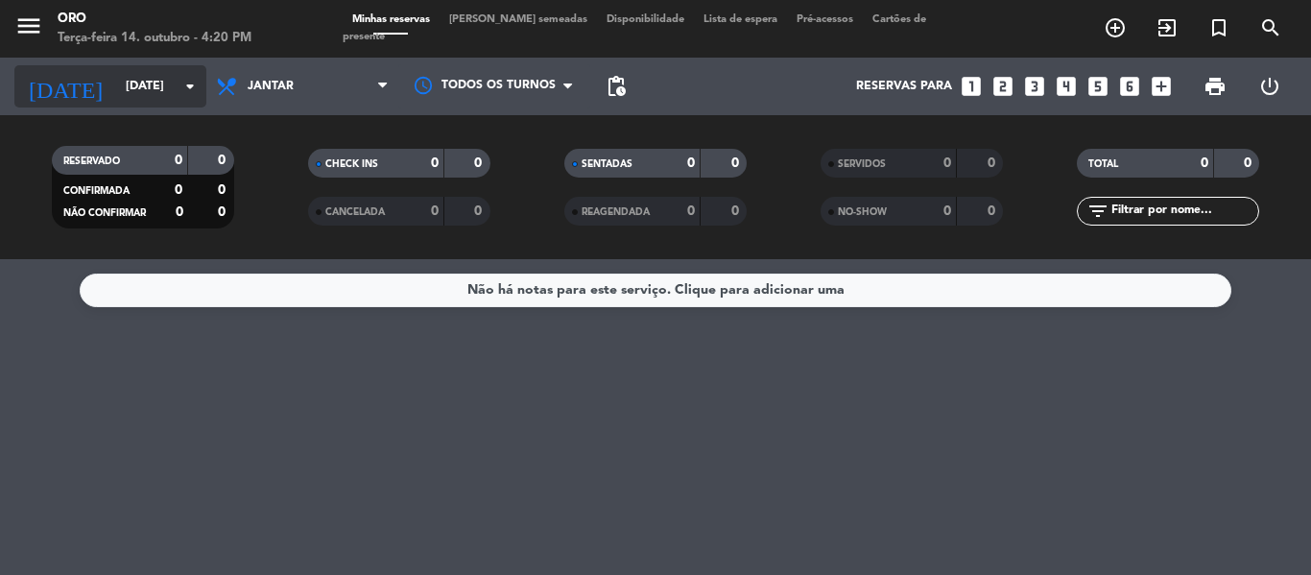
click at [193, 85] on icon "arrow_drop_down" at bounding box center [190, 86] width 23 height 23
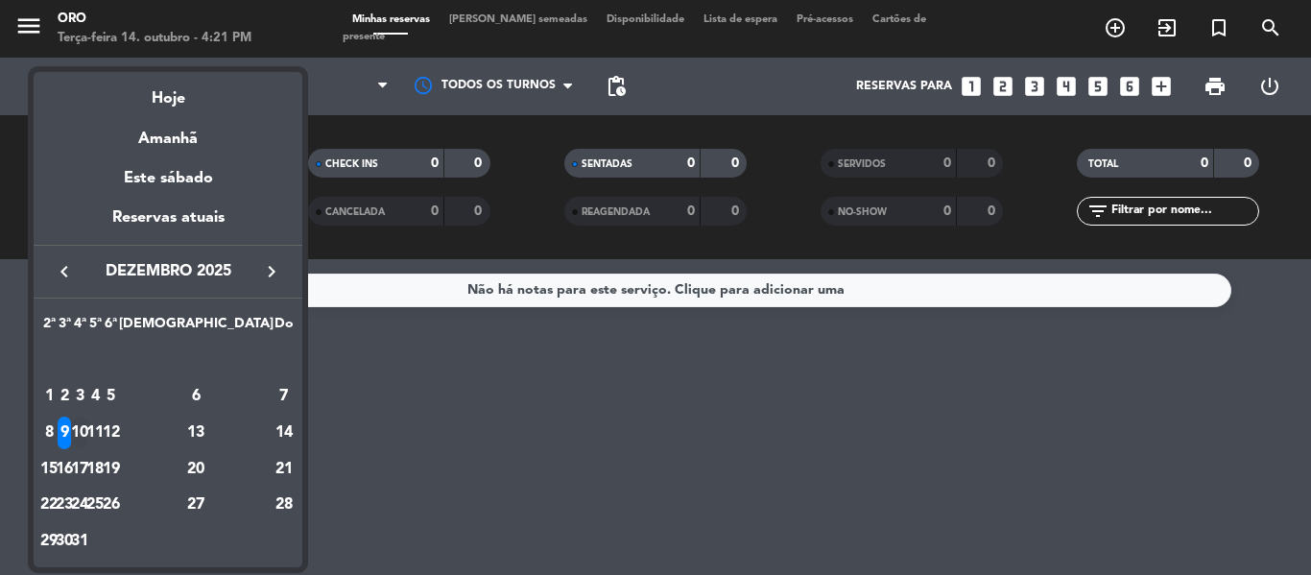
click at [87, 423] on div "10" at bounding box center [80, 433] width 14 height 33
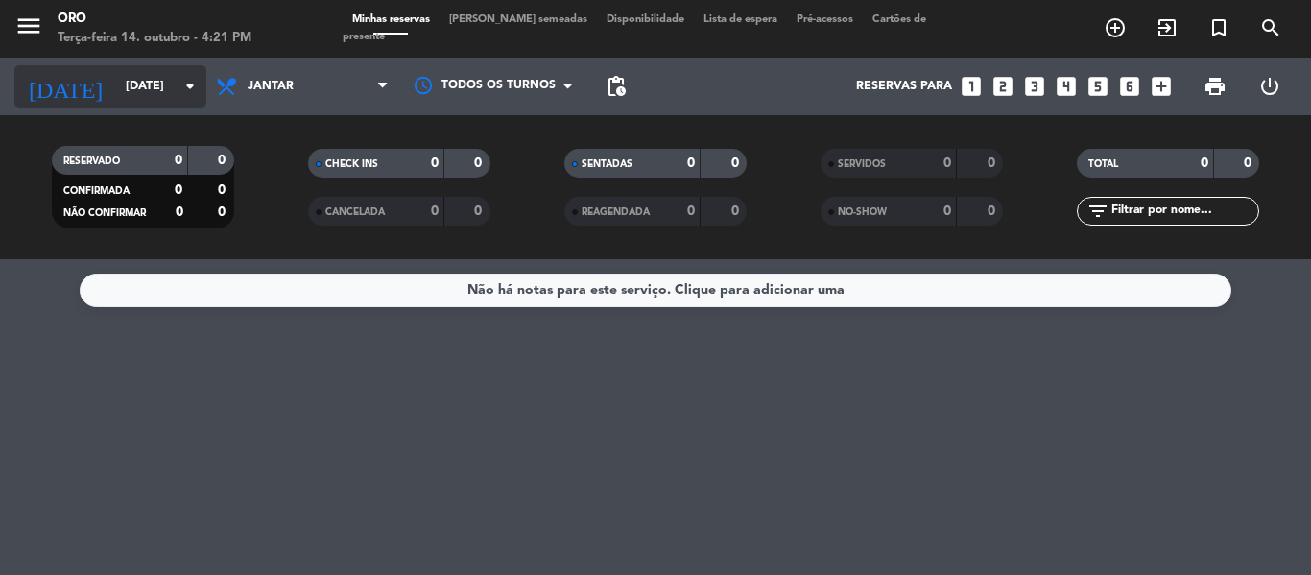
click at [194, 85] on icon "arrow_drop_down" at bounding box center [190, 86] width 23 height 23
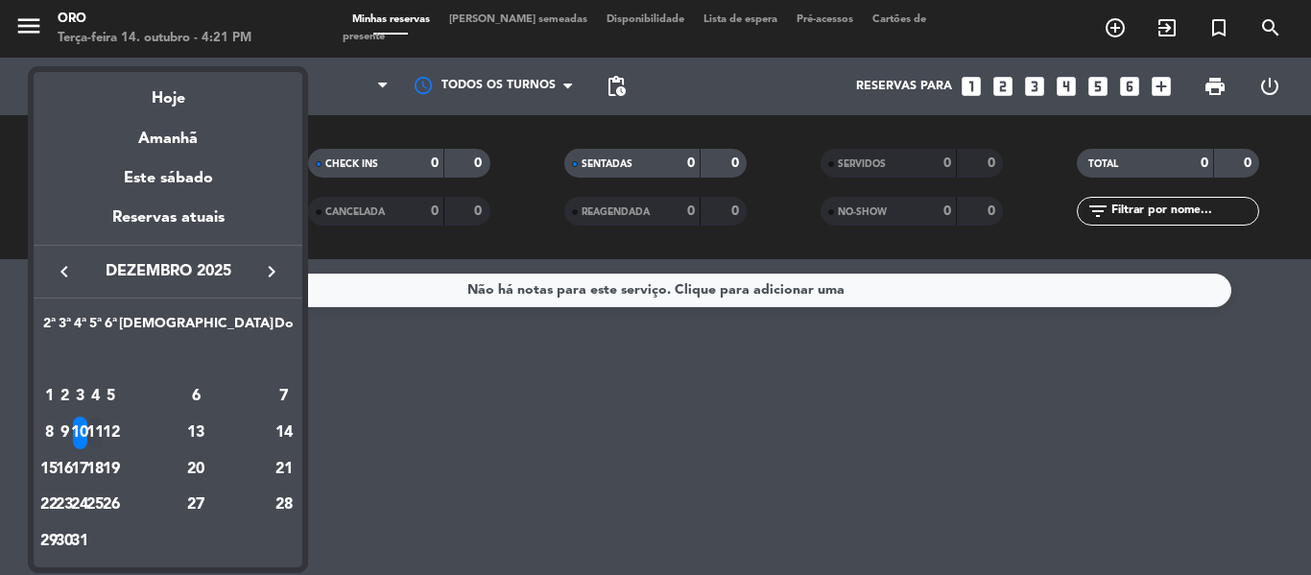
click at [103, 423] on div "11" at bounding box center [95, 433] width 14 height 33
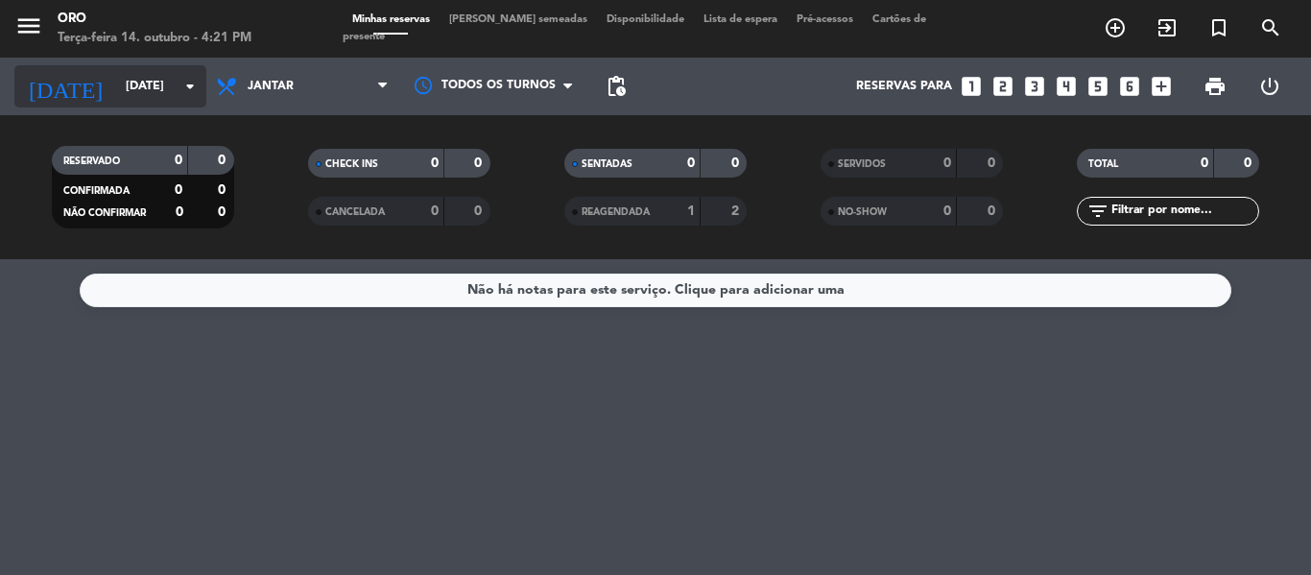
click at [192, 86] on icon "arrow_drop_down" at bounding box center [190, 86] width 23 height 23
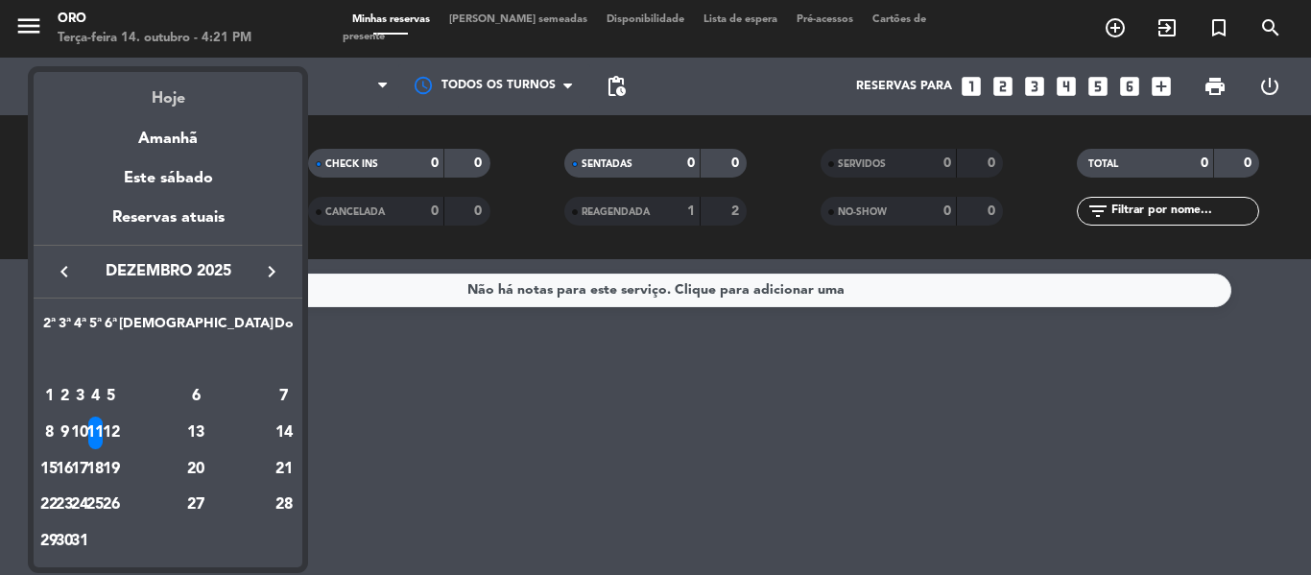
click at [183, 106] on div "Hoje" at bounding box center [168, 91] width 269 height 39
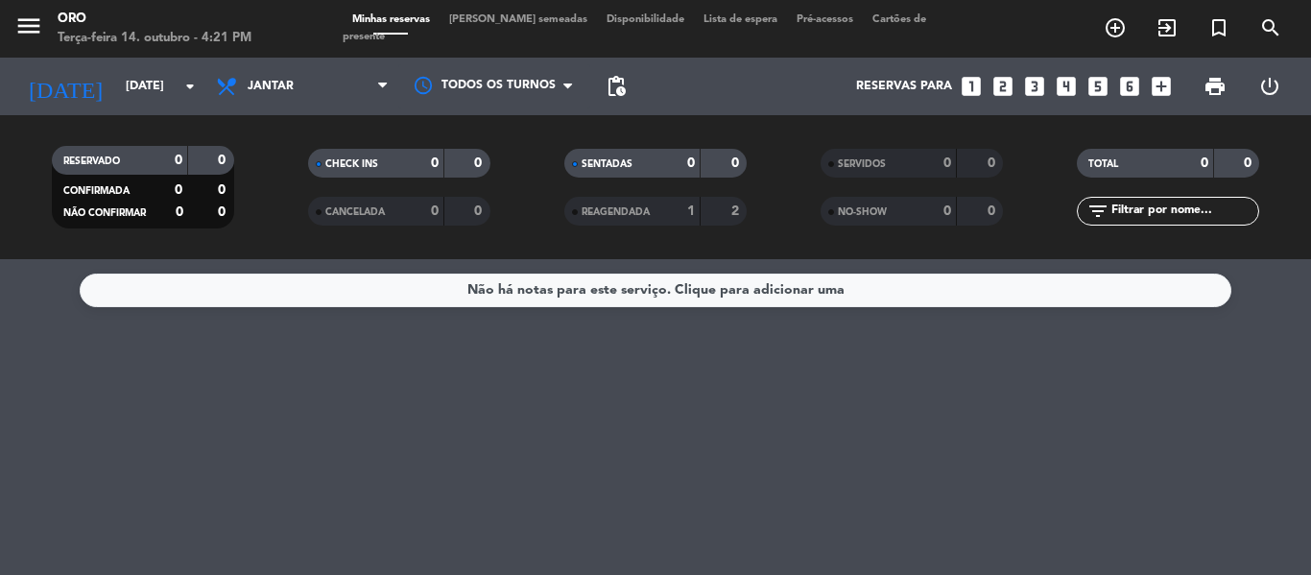
type input "Ter 14 out"
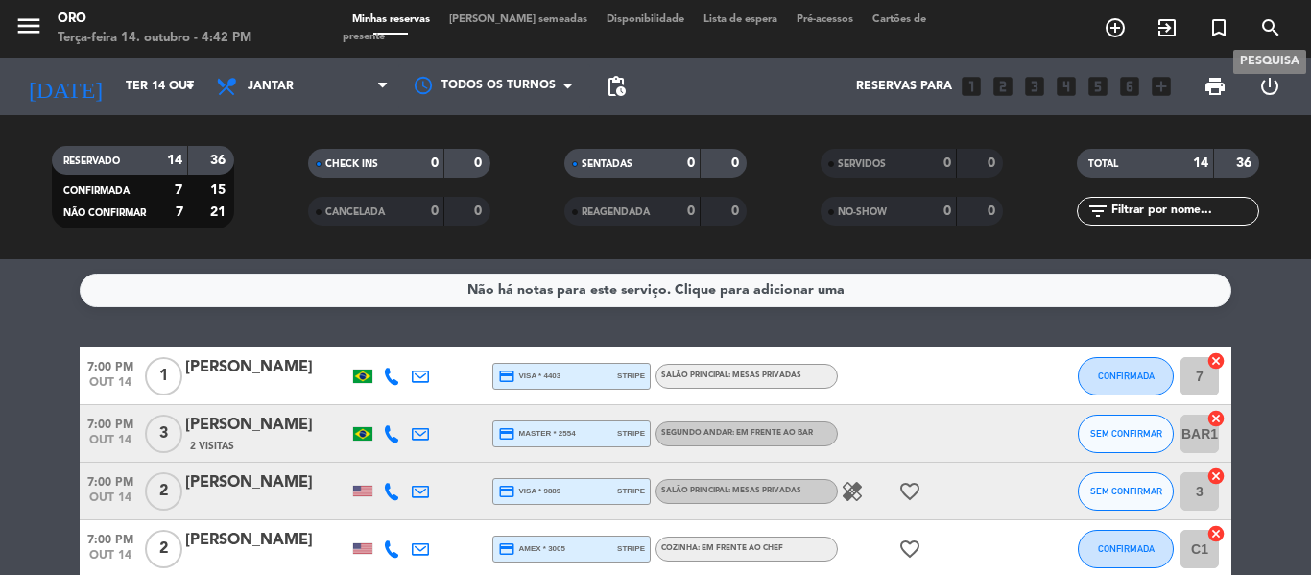
click at [1265, 25] on icon "search" at bounding box center [1270, 27] width 23 height 23
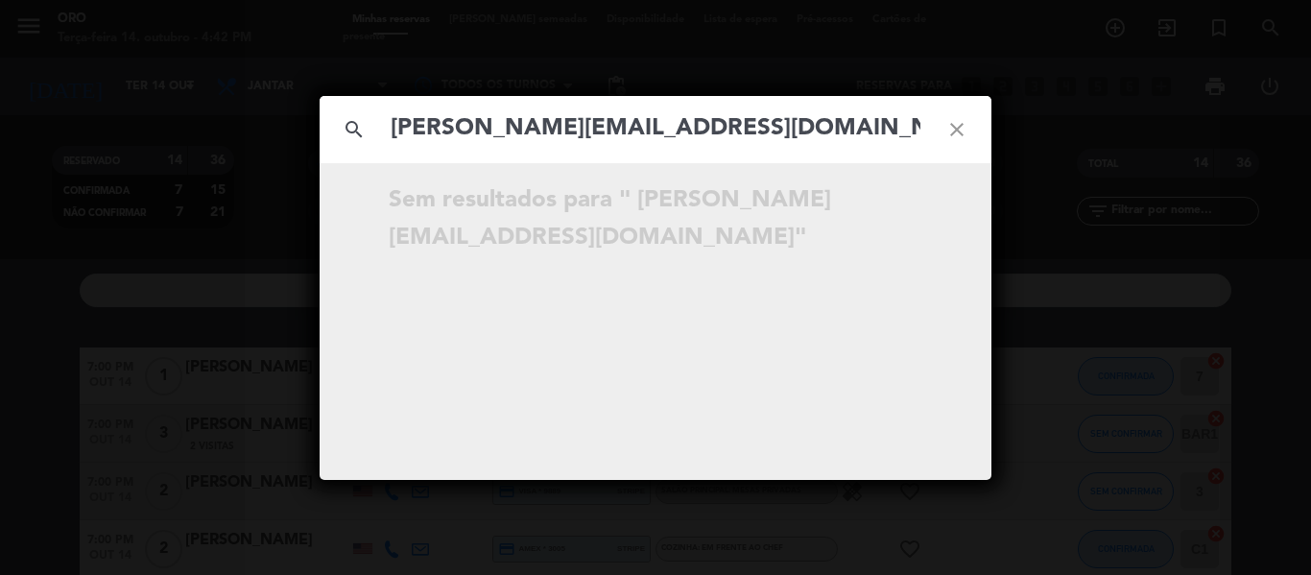
type input "[PERSON_NAME][EMAIL_ADDRESS][DOMAIN_NAME]"
click at [959, 124] on icon "close" at bounding box center [956, 129] width 69 height 69
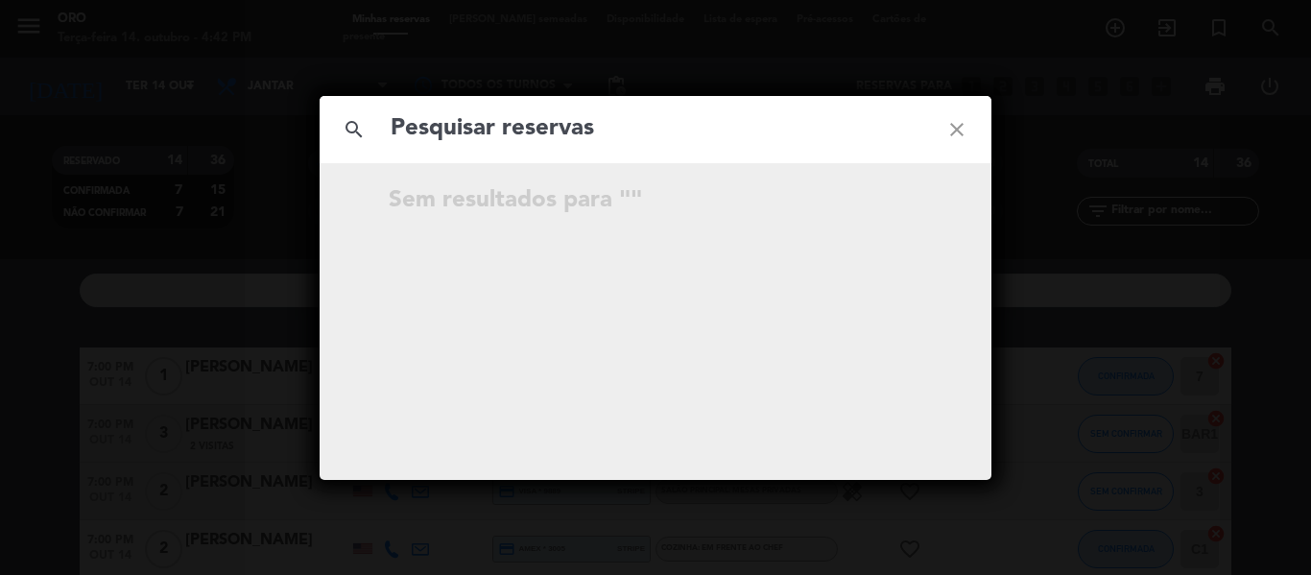
click at [945, 132] on icon "close" at bounding box center [956, 129] width 69 height 69
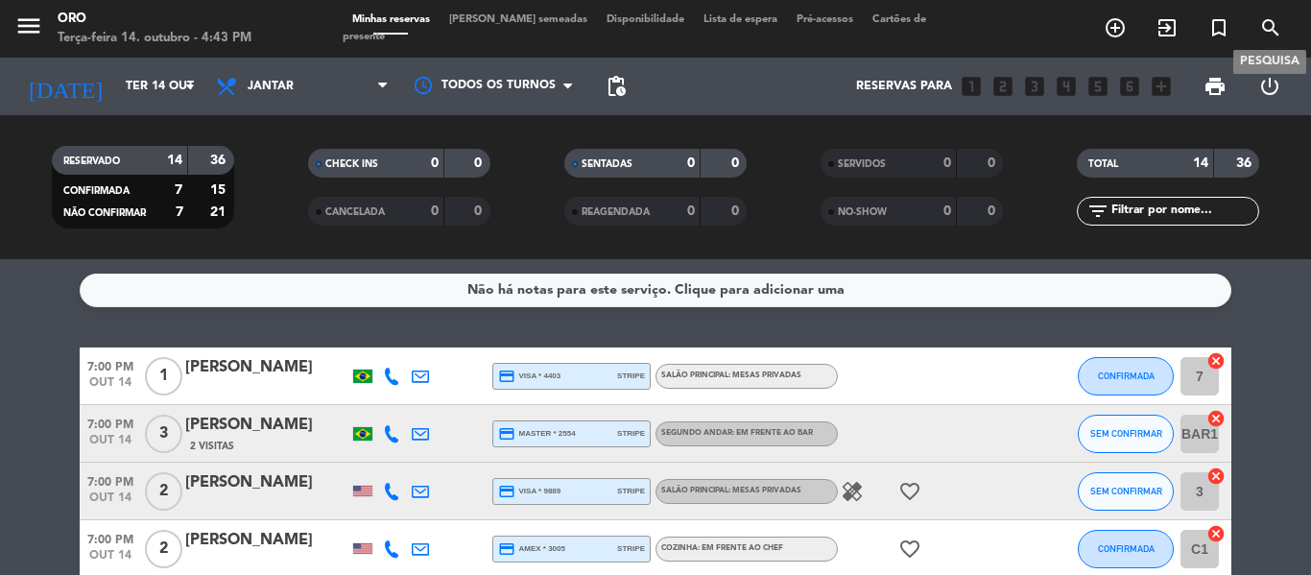
click at [1268, 26] on icon "search" at bounding box center [1270, 27] width 23 height 23
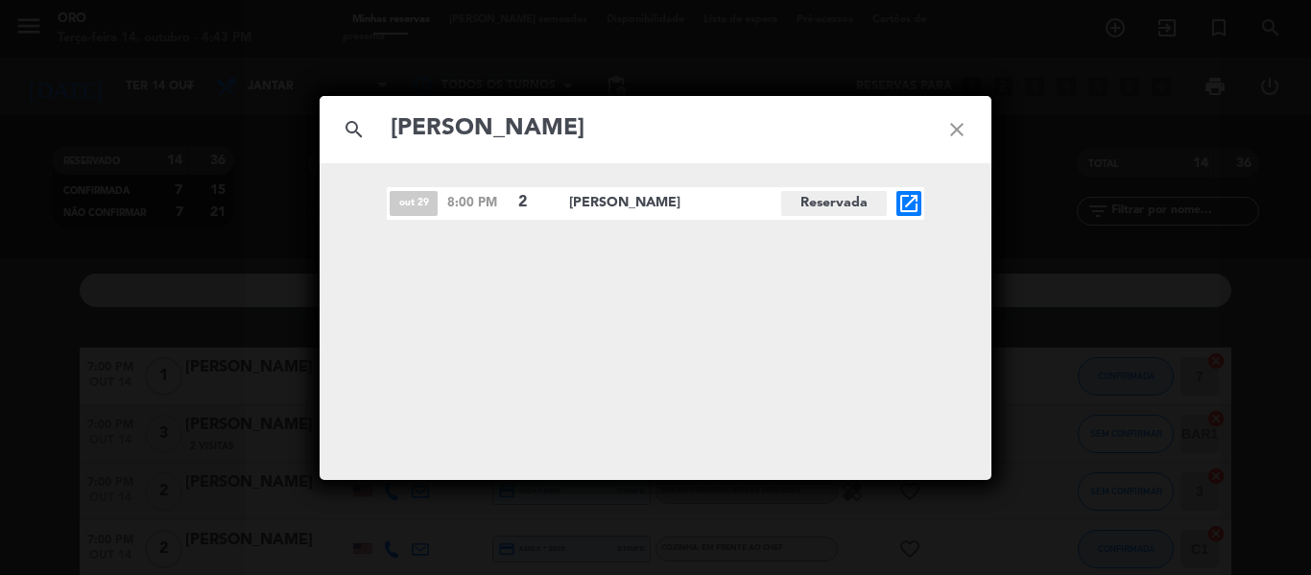
type input "[PERSON_NAME]"
click at [908, 205] on icon "open_in_new" at bounding box center [908, 203] width 23 height 23
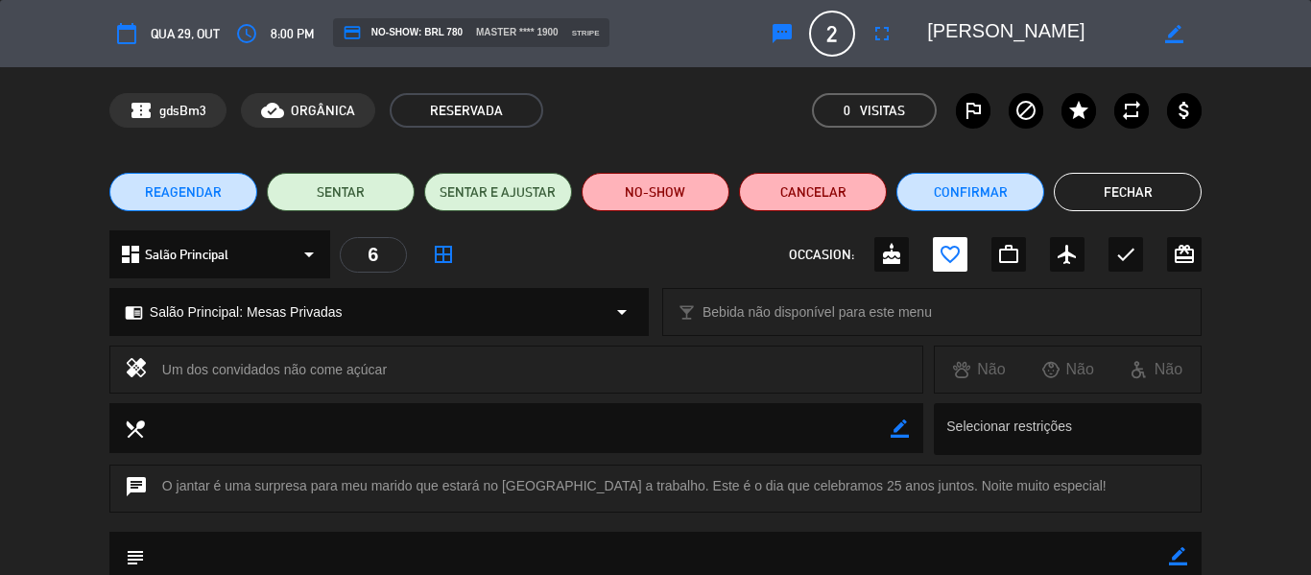
click at [1123, 190] on button "Fechar" at bounding box center [1128, 192] width 148 height 38
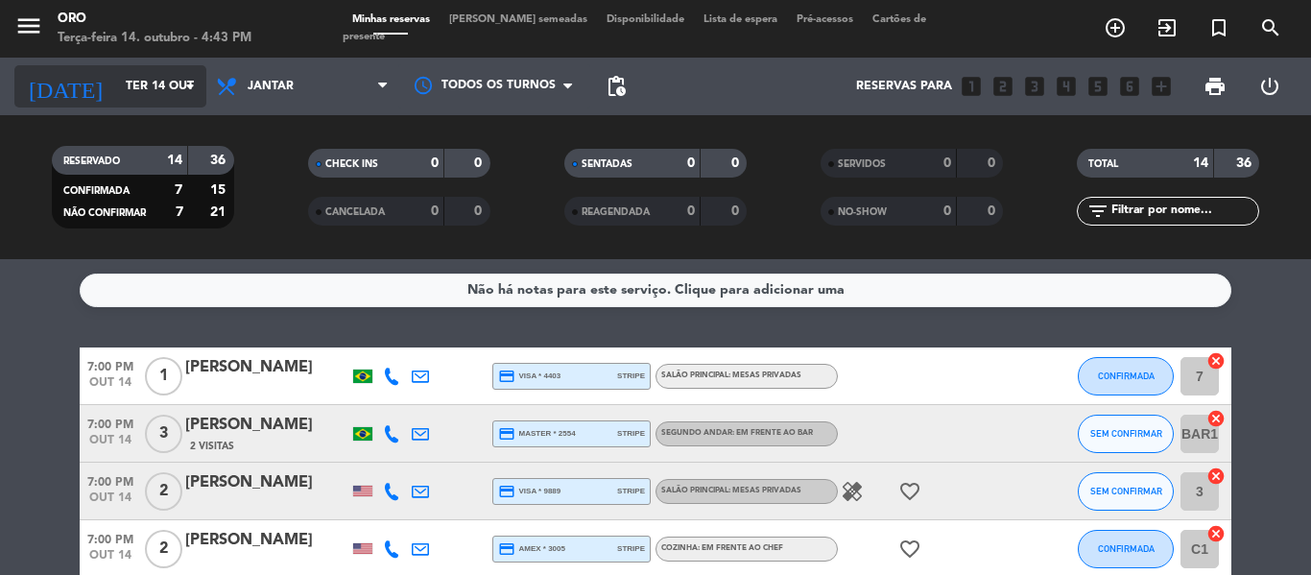
click at [169, 91] on input "Ter 14 out" at bounding box center [197, 86] width 162 height 33
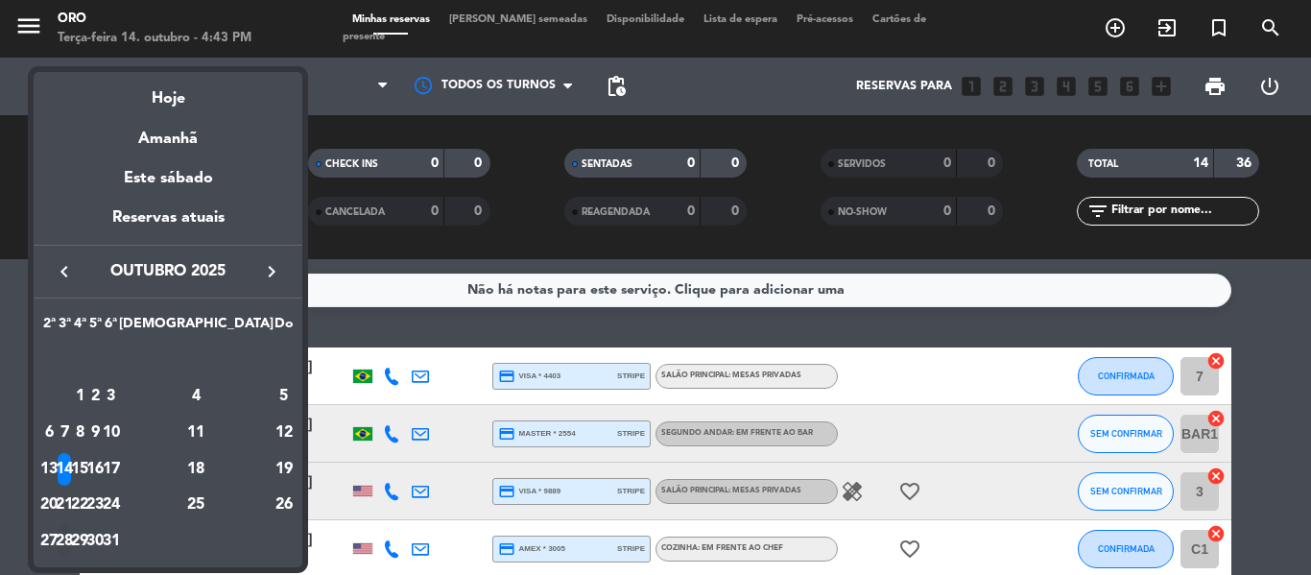
click at [72, 539] on div "28" at bounding box center [65, 541] width 14 height 33
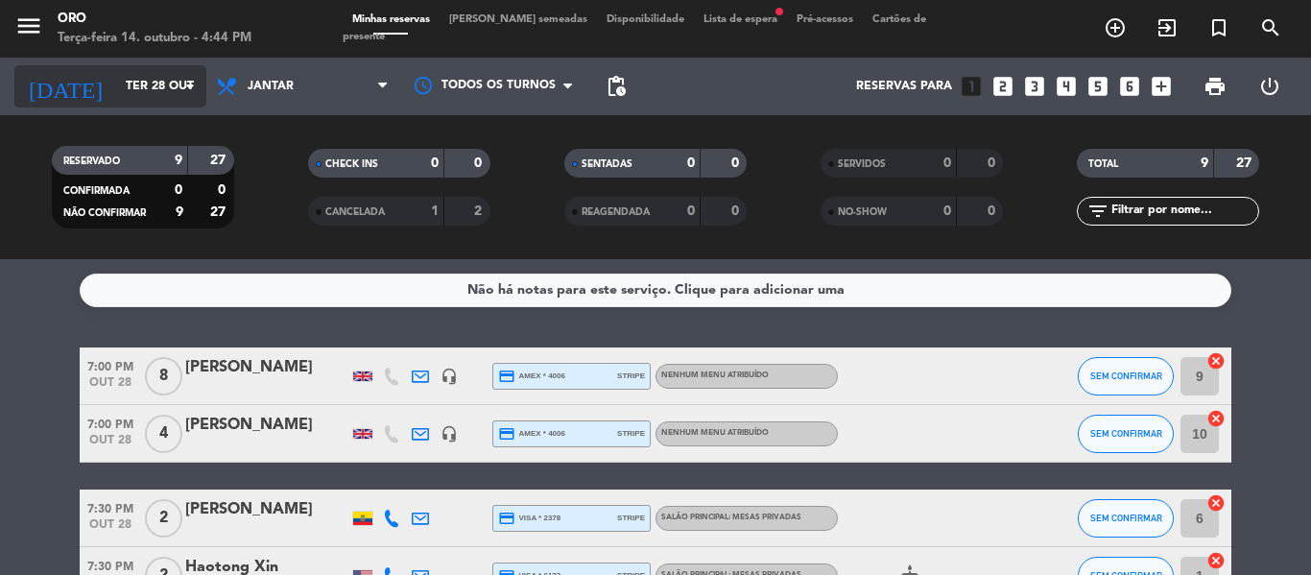
click at [166, 88] on input "Ter 28 out" at bounding box center [197, 86] width 162 height 33
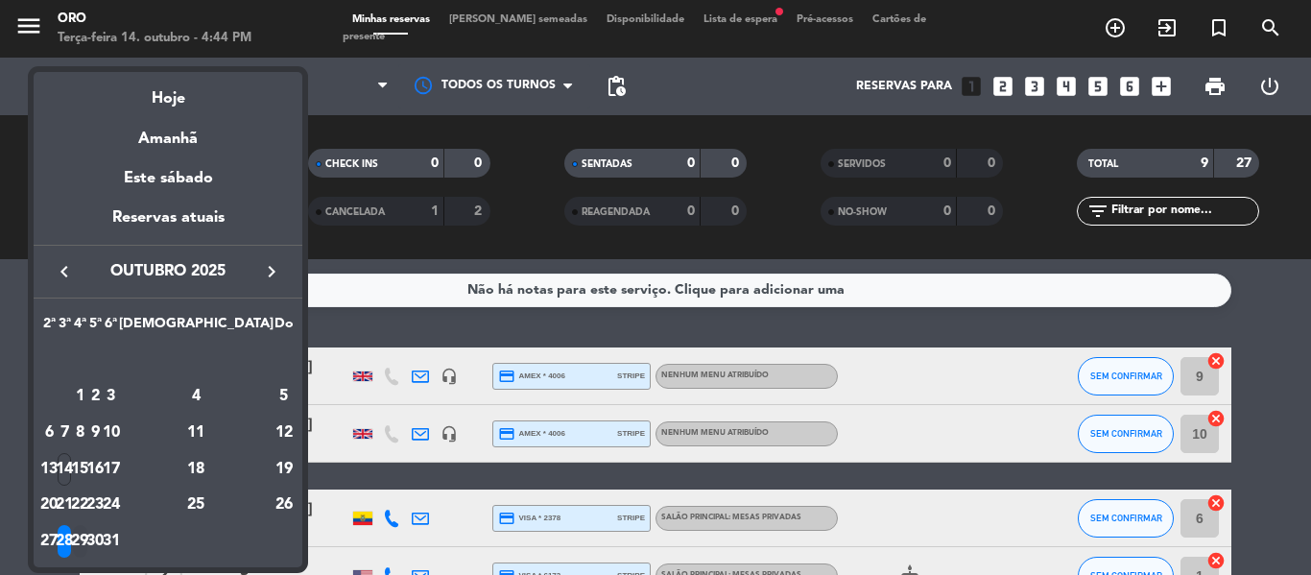
click at [87, 536] on div "29" at bounding box center [80, 541] width 14 height 33
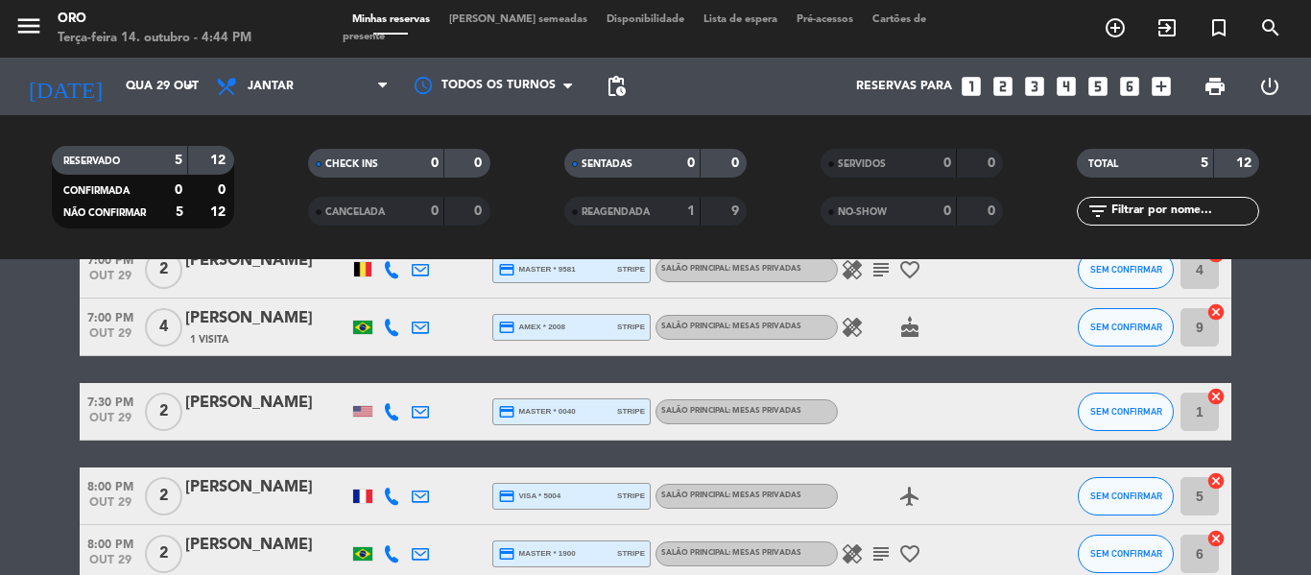
scroll to position [192, 0]
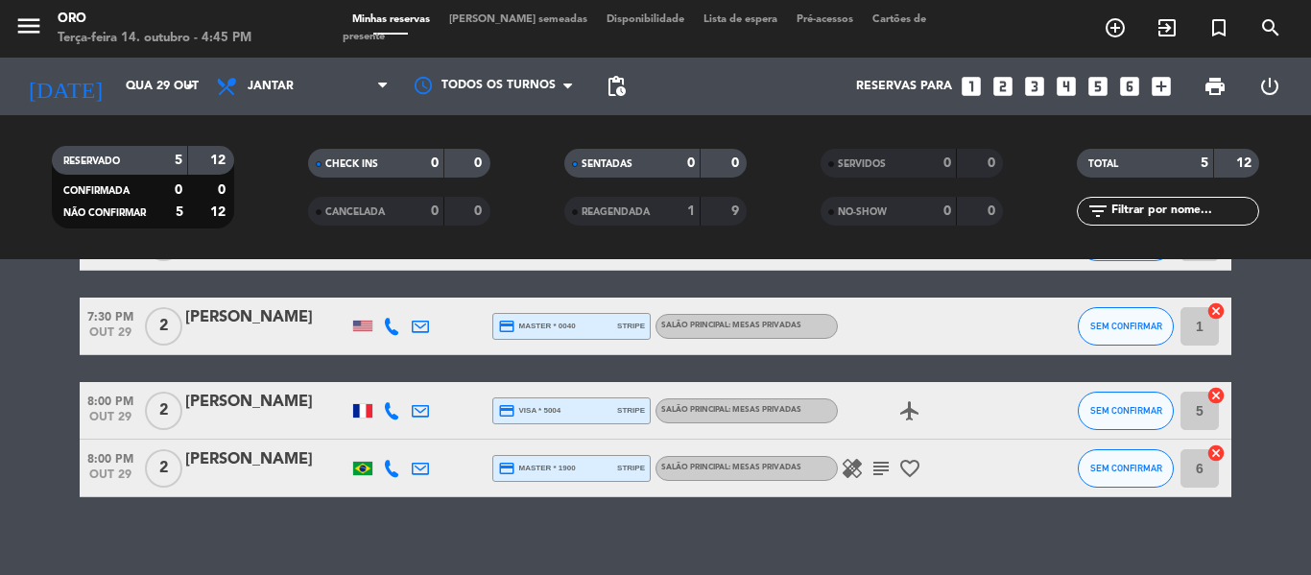
click at [884, 474] on icon "subject" at bounding box center [880, 468] width 23 height 23
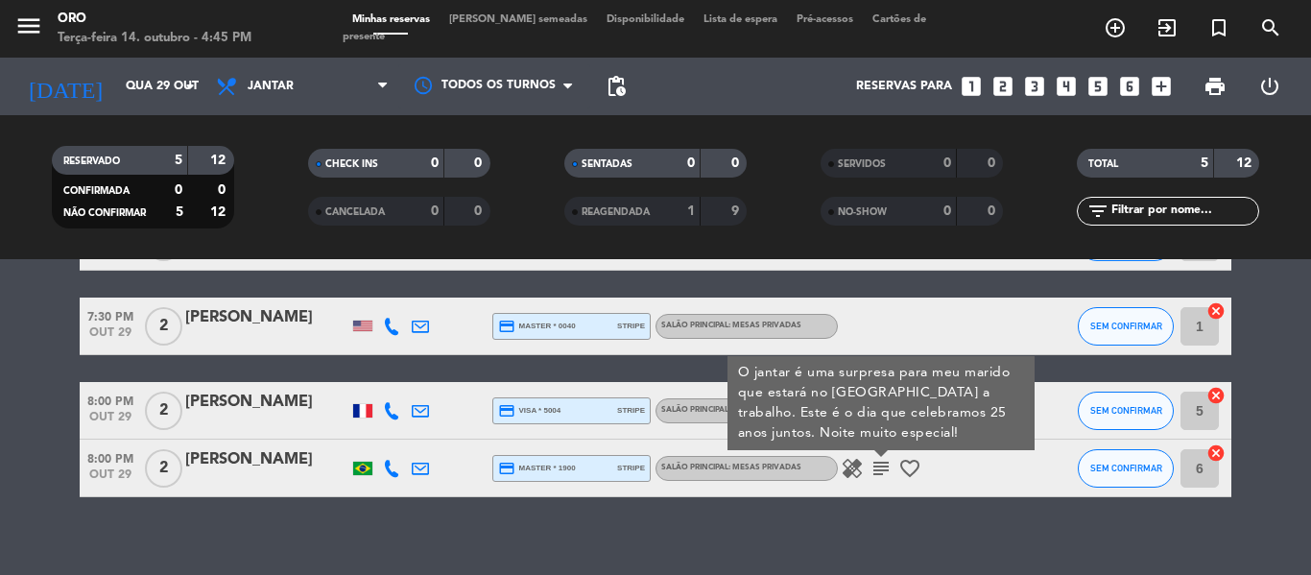
click at [850, 475] on icon "healing" at bounding box center [852, 468] width 23 height 23
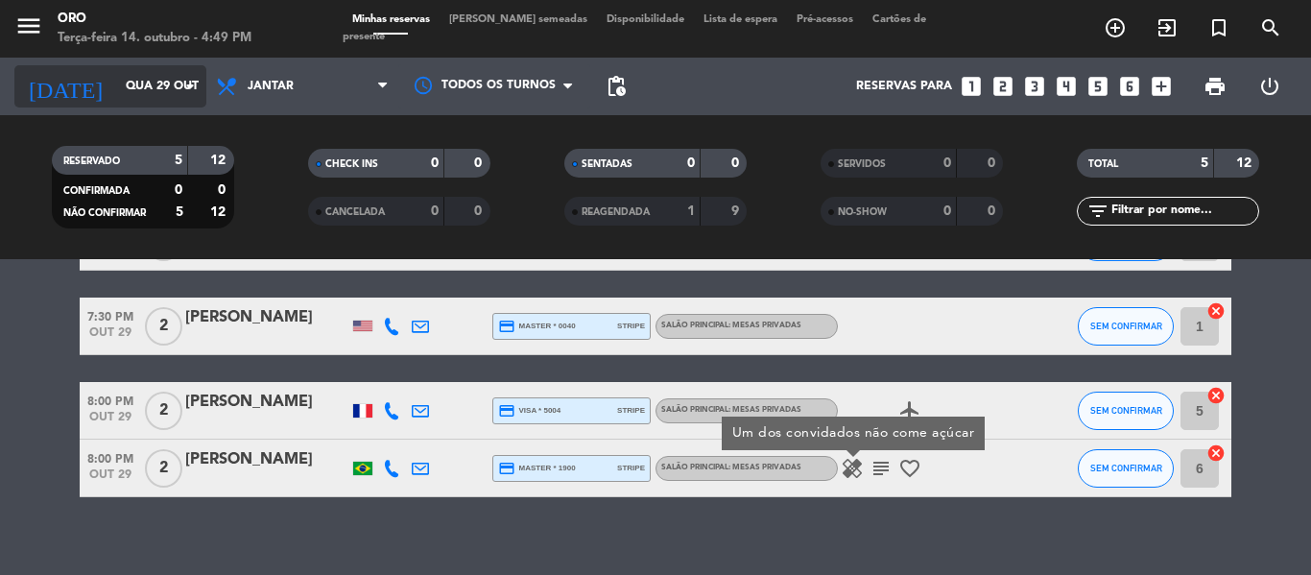
click at [185, 90] on icon "arrow_drop_down" at bounding box center [190, 86] width 23 height 23
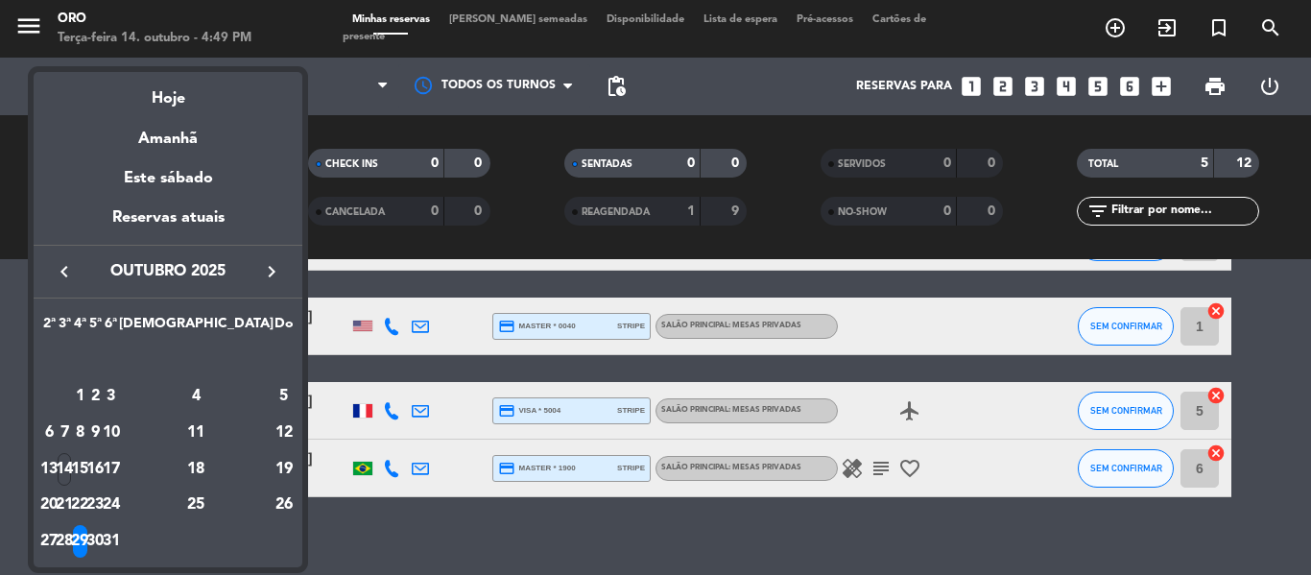
click at [270, 274] on icon "keyboard_arrow_right" at bounding box center [271, 271] width 23 height 23
click at [103, 400] on div "6" at bounding box center [95, 396] width 14 height 33
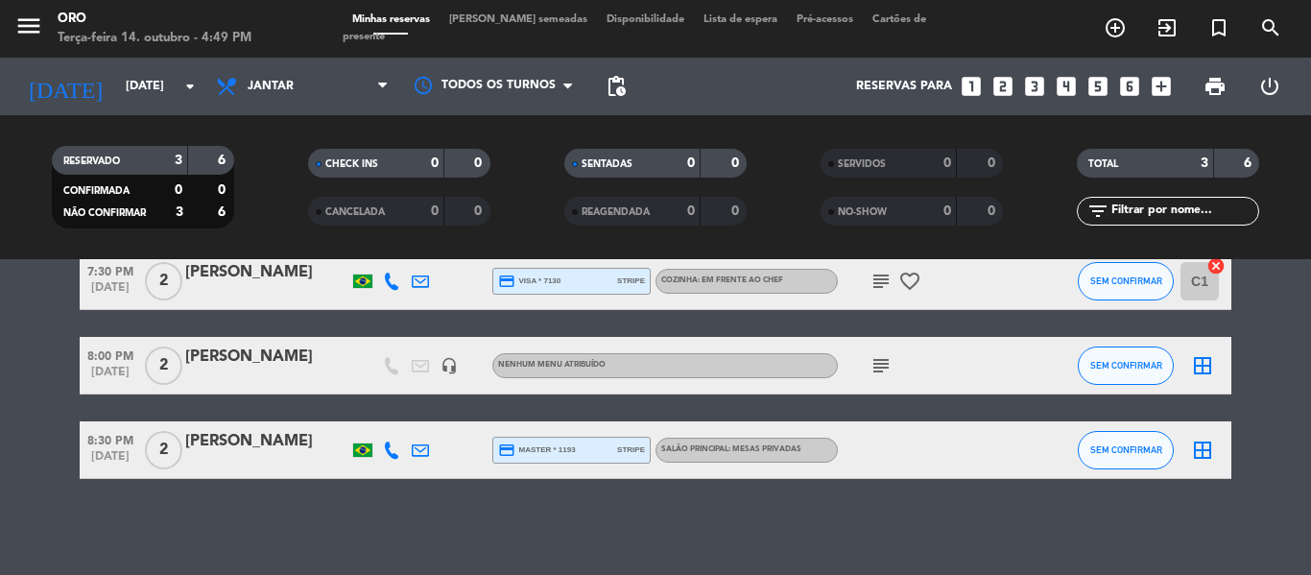
scroll to position [0, 0]
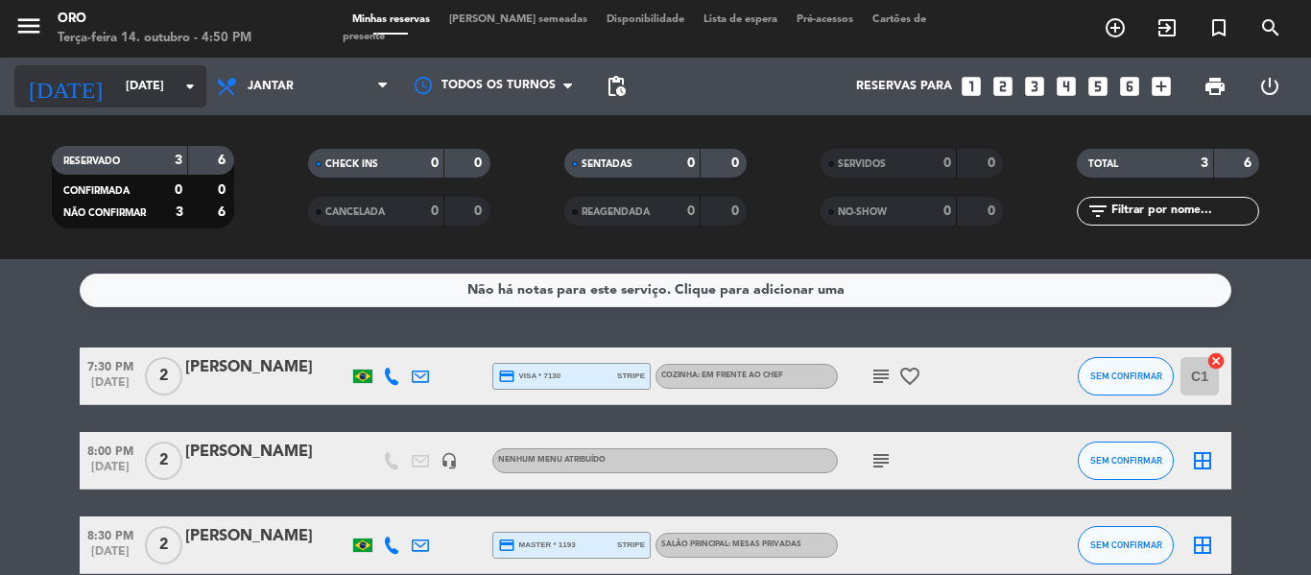
click at [177, 91] on input "[DATE]" at bounding box center [197, 86] width 162 height 33
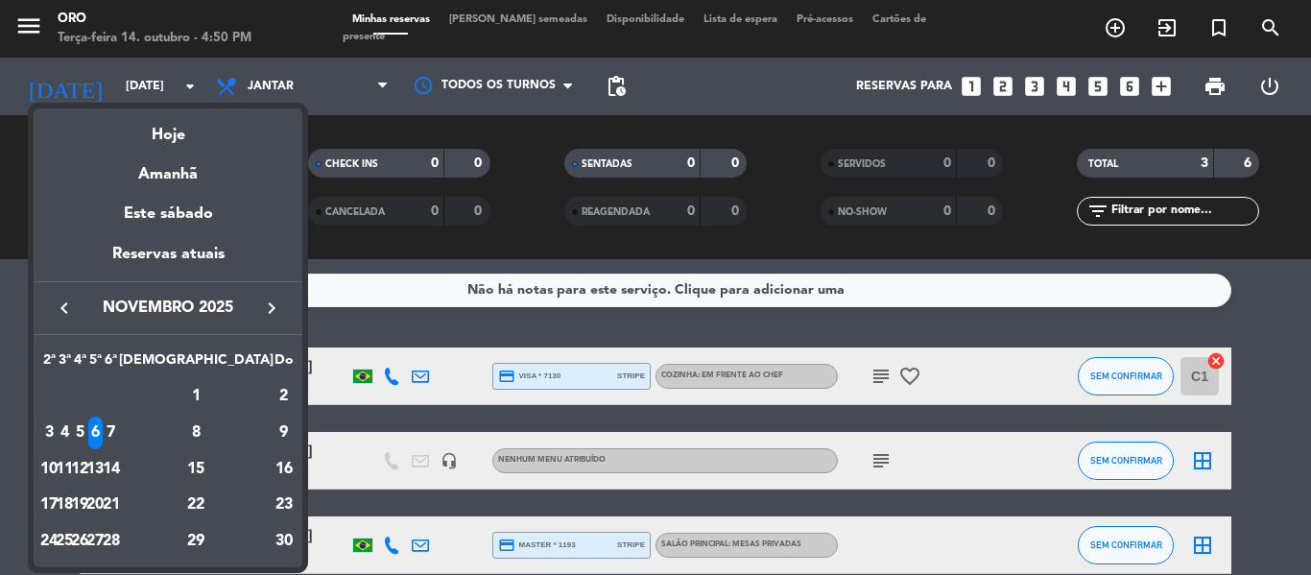
click at [266, 313] on icon "keyboard_arrow_right" at bounding box center [271, 308] width 23 height 23
click at [265, 310] on icon "keyboard_arrow_right" at bounding box center [271, 308] width 23 height 23
click at [269, 310] on icon "keyboard_arrow_right" at bounding box center [271, 308] width 23 height 23
click at [118, 498] on div "20" at bounding box center [111, 505] width 14 height 33
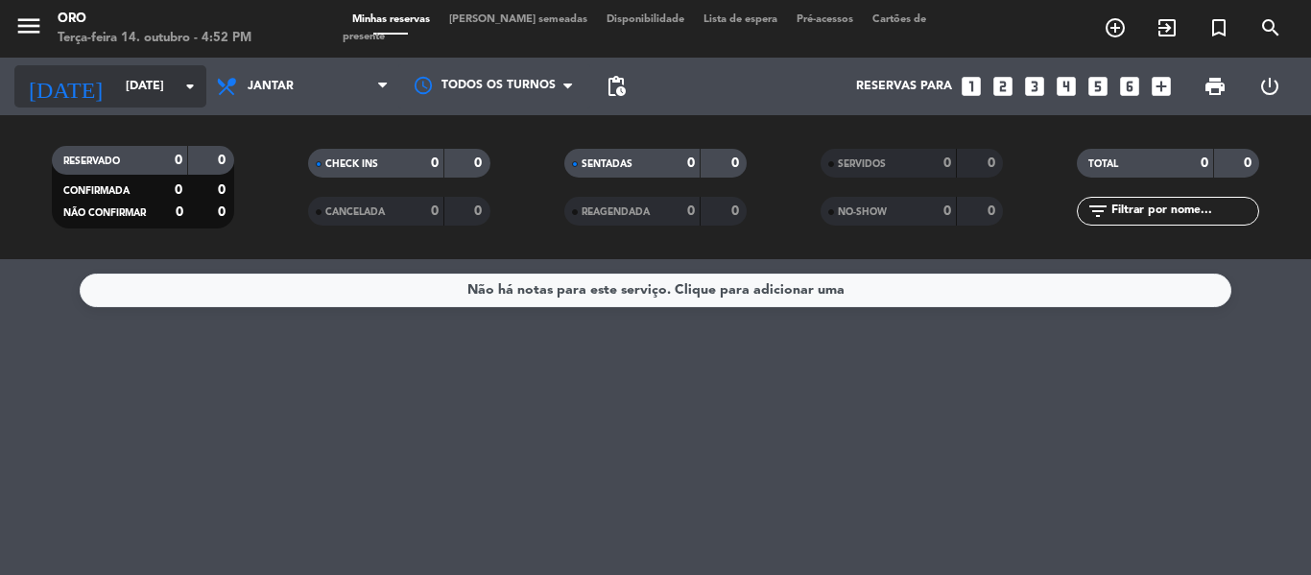
click at [165, 87] on input "[DATE]" at bounding box center [197, 86] width 162 height 33
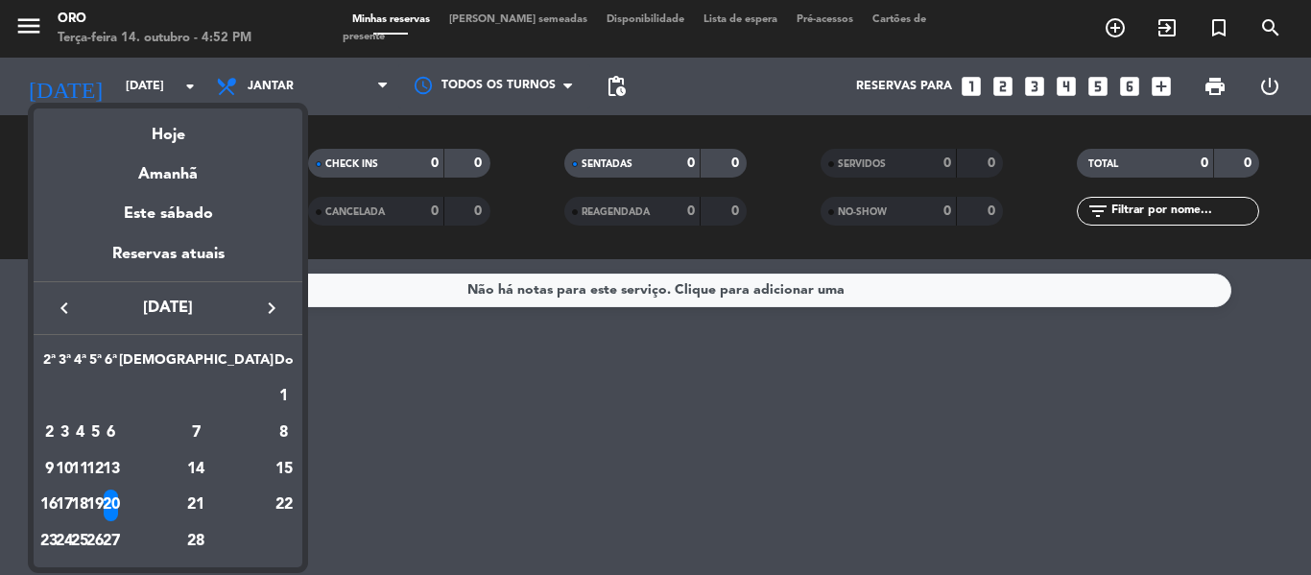
click at [66, 306] on icon "keyboard_arrow_left" at bounding box center [64, 308] width 23 height 23
click at [64, 306] on icon "keyboard_arrow_left" at bounding box center [64, 308] width 23 height 23
click at [103, 498] on div "16" at bounding box center [95, 505] width 14 height 33
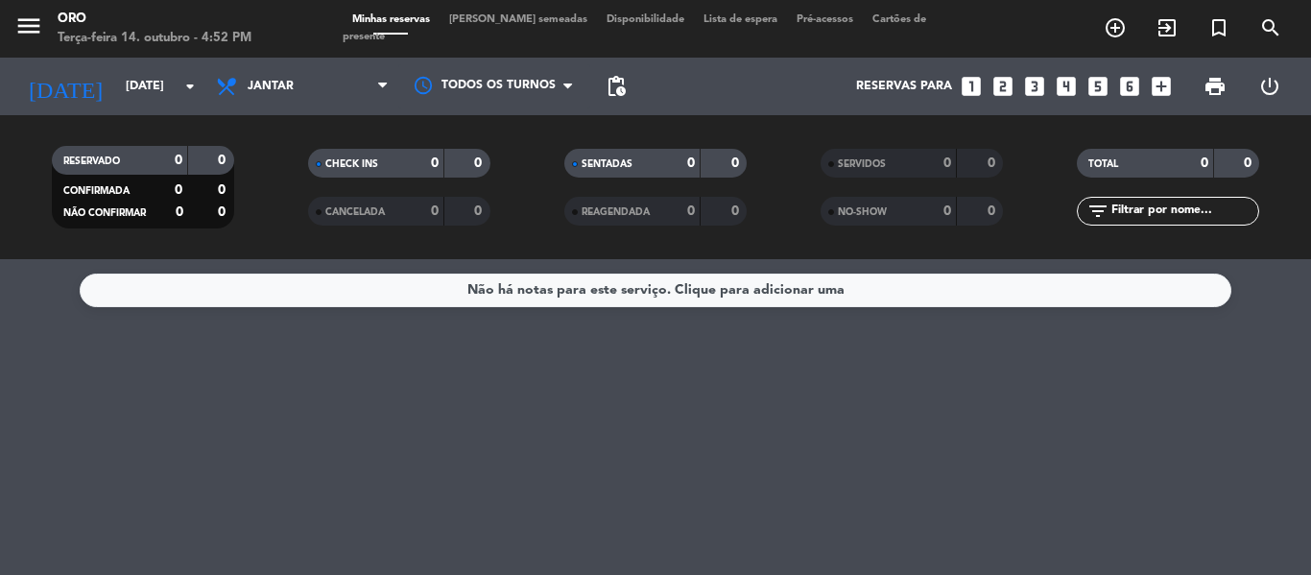
type input "Qui 16 out"
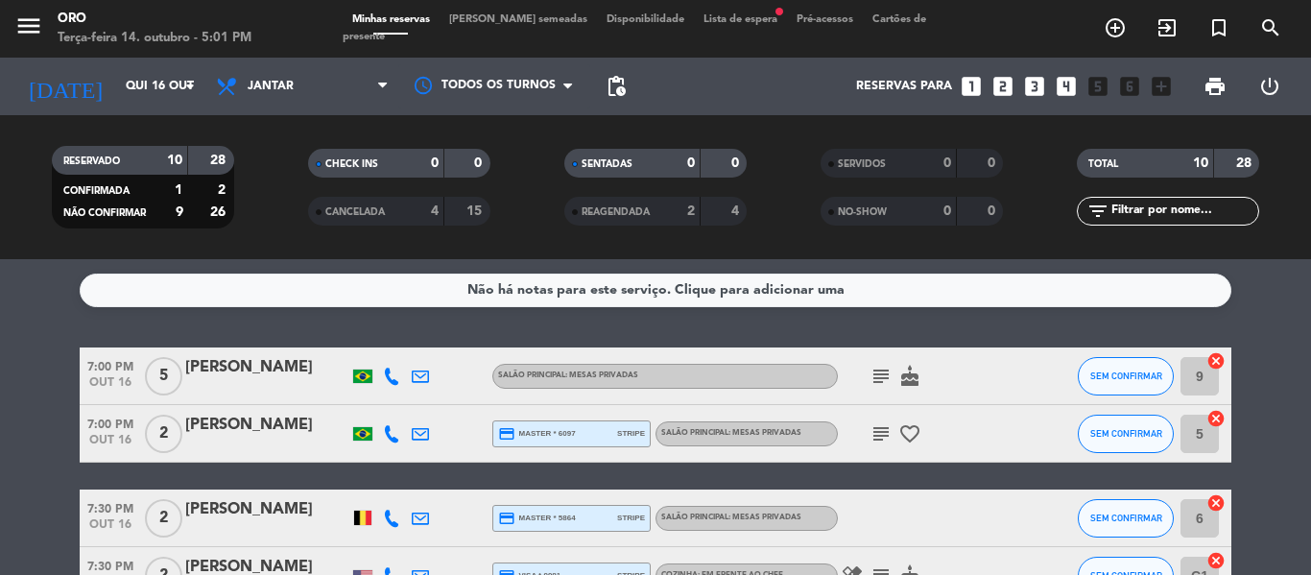
click at [882, 374] on icon "subject" at bounding box center [880, 376] width 23 height 23
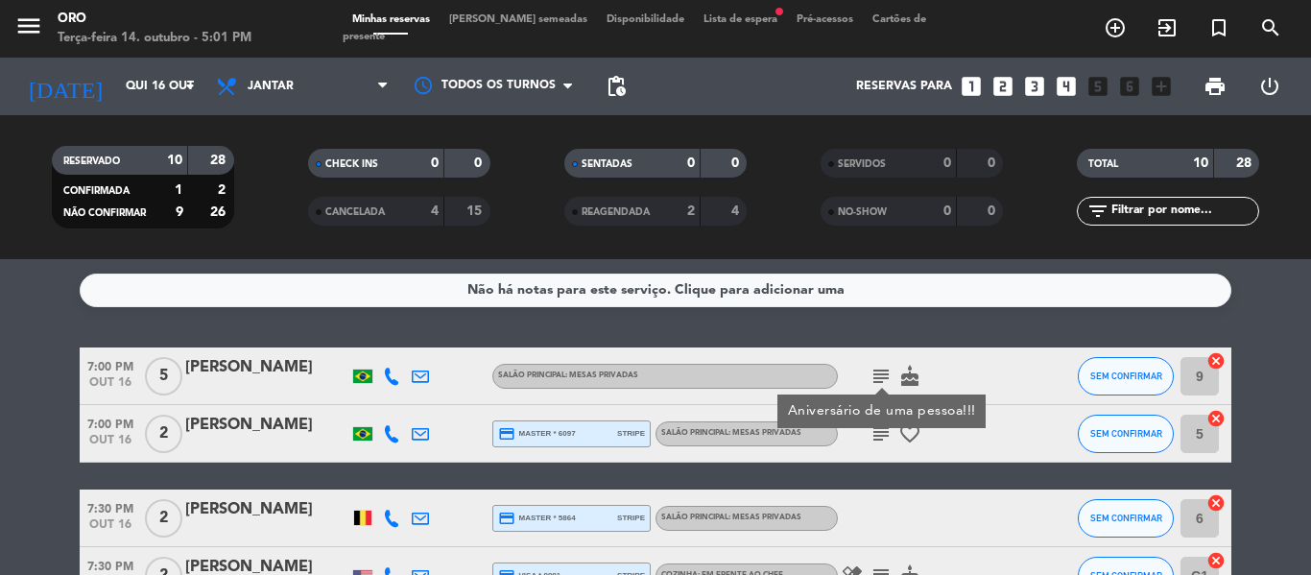
click at [251, 374] on div "[PERSON_NAME]" at bounding box center [266, 367] width 163 height 25
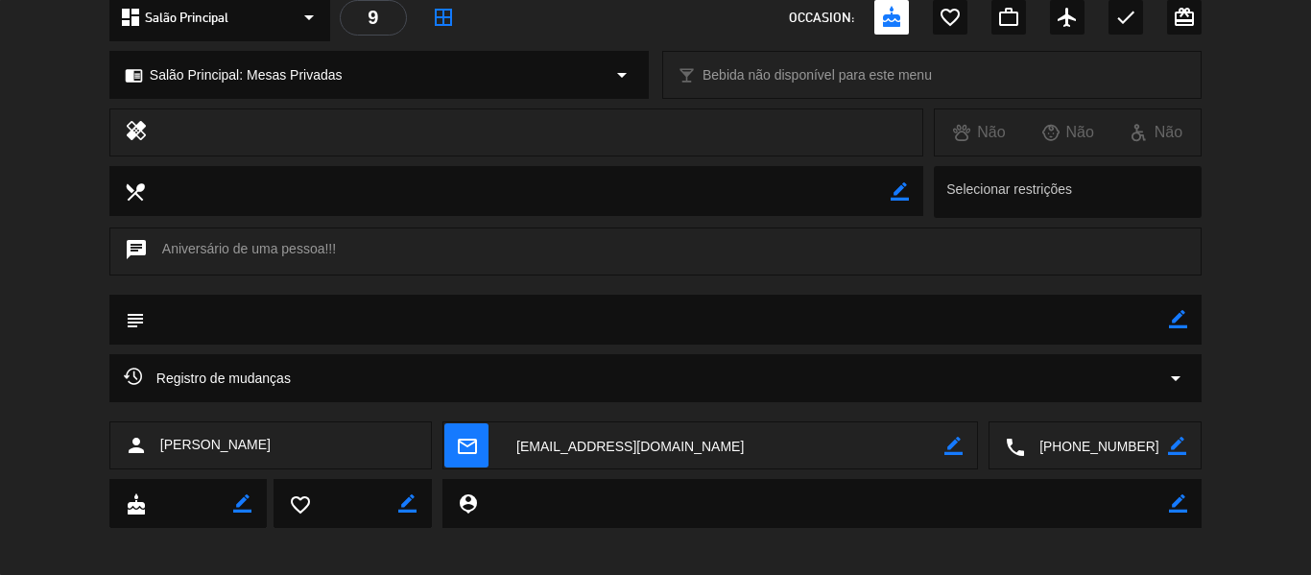
scroll to position [248, 0]
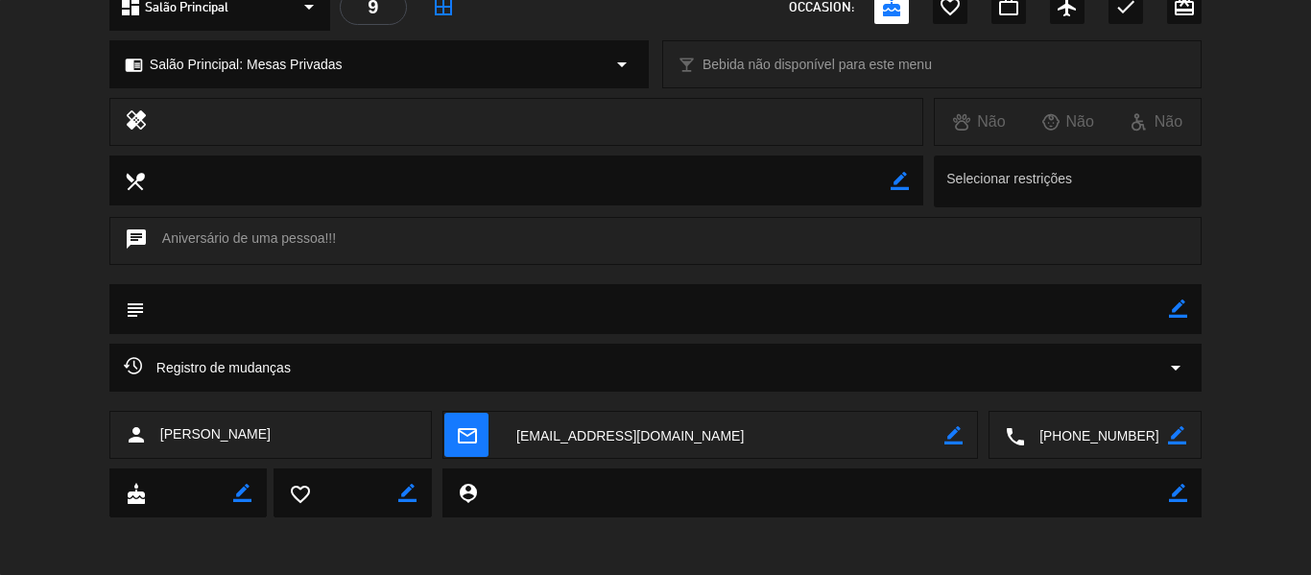
click at [842, 362] on div "Registro de mudanças arrow_drop_down" at bounding box center [655, 367] width 1063 height 23
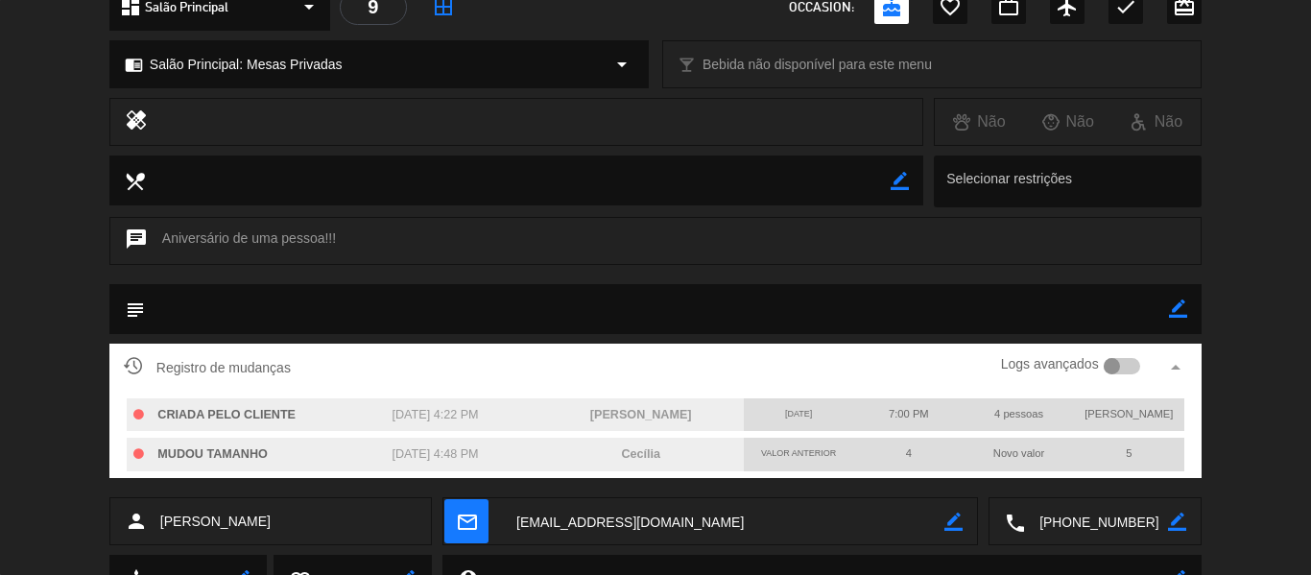
click at [1260, 375] on div "Registro de mudanças Logs avançados arrow_drop_up CRIADA PELO CLIENTE [DATE] 4:…" at bounding box center [655, 421] width 1311 height 154
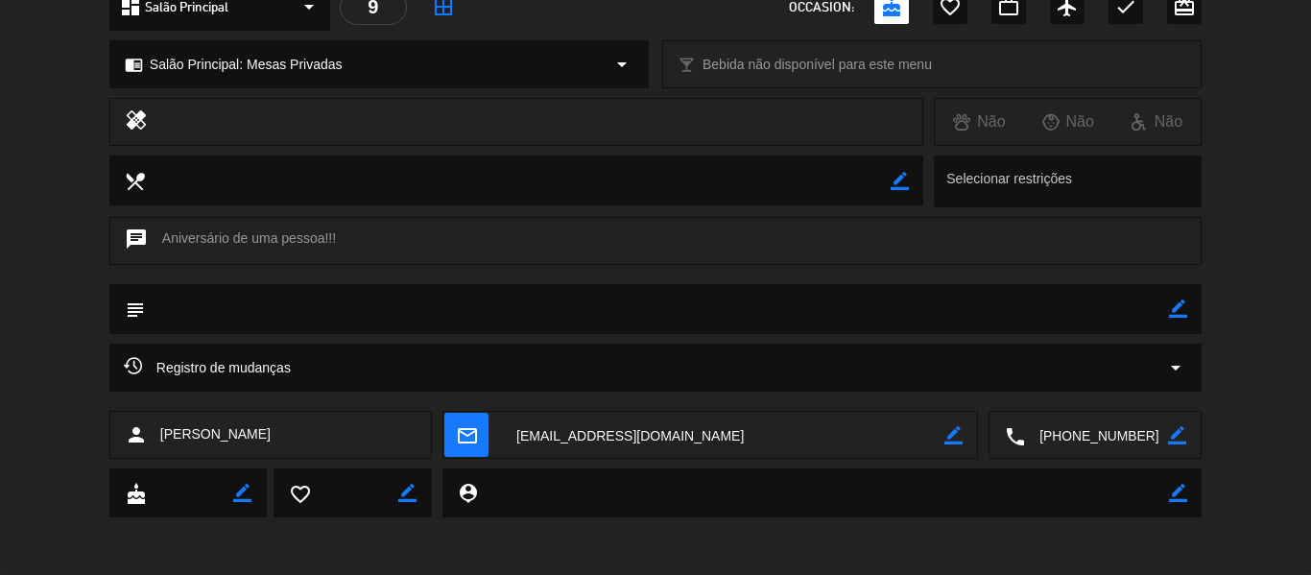
click at [803, 356] on div "Registro de mudanças arrow_drop_down" at bounding box center [655, 367] width 1063 height 23
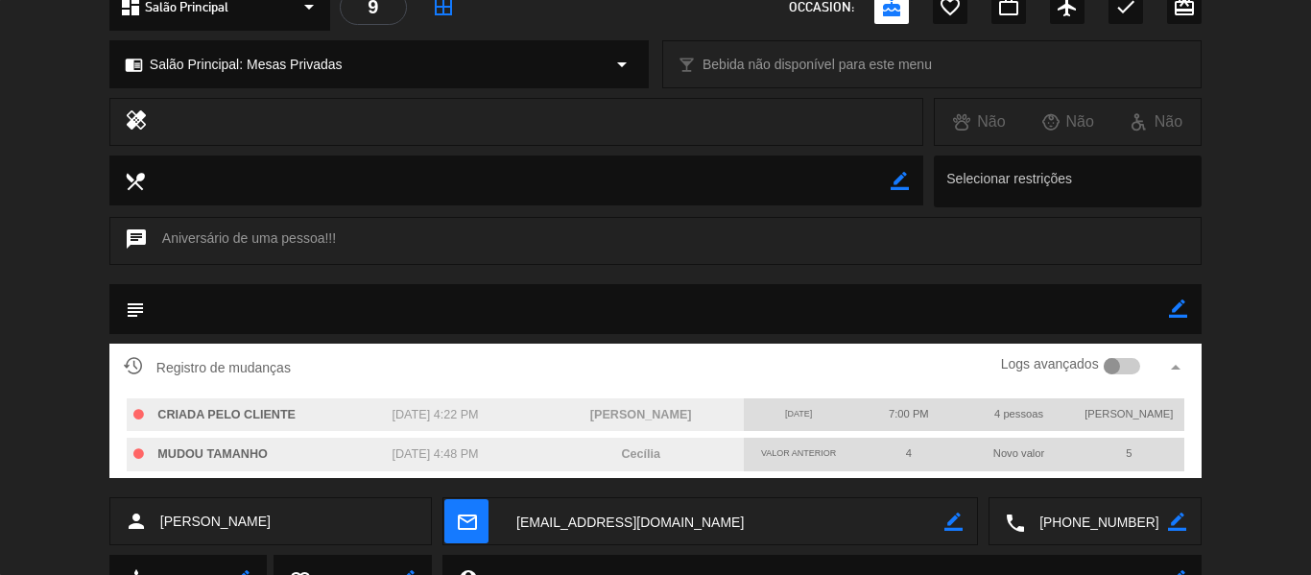
click at [1224, 398] on div "Registro de mudanças Logs avançados arrow_drop_up CRIADA PELO CLIENTE [DATE] 4:…" at bounding box center [655, 421] width 1311 height 154
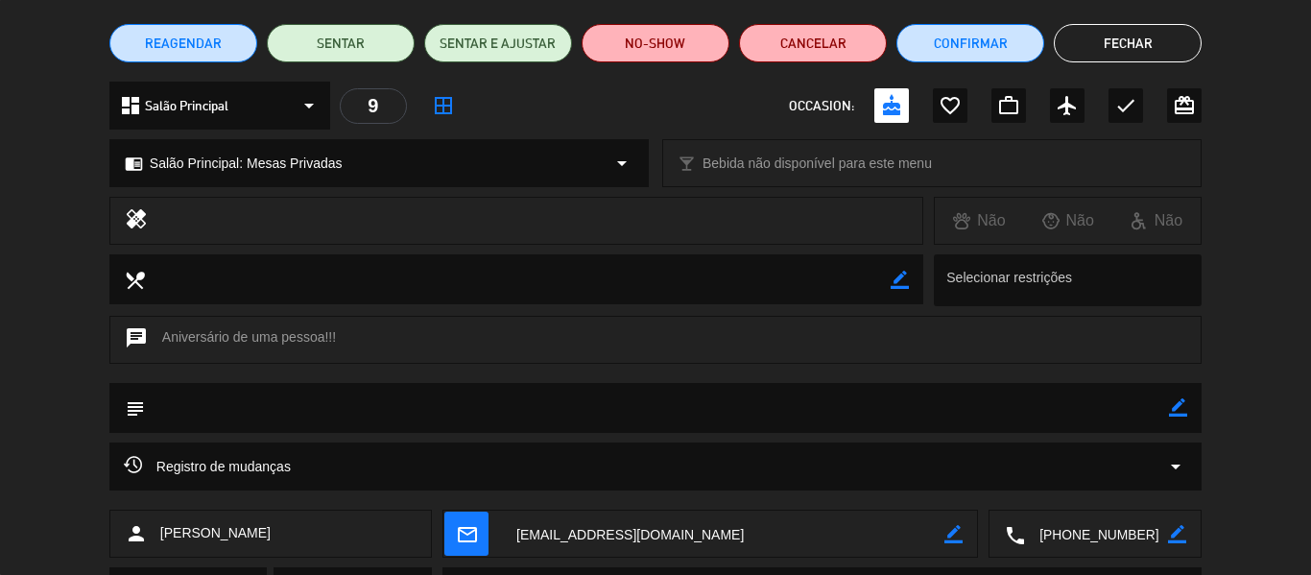
scroll to position [0, 0]
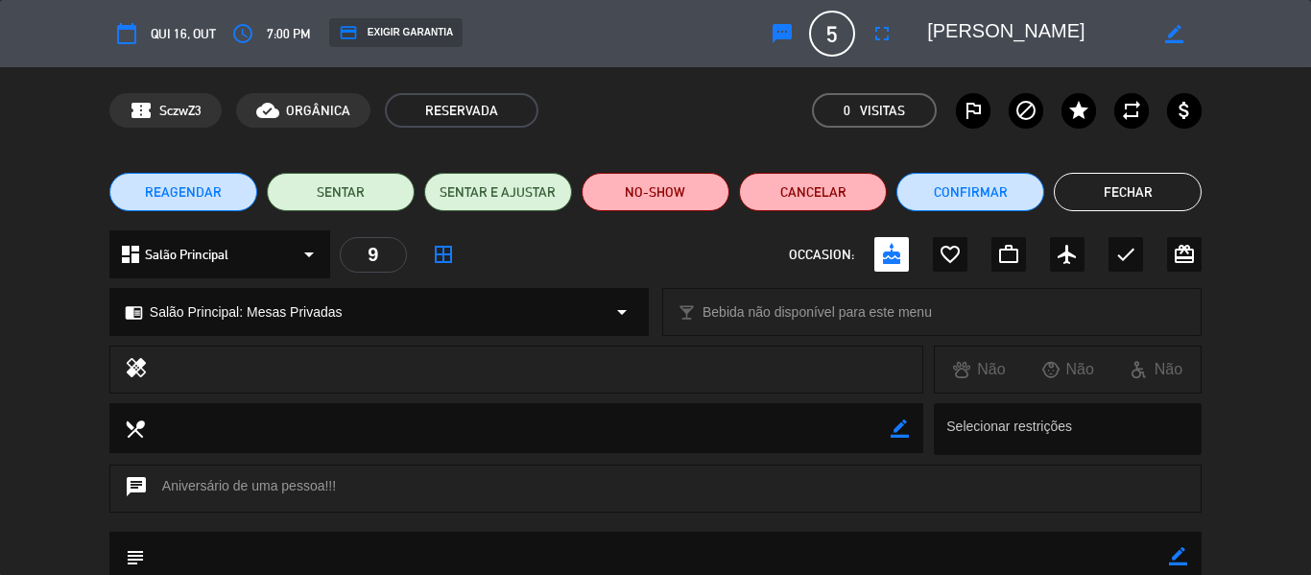
click at [408, 23] on div "credit_card EXIGIR GARANTIA" at bounding box center [395, 32] width 133 height 29
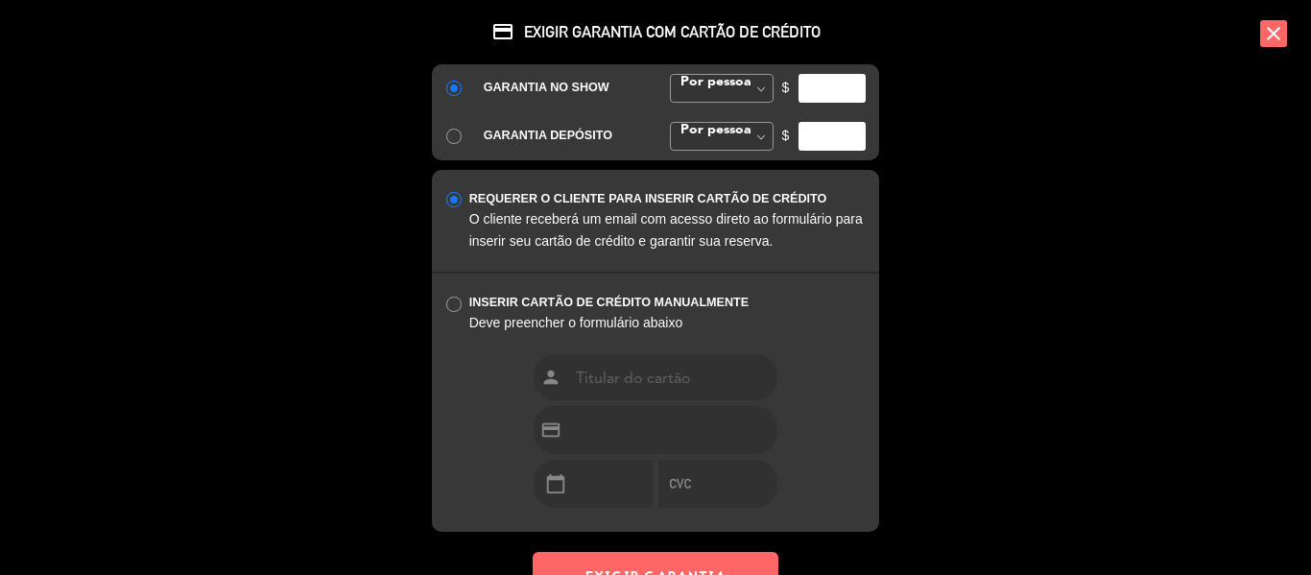
click at [815, 84] on input "number" at bounding box center [831, 88] width 67 height 29
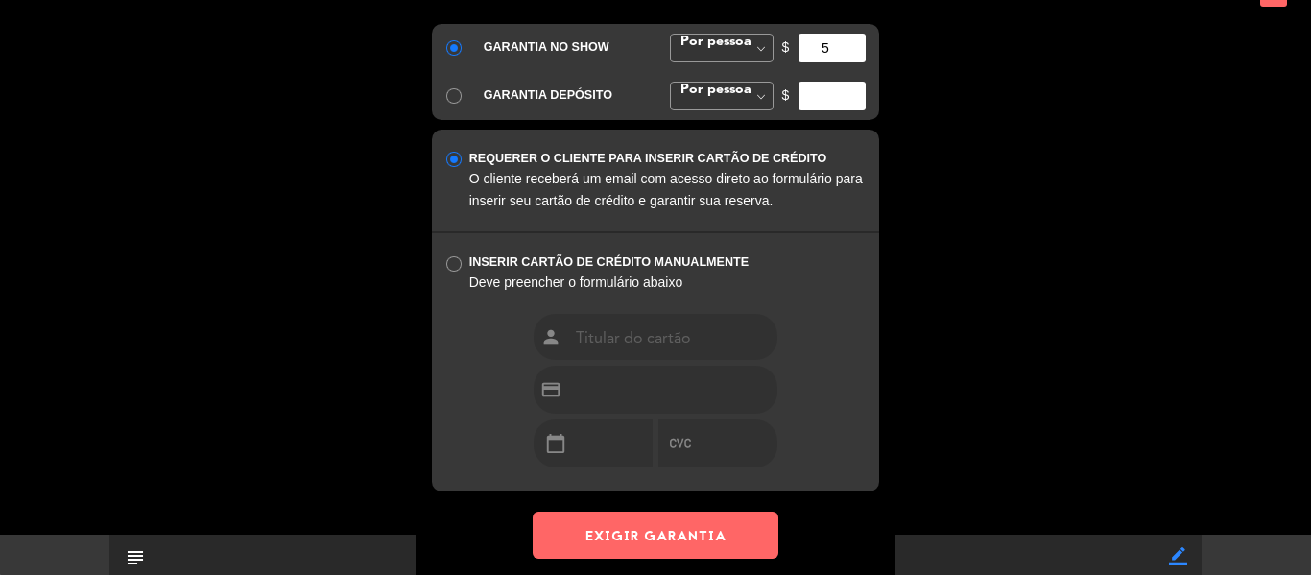
scroll to position [61, 0]
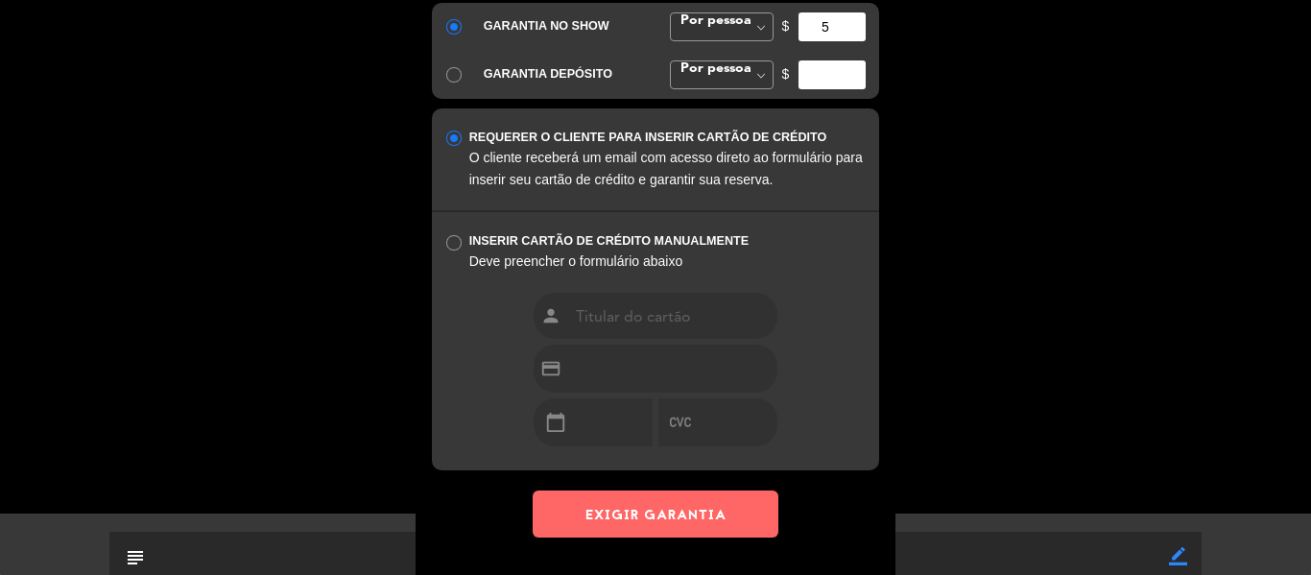
type input "5"
click at [670, 512] on button "EXIGIR GARANTIA" at bounding box center [656, 513] width 246 height 47
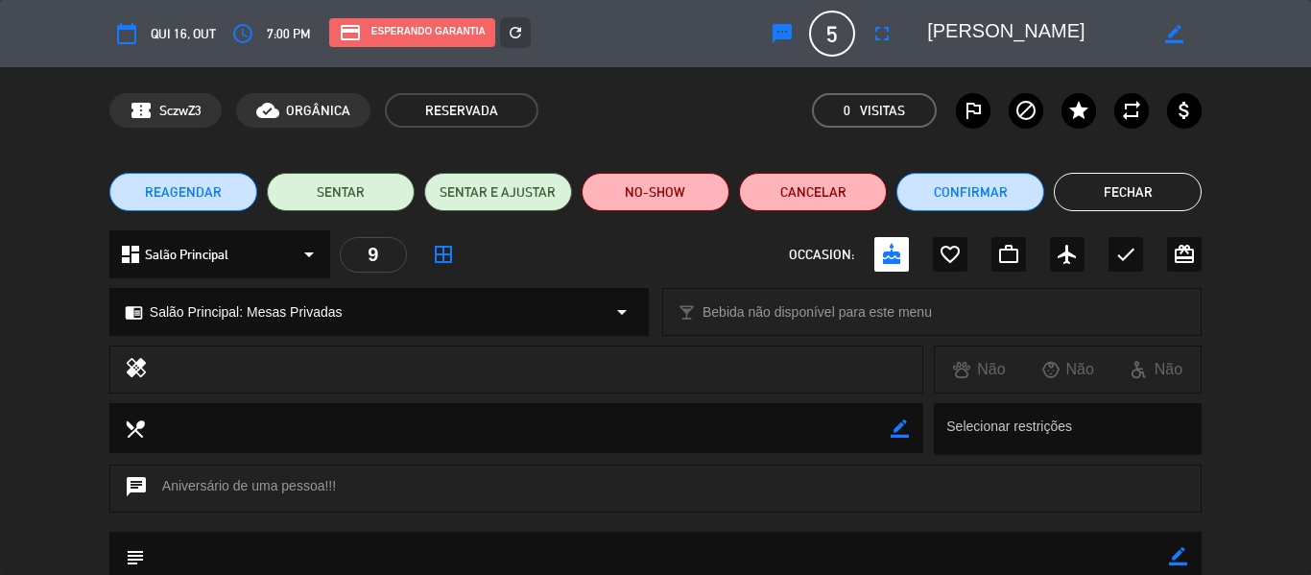
scroll to position [0, 0]
click at [1178, 187] on button "Fechar" at bounding box center [1128, 192] width 148 height 38
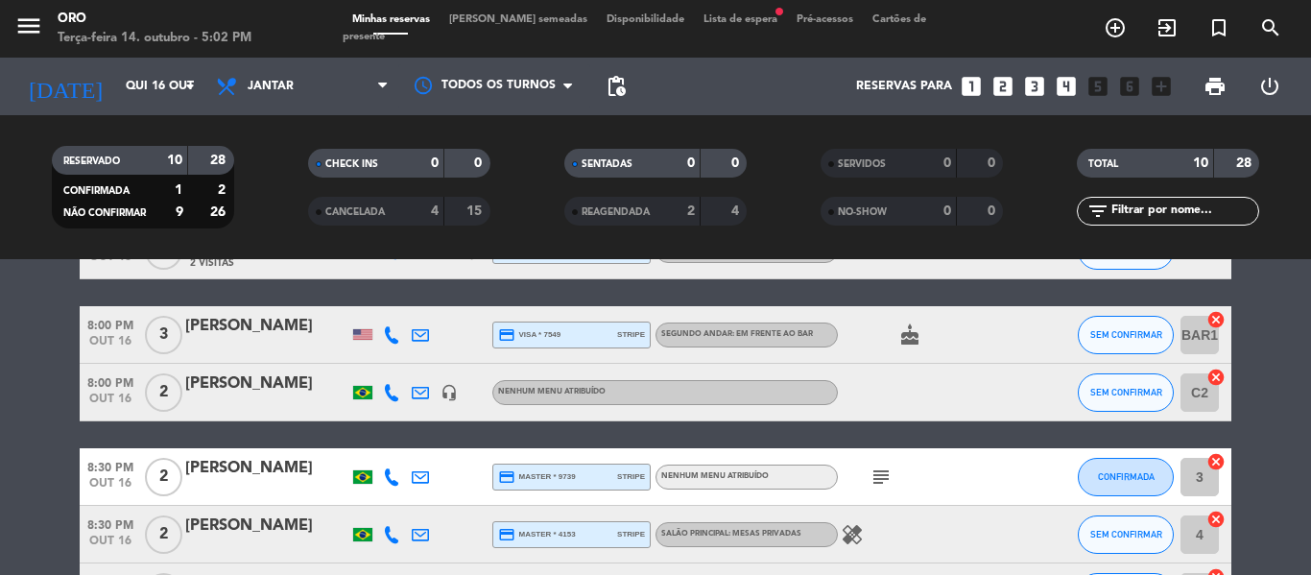
scroll to position [384, 0]
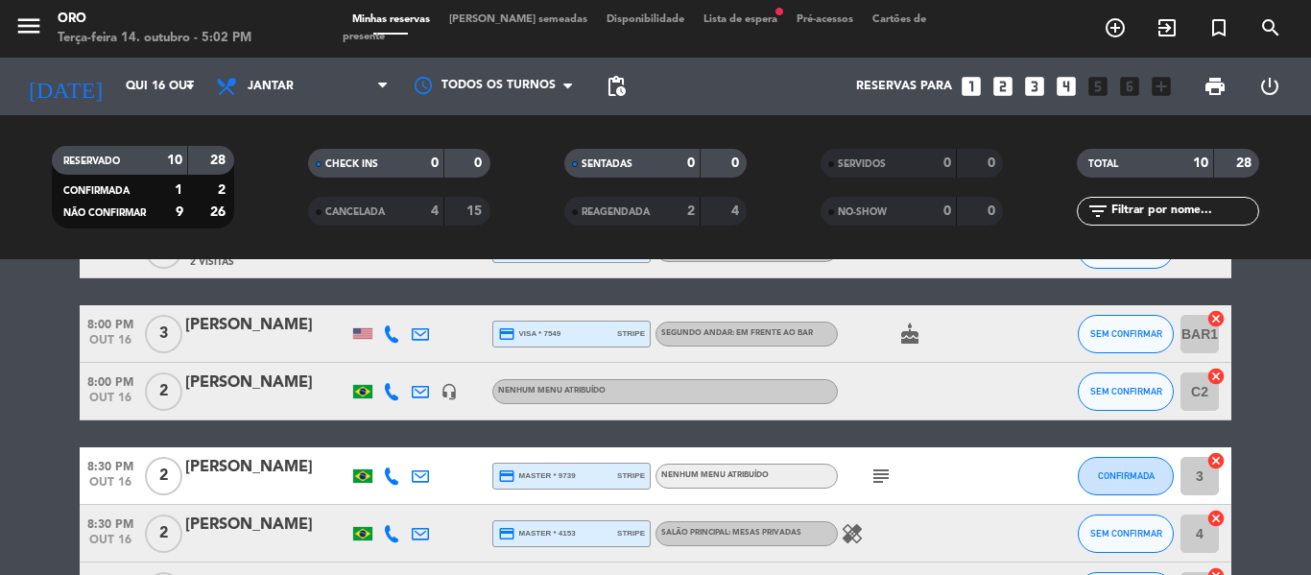
click at [264, 378] on div "[PERSON_NAME]" at bounding box center [266, 382] width 163 height 25
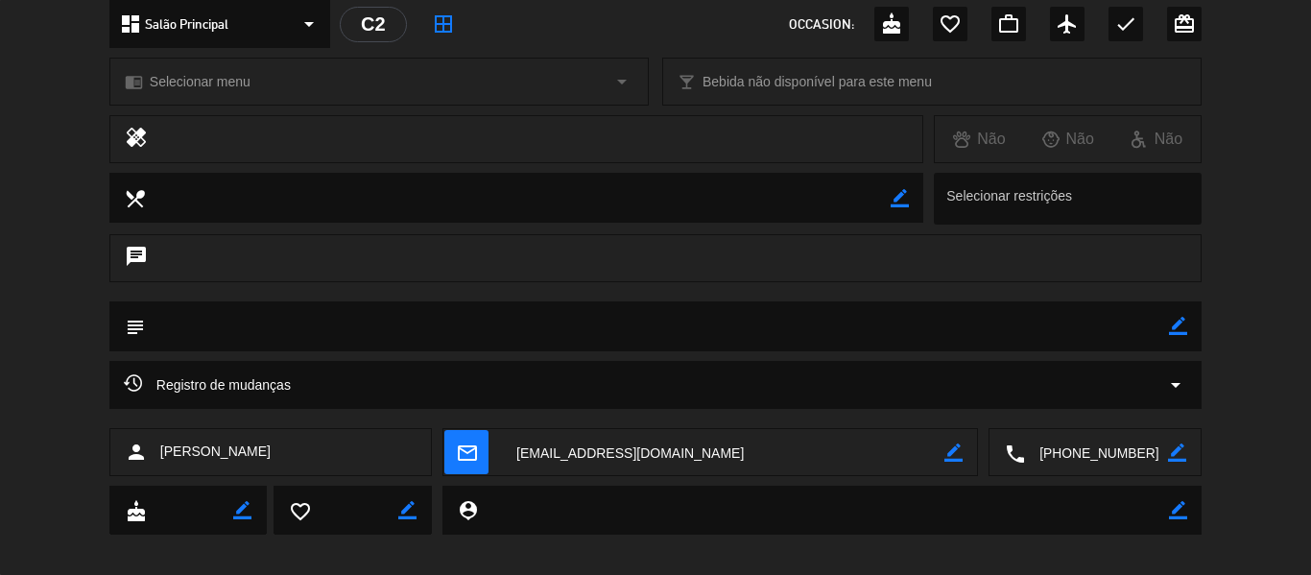
scroll to position [248, 0]
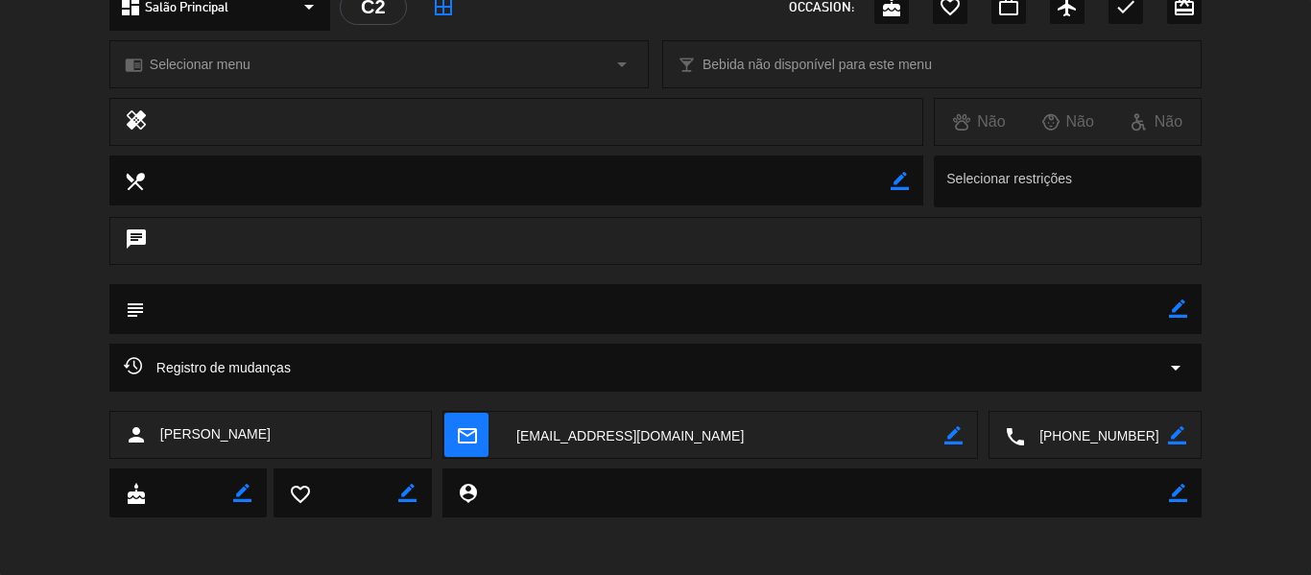
click at [781, 357] on div "Registro de mudanças arrow_drop_down" at bounding box center [655, 367] width 1063 height 23
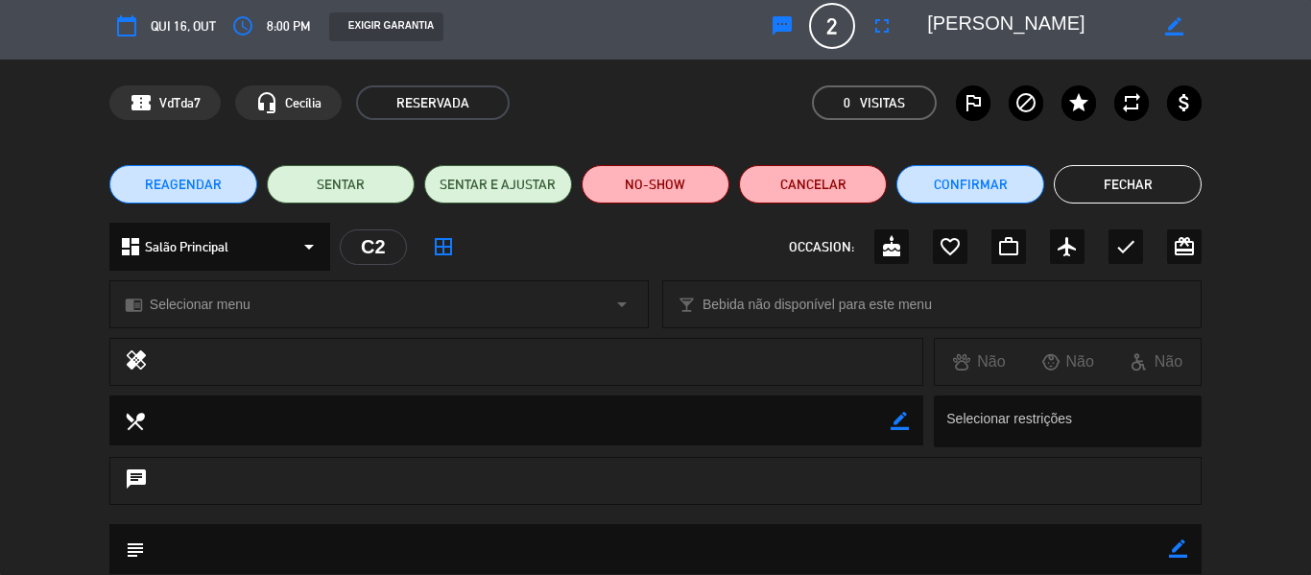
scroll to position [0, 0]
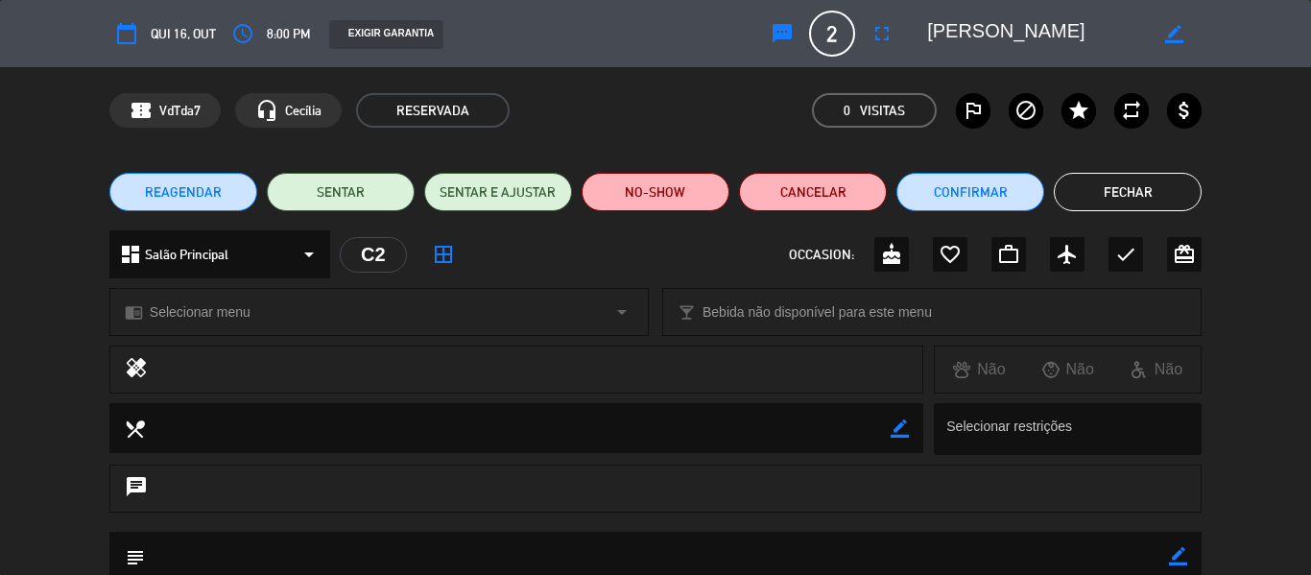
click at [412, 26] on div "EXIGIR GARANTIA" at bounding box center [386, 34] width 114 height 29
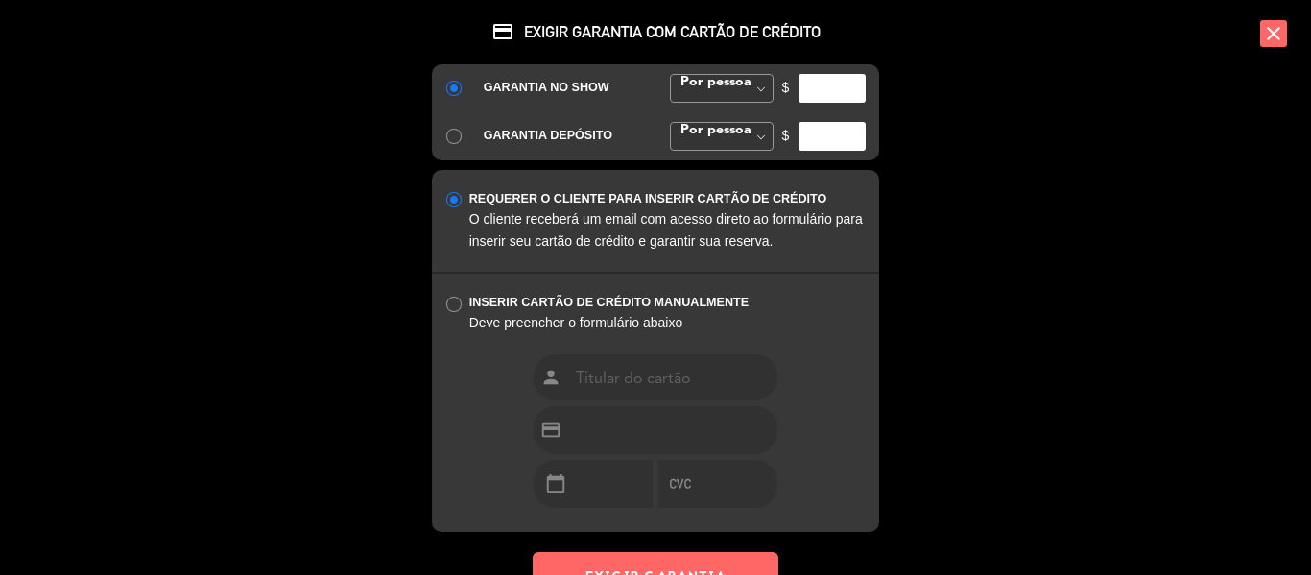
click at [441, 39] on div "credit_card EXIGIR GARANTIA COM CARTÃO DE CRÉDITO GARANTIA NO SHOW Por pessoa […" at bounding box center [656, 299] width 480 height 599
click at [823, 86] on input "number" at bounding box center [831, 88] width 67 height 29
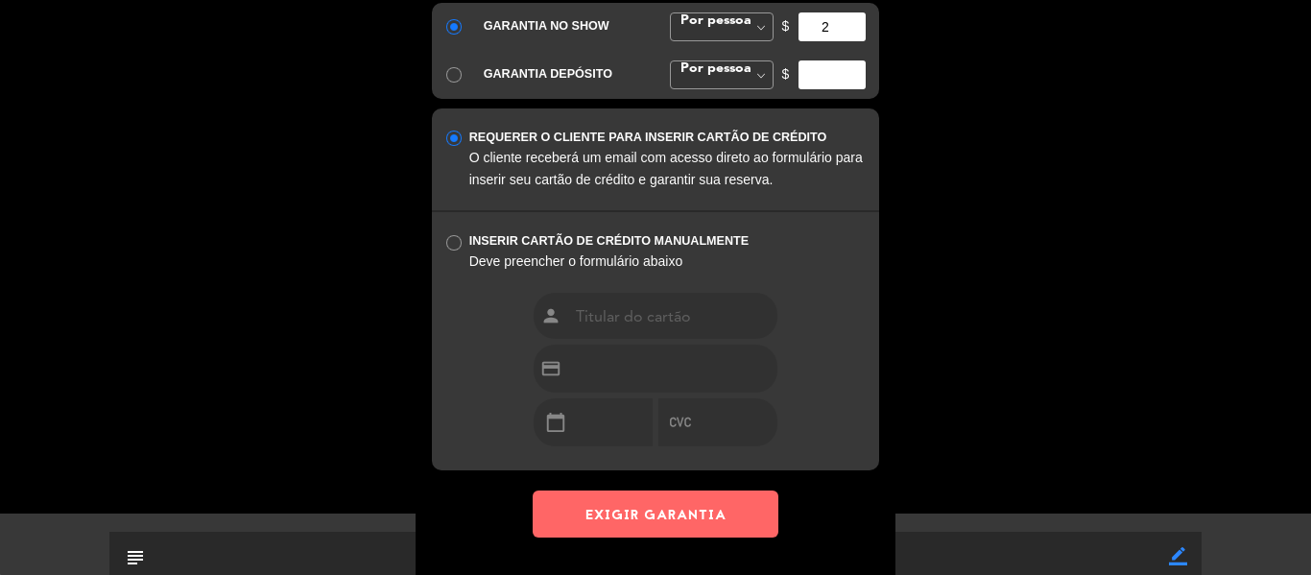
type input "2"
click at [700, 509] on button "EXIGIR GARANTIA" at bounding box center [656, 513] width 246 height 47
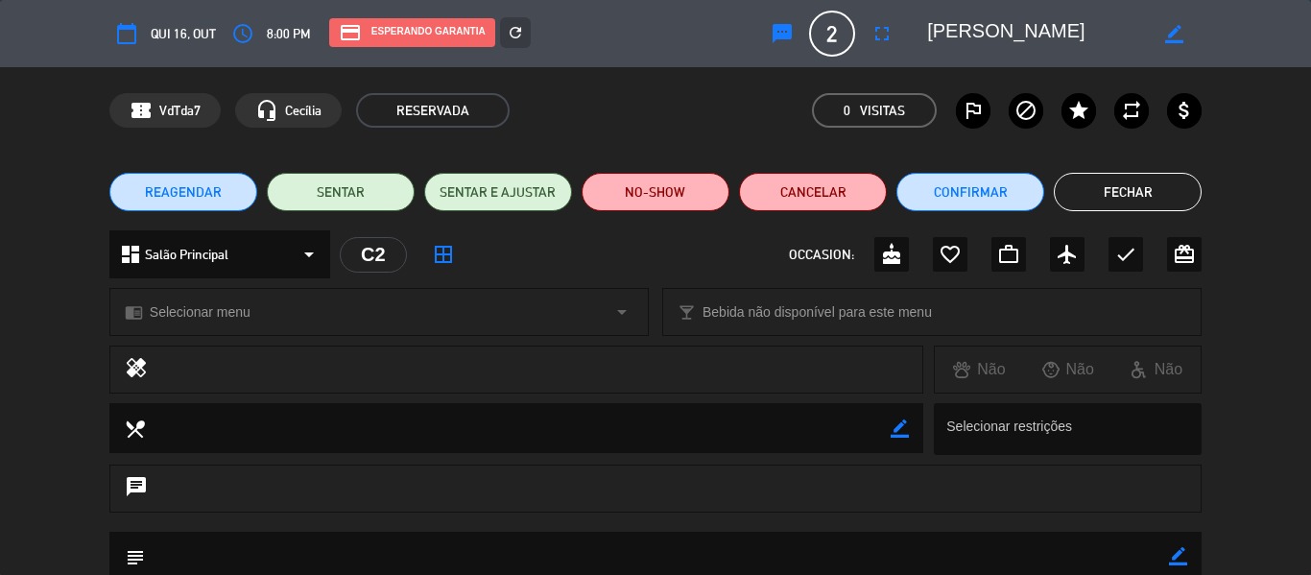
scroll to position [0, 0]
click at [1117, 200] on button "Fechar" at bounding box center [1128, 192] width 148 height 38
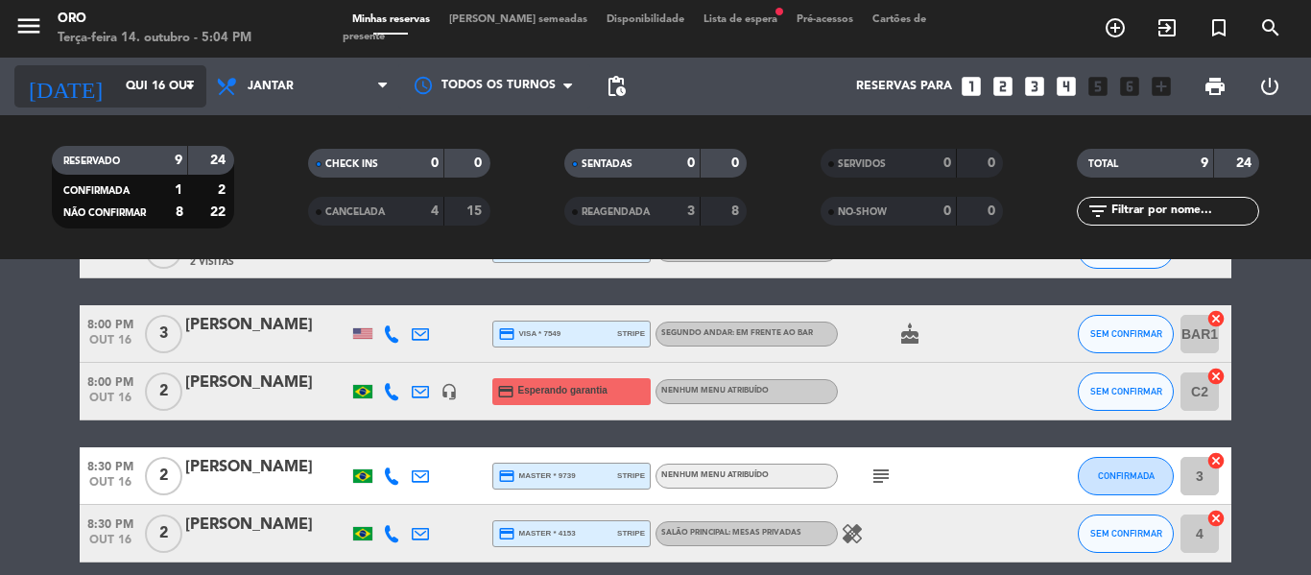
click at [158, 84] on input "Qui 16 out" at bounding box center [197, 86] width 162 height 33
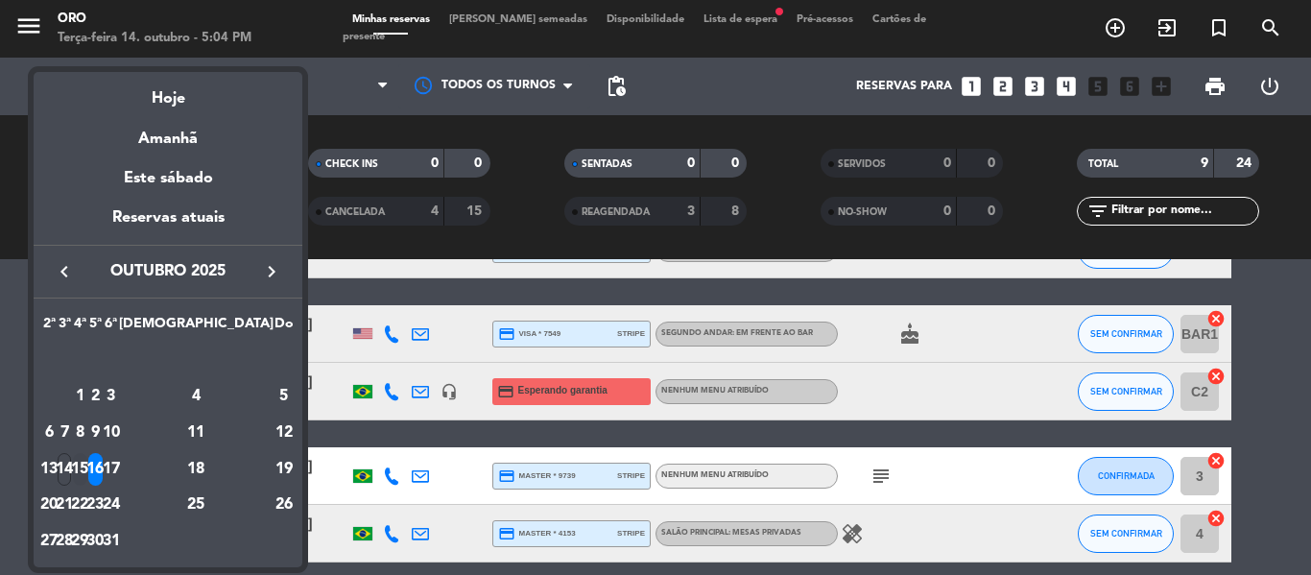
click at [87, 468] on div "15" at bounding box center [80, 469] width 14 height 33
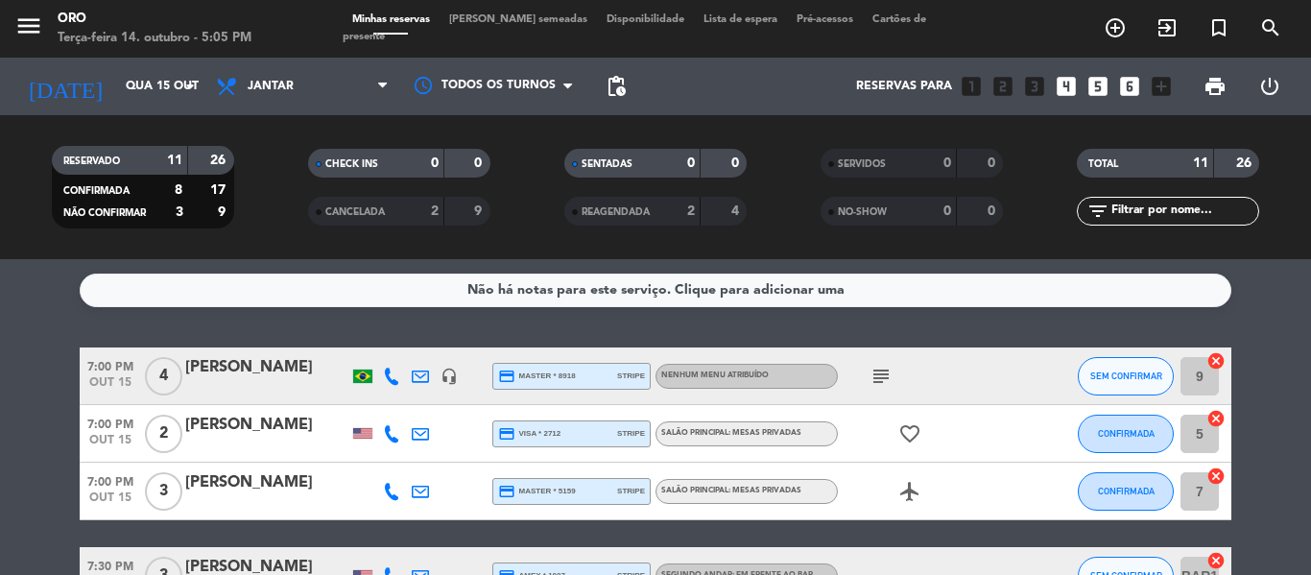
click at [878, 378] on icon "subject" at bounding box center [880, 376] width 23 height 23
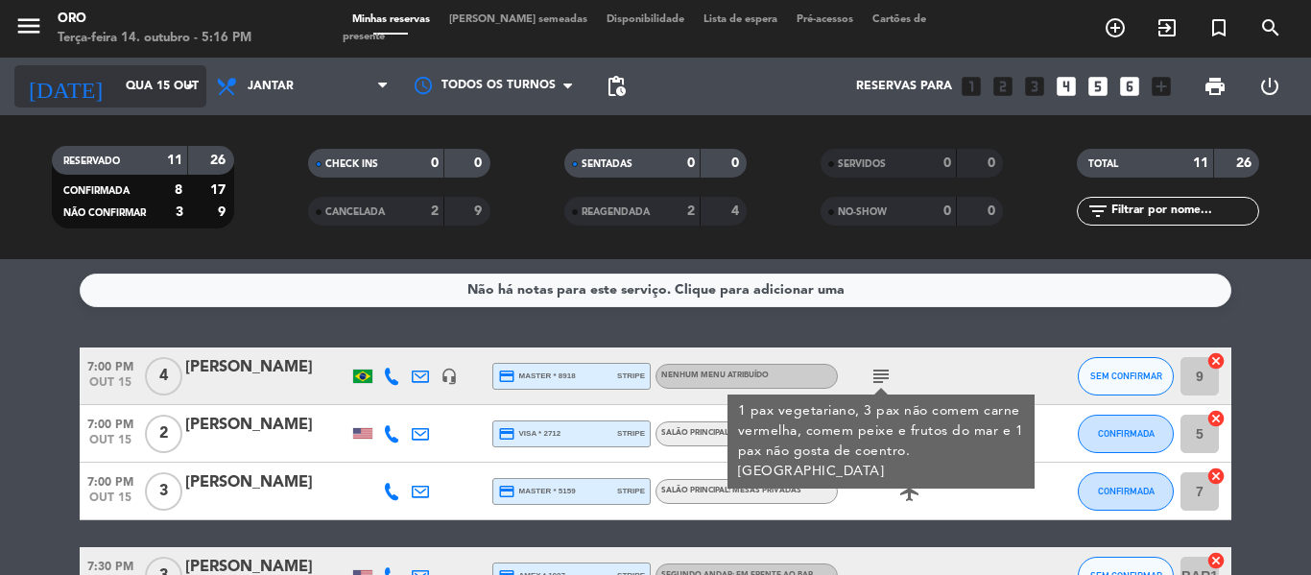
click at [168, 82] on input "Qua 15 out" at bounding box center [197, 86] width 162 height 33
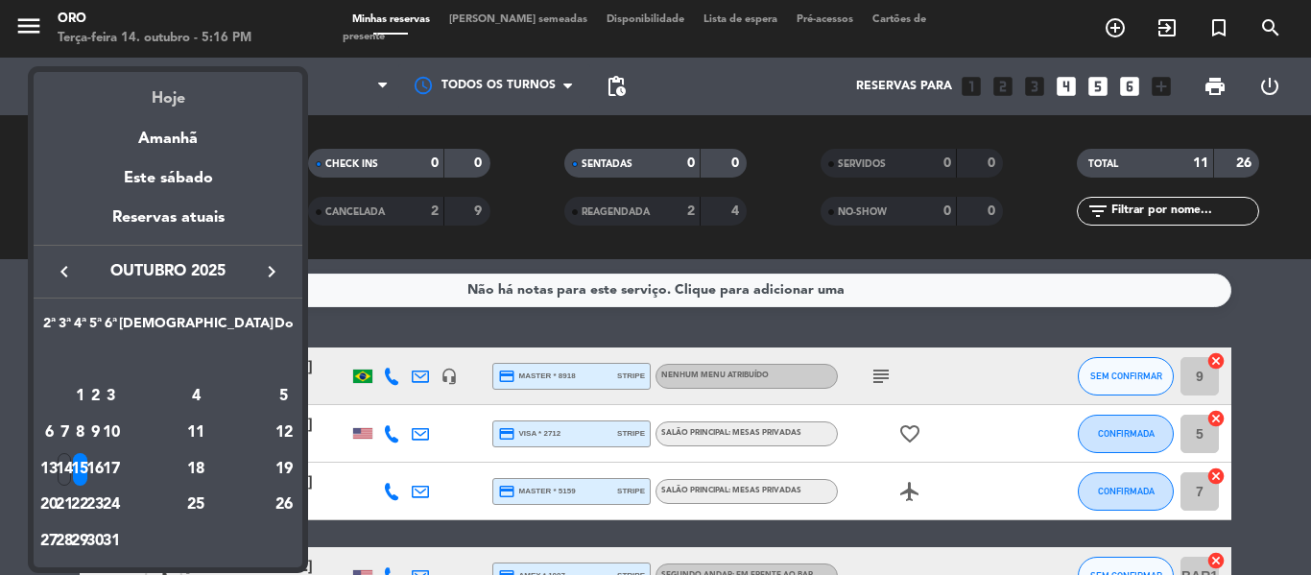
click at [179, 96] on div "Hoje" at bounding box center [168, 91] width 269 height 39
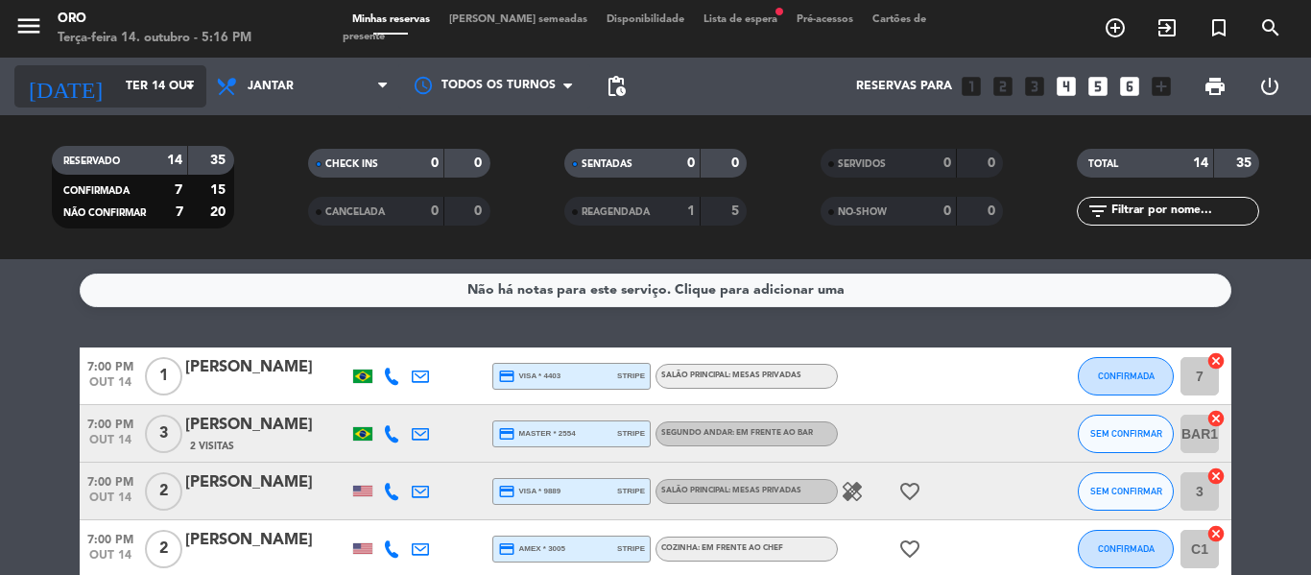
click at [160, 75] on input "Ter 14 out" at bounding box center [197, 86] width 162 height 33
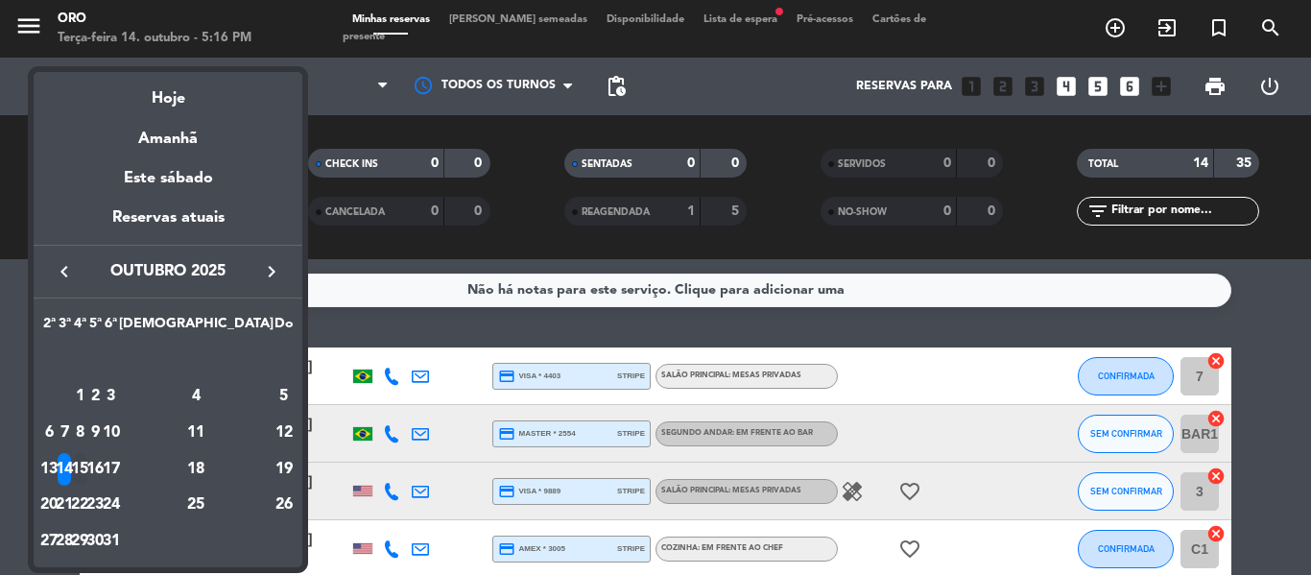
click at [87, 464] on div "15" at bounding box center [80, 469] width 14 height 33
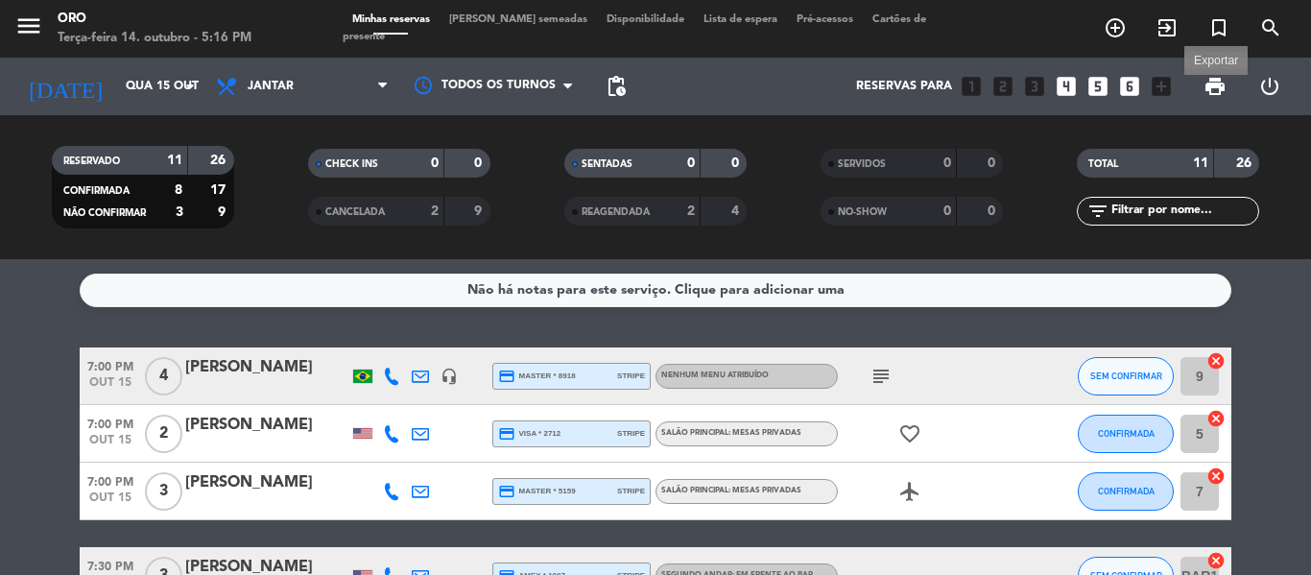
click at [1207, 91] on span "print" at bounding box center [1214, 86] width 23 height 23
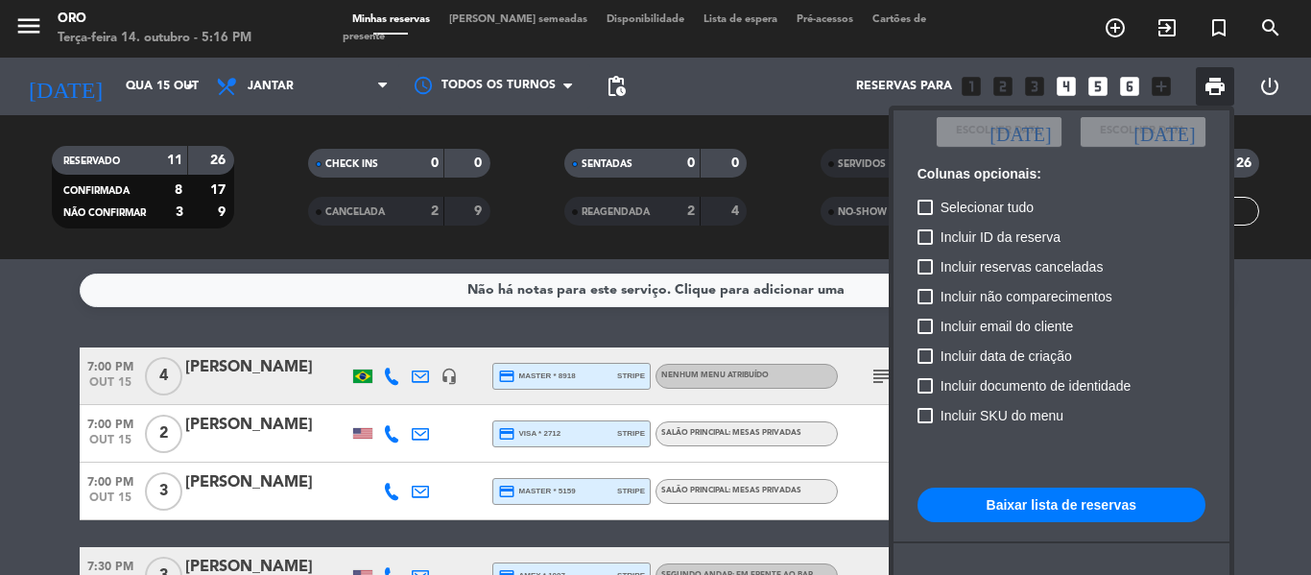
scroll to position [139, 0]
click at [1056, 505] on button "Baixar lista de reservas" at bounding box center [1061, 504] width 288 height 35
click at [148, 82] on div at bounding box center [655, 287] width 1311 height 575
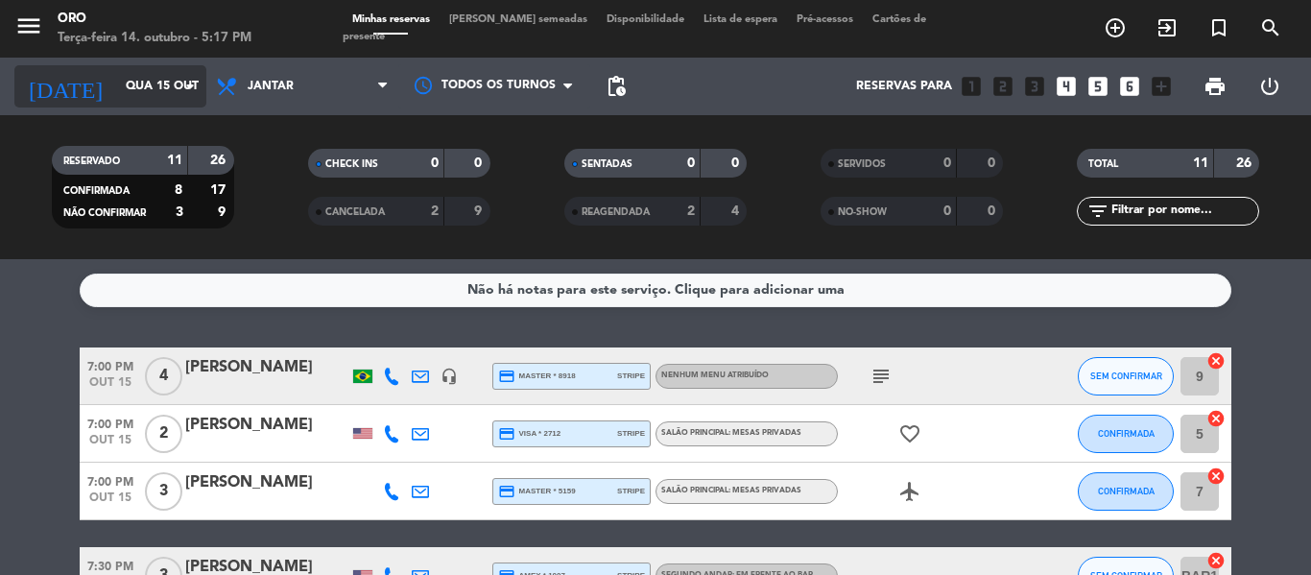
click at [176, 86] on input "Qua 15 out" at bounding box center [197, 86] width 162 height 33
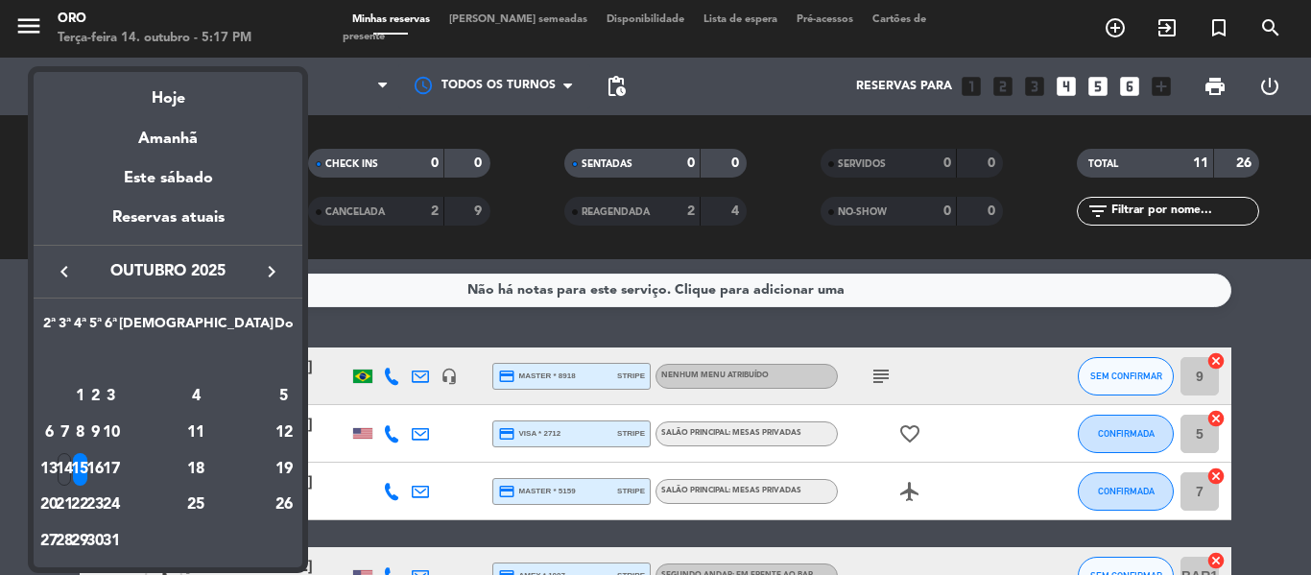
click at [103, 456] on div "16" at bounding box center [95, 469] width 14 height 33
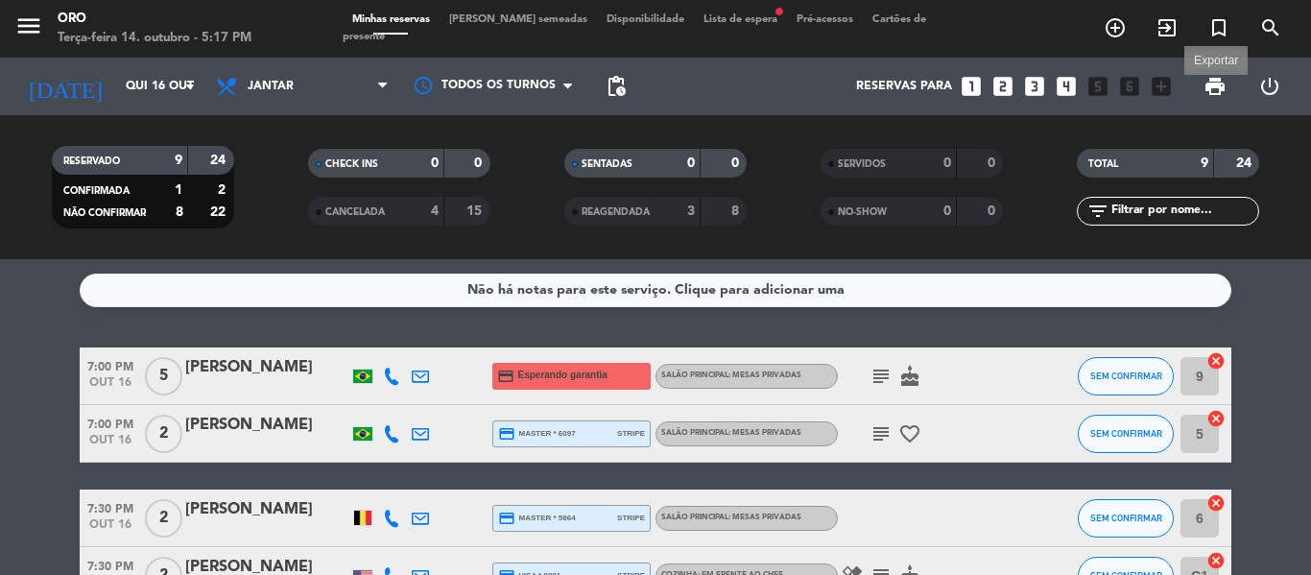
click at [1208, 83] on span "print" at bounding box center [1214, 86] width 23 height 23
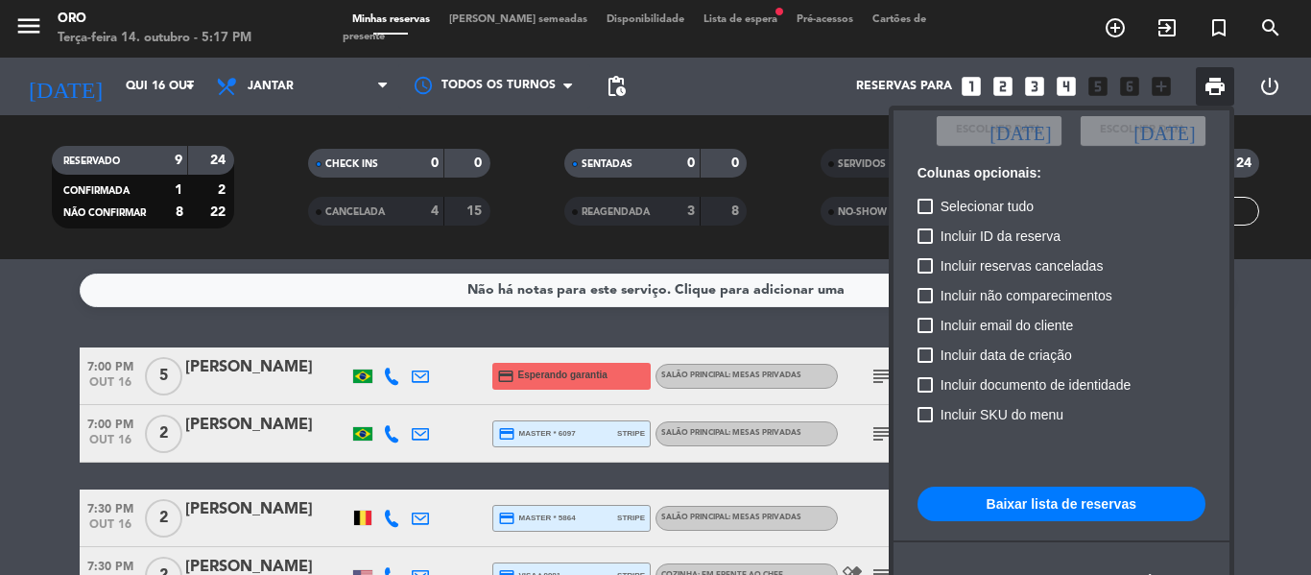
click at [1012, 511] on button "Baixar lista de reservas" at bounding box center [1061, 504] width 288 height 35
click at [187, 95] on div at bounding box center [655, 287] width 1311 height 575
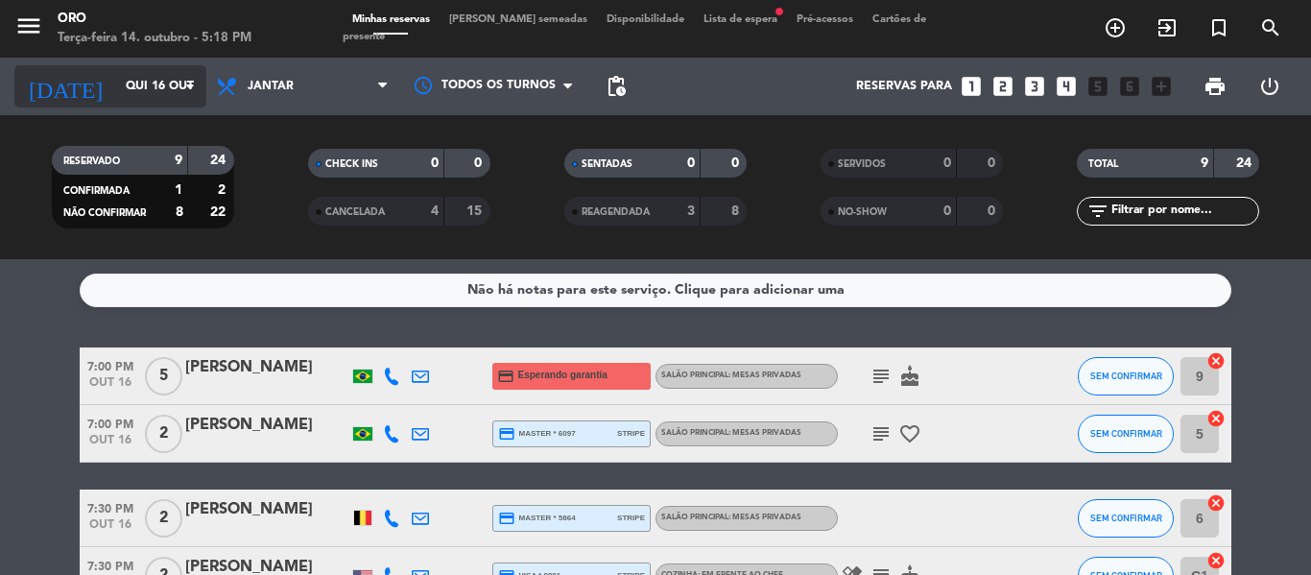
click at [179, 95] on icon "arrow_drop_down" at bounding box center [190, 86] width 23 height 23
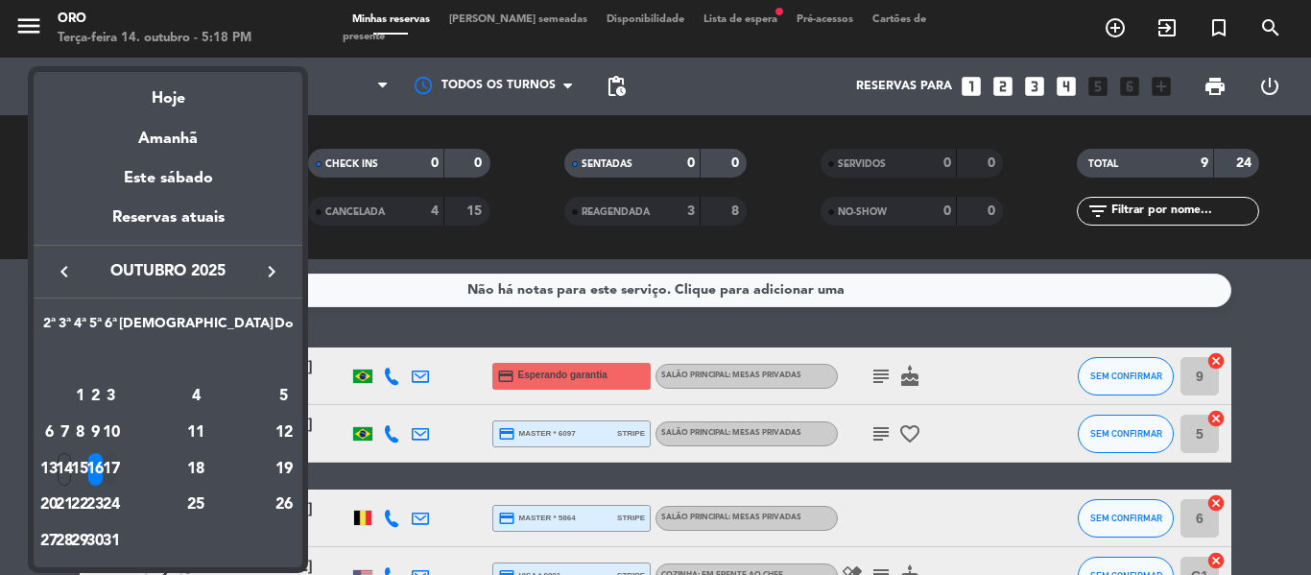
click at [118, 468] on div "17" at bounding box center [111, 469] width 14 height 33
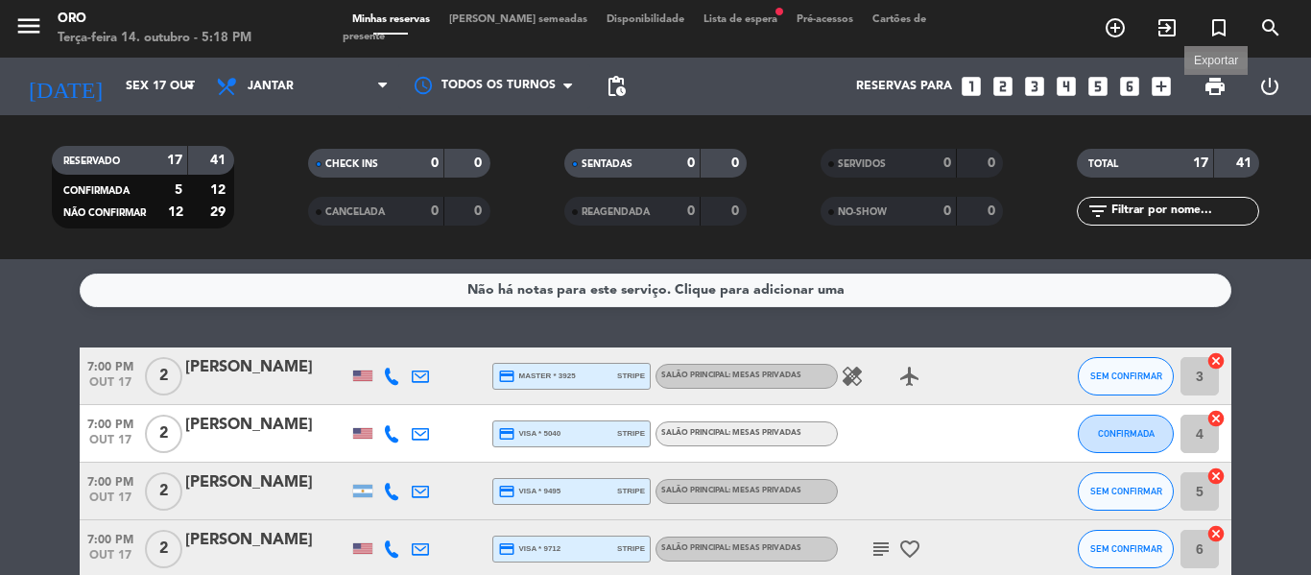
click at [1213, 88] on span "print" at bounding box center [1214, 86] width 23 height 23
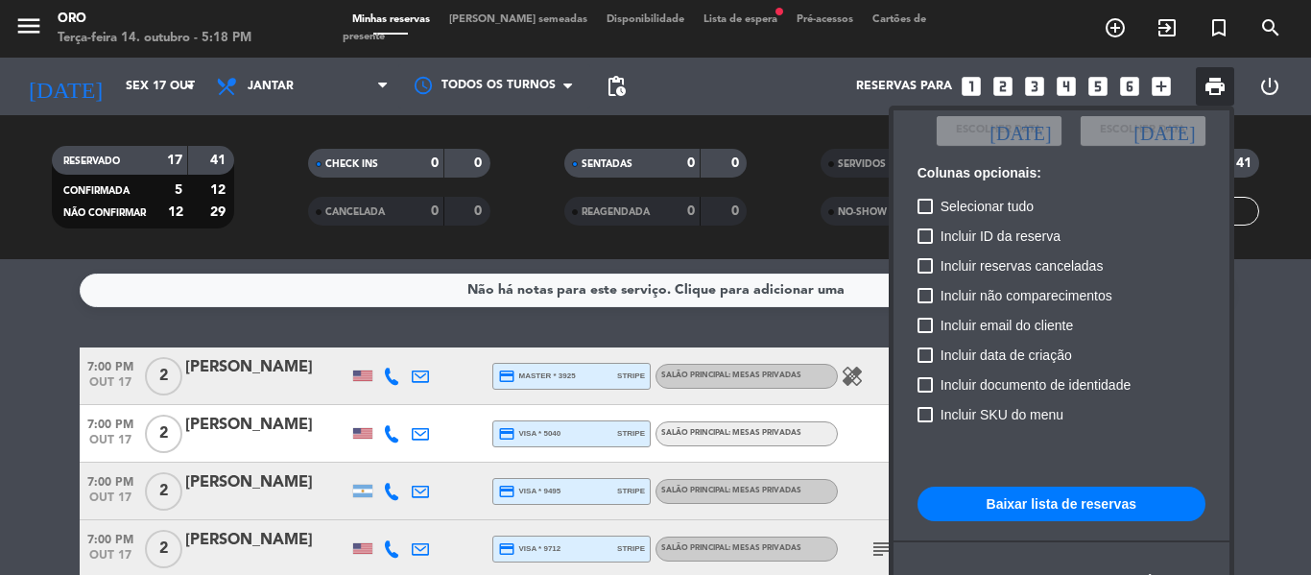
click at [1019, 491] on button "Baixar lista de reservas" at bounding box center [1061, 504] width 288 height 35
click at [185, 83] on div at bounding box center [655, 287] width 1311 height 575
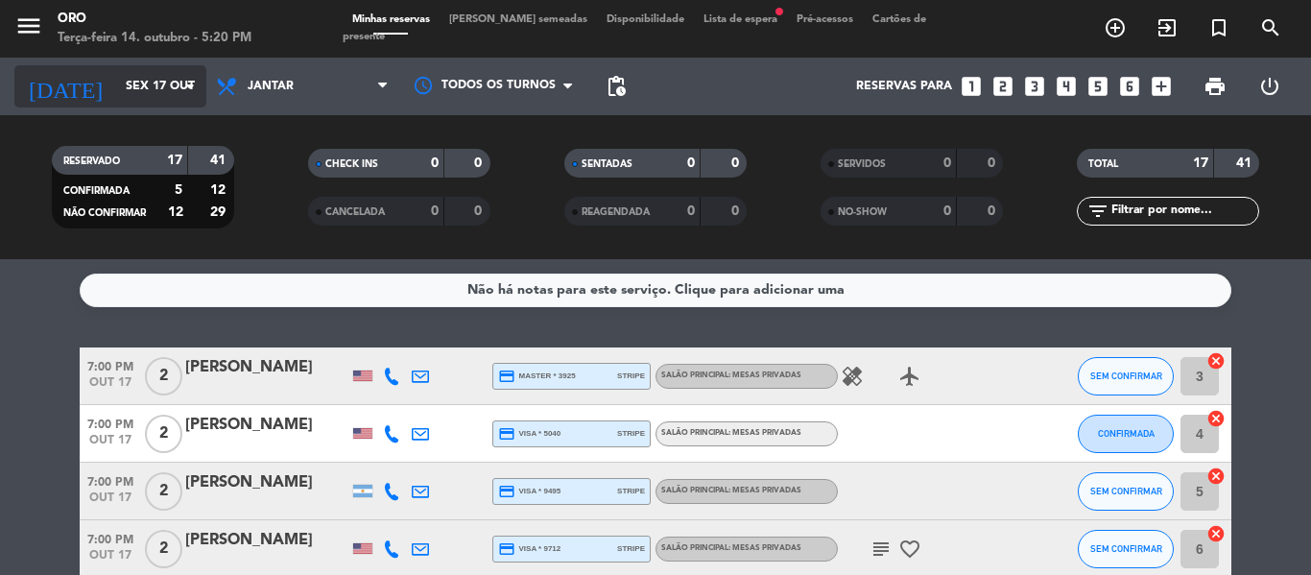
click at [185, 83] on icon "arrow_drop_down" at bounding box center [190, 86] width 23 height 23
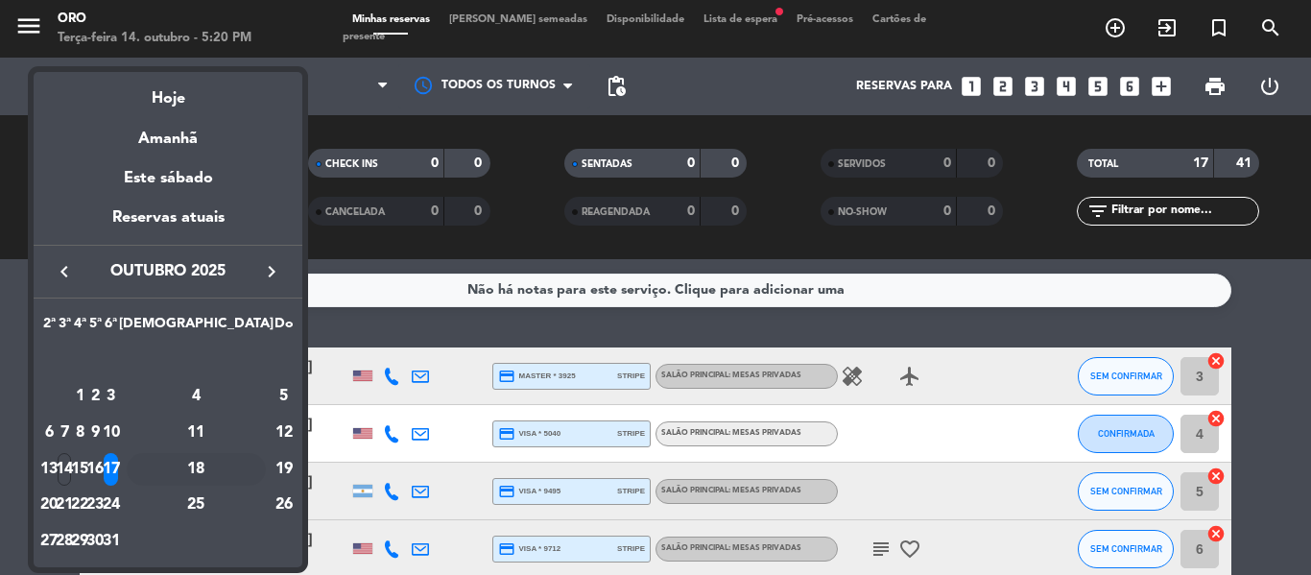
click at [240, 466] on div "18" at bounding box center [196, 469] width 139 height 33
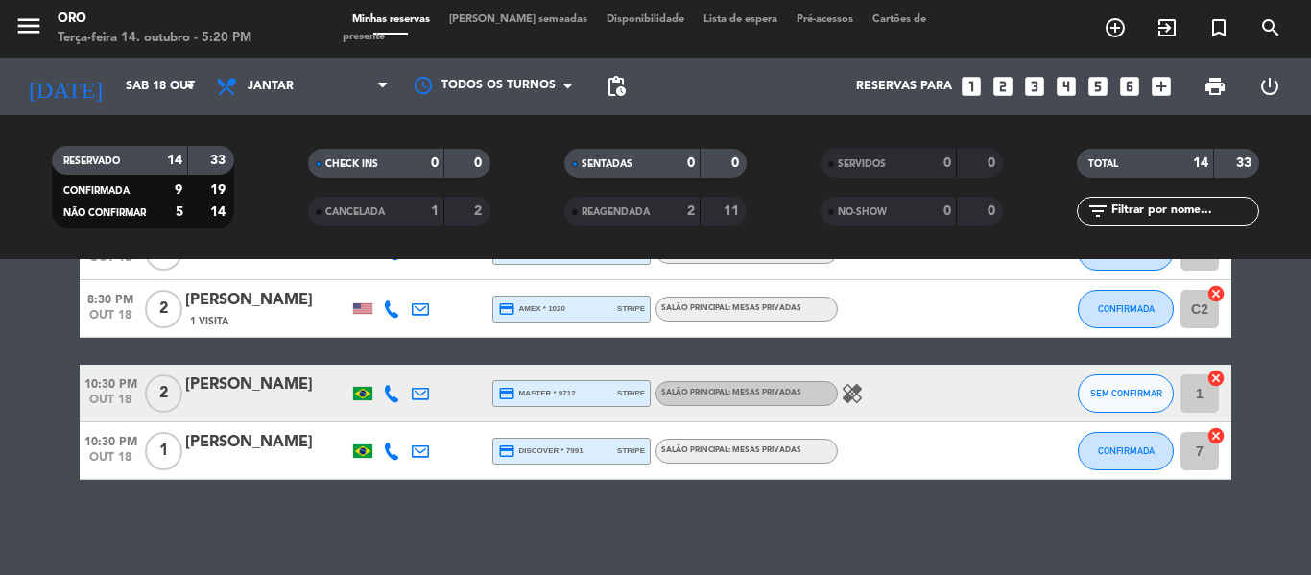
scroll to position [782, 0]
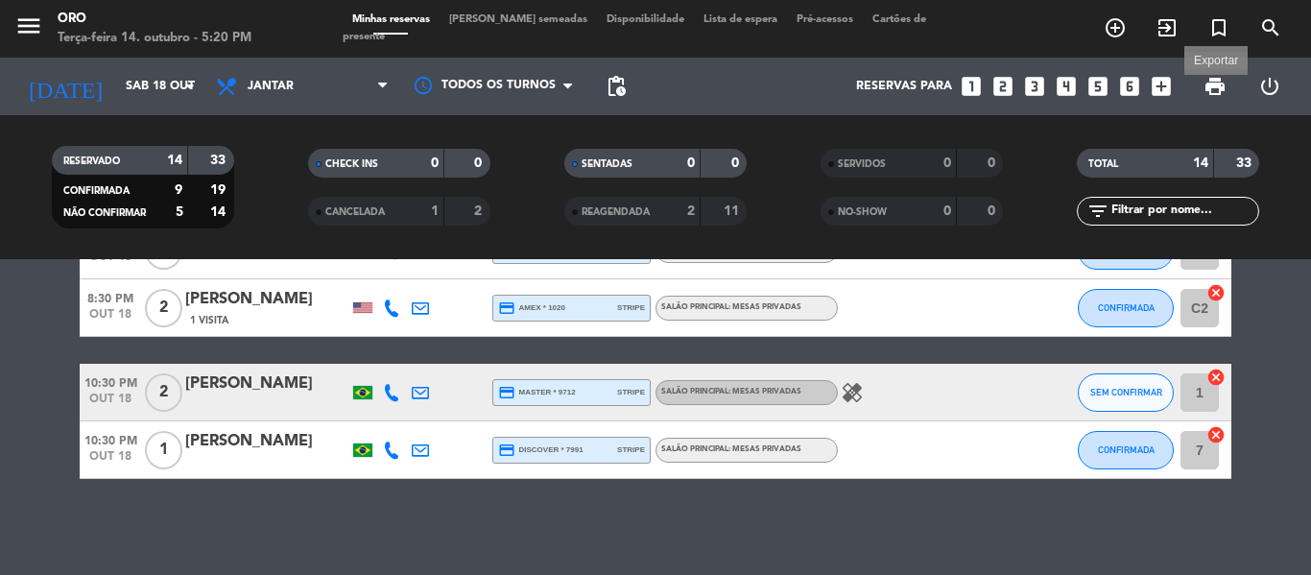
click at [1218, 83] on span "print" at bounding box center [1214, 86] width 23 height 23
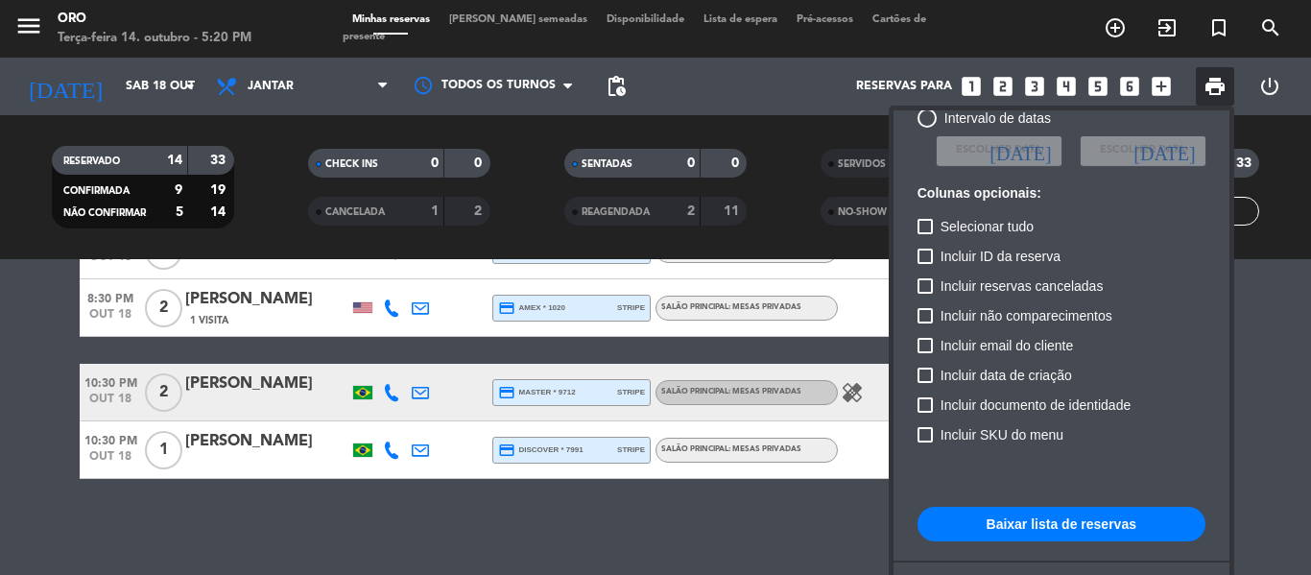
scroll to position [139, 0]
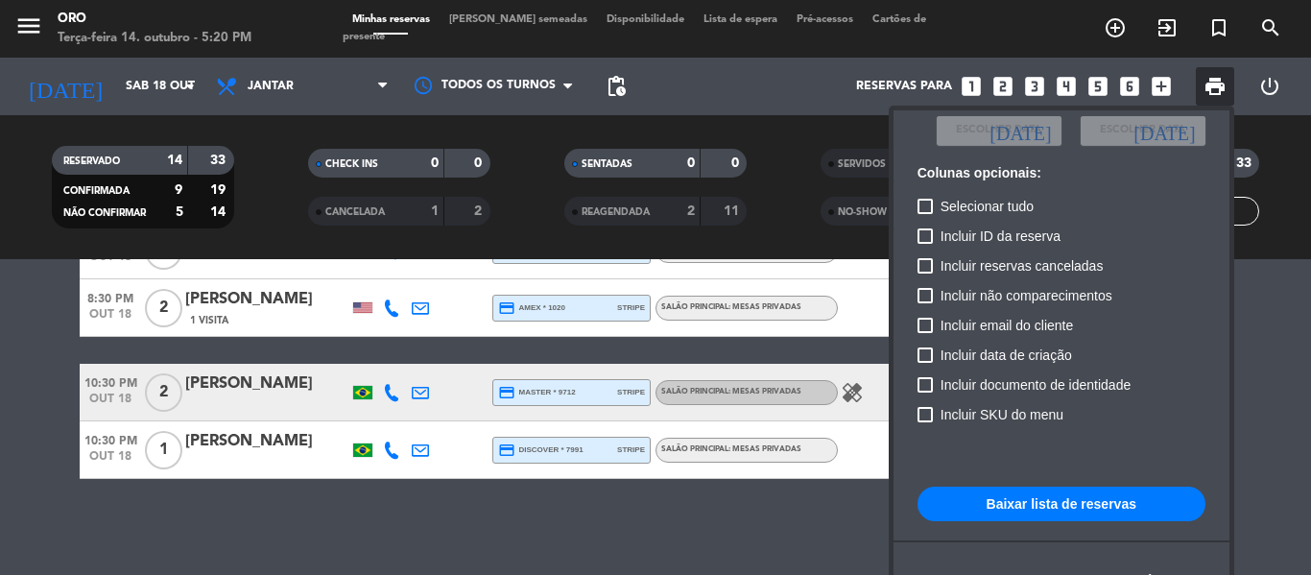
click at [1078, 500] on button "Baixar lista de reservas" at bounding box center [1061, 504] width 288 height 35
click at [1036, 510] on button "Baixar lista de reservas" at bounding box center [1061, 504] width 288 height 35
click at [298, 82] on div at bounding box center [655, 287] width 1311 height 575
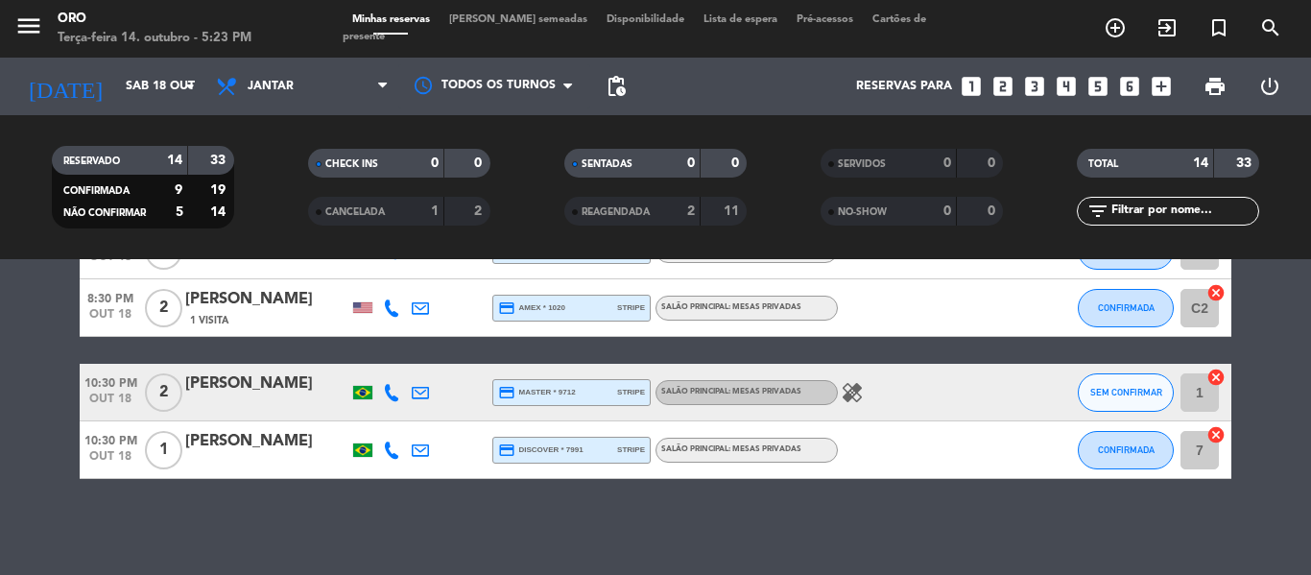
click at [298, 82] on span "Jantar" at bounding box center [302, 86] width 192 height 42
click at [264, 175] on div "menu Oro Terça-feira 14. outubro - 5:23 PM Minhas reservas Mesas semeadas Dispo…" at bounding box center [655, 129] width 1311 height 259
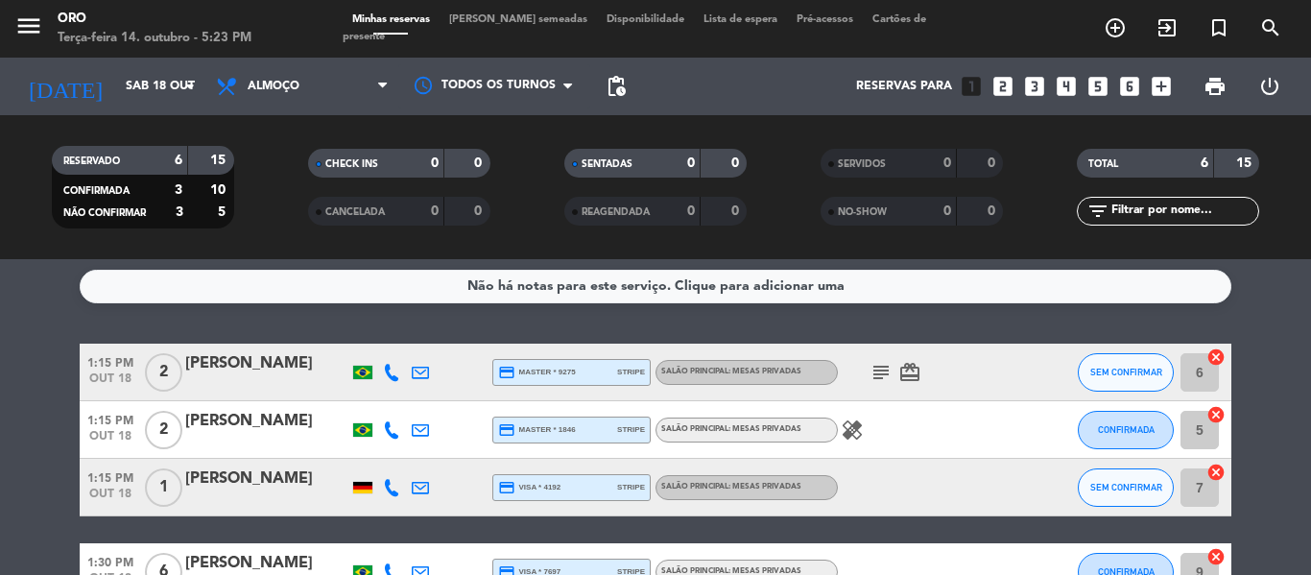
scroll to position [0, 0]
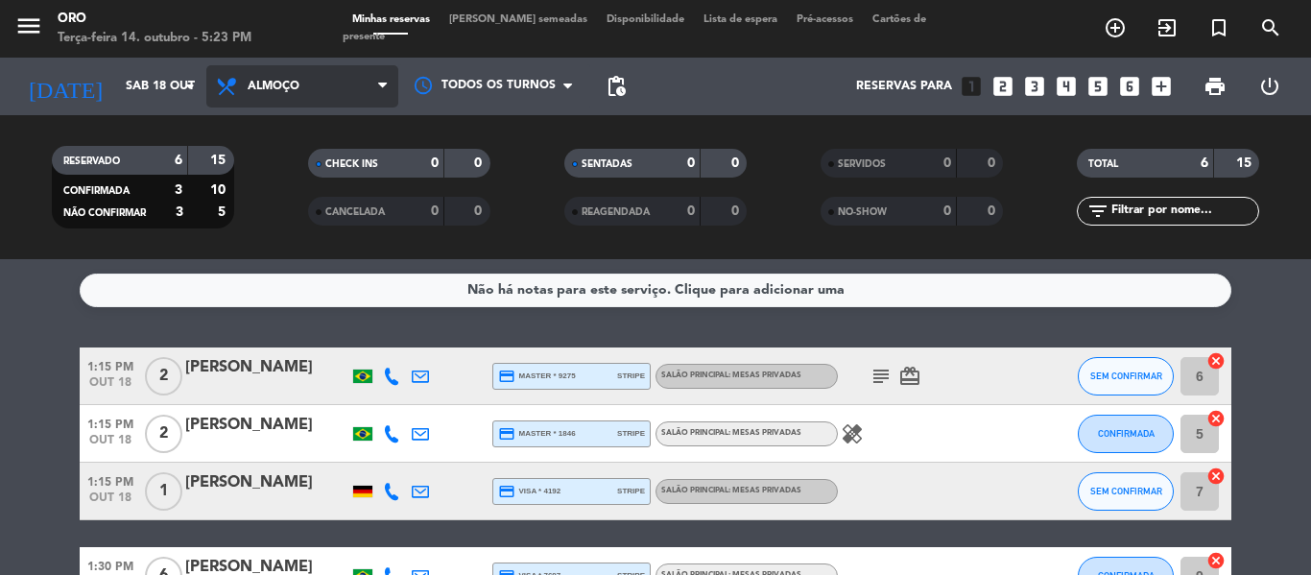
drag, startPoint x: 304, startPoint y: 77, endPoint x: 304, endPoint y: 94, distance: 17.3
click at [305, 79] on span "Almoço" at bounding box center [302, 86] width 192 height 42
click at [272, 211] on div "menu Oro Terça-feira 14. outubro - 5:23 PM Minhas reservas Mesas semeadas Dispo…" at bounding box center [655, 129] width 1311 height 259
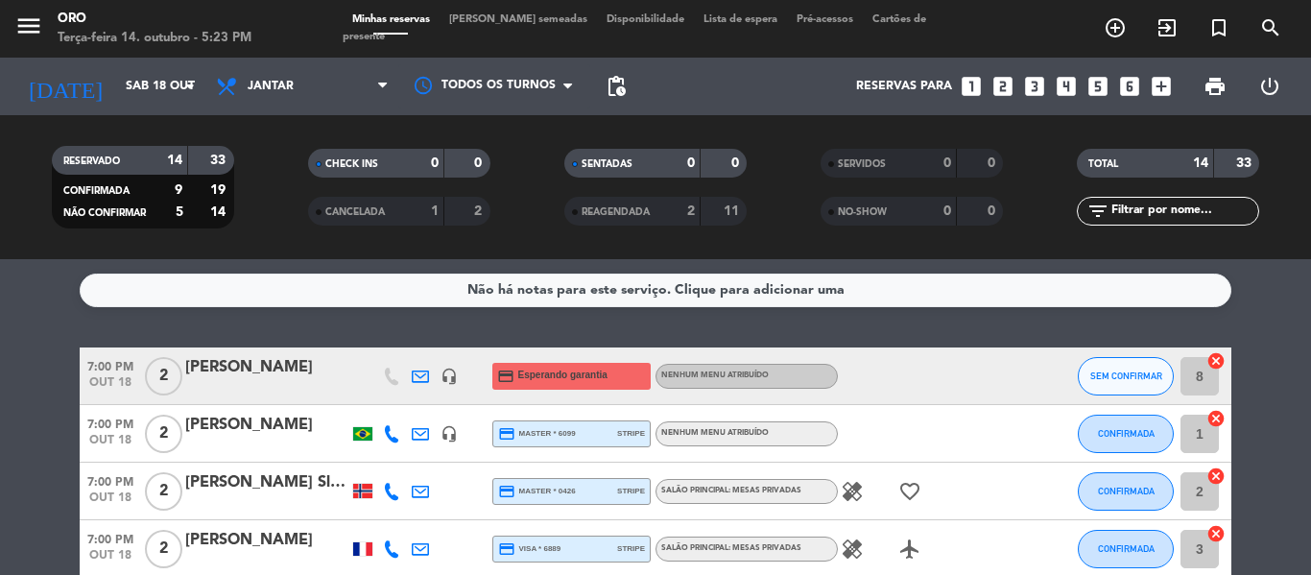
scroll to position [96, 0]
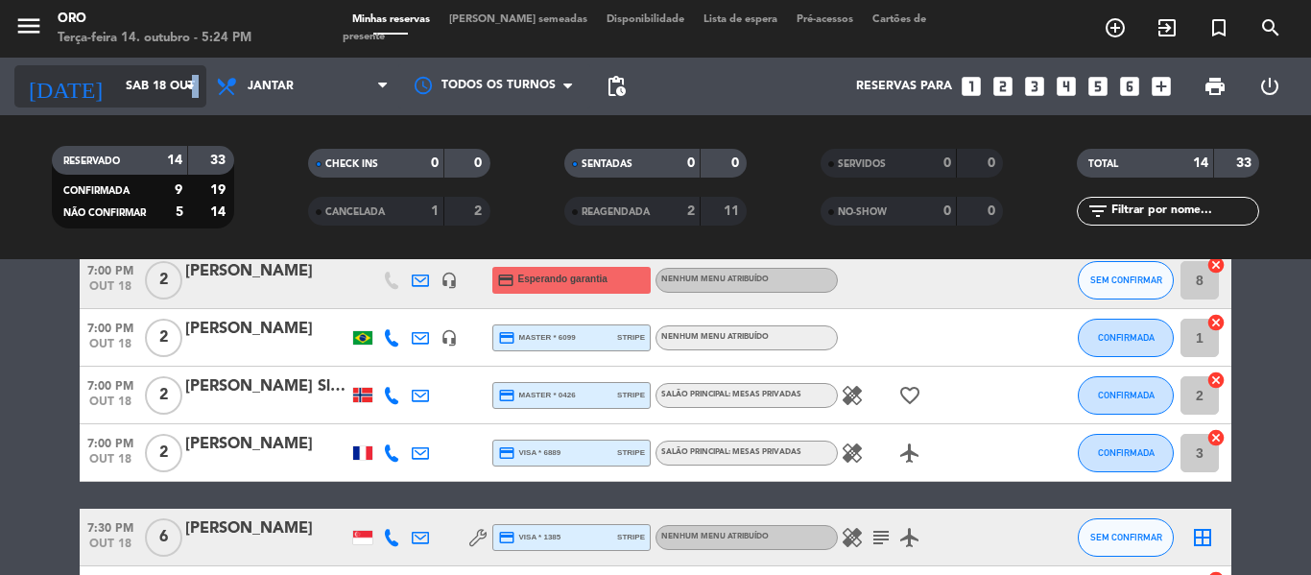
click at [191, 94] on icon "arrow_drop_down" at bounding box center [190, 86] width 23 height 23
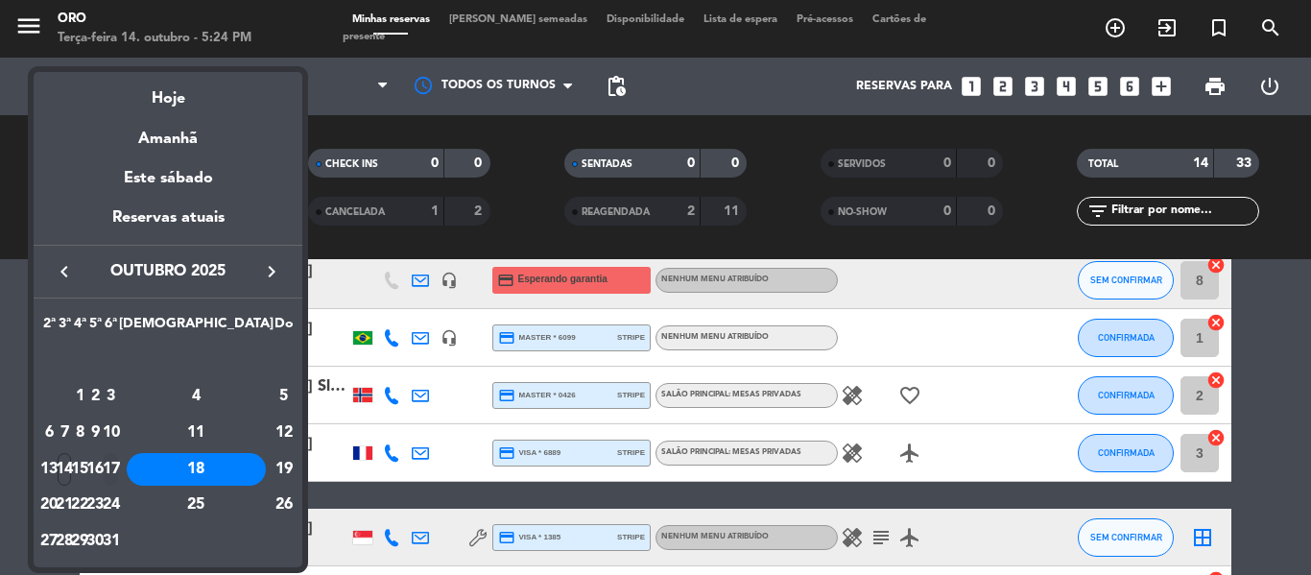
click at [118, 470] on div "17" at bounding box center [111, 469] width 14 height 33
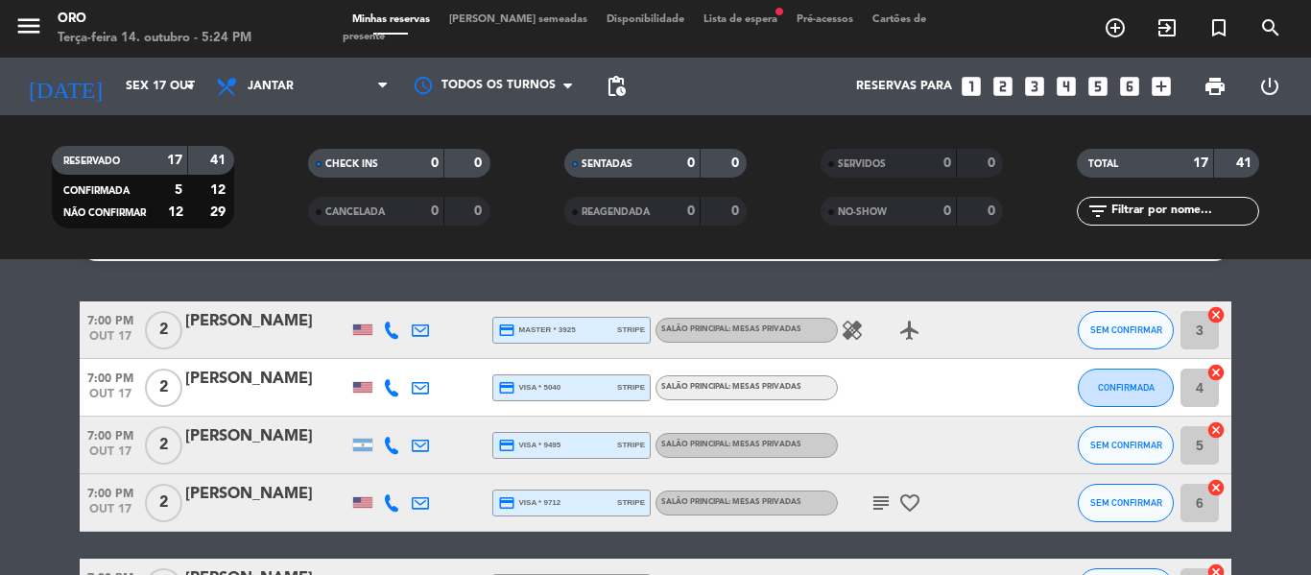
scroll to position [0, 0]
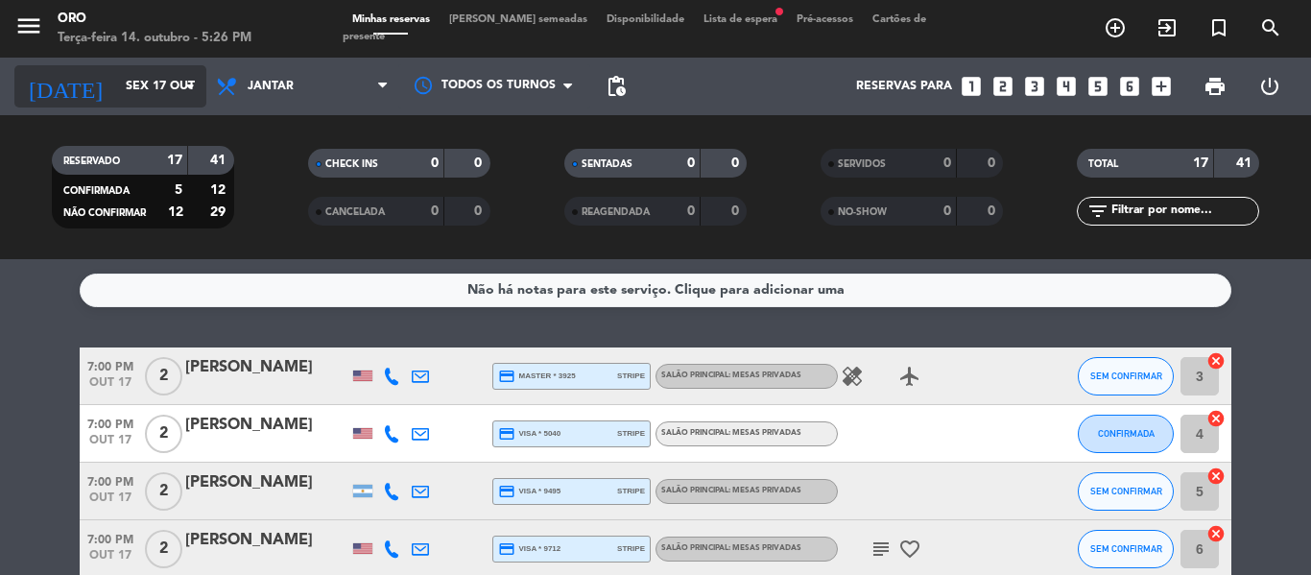
click at [168, 83] on input "Sex 17 out" at bounding box center [197, 86] width 162 height 33
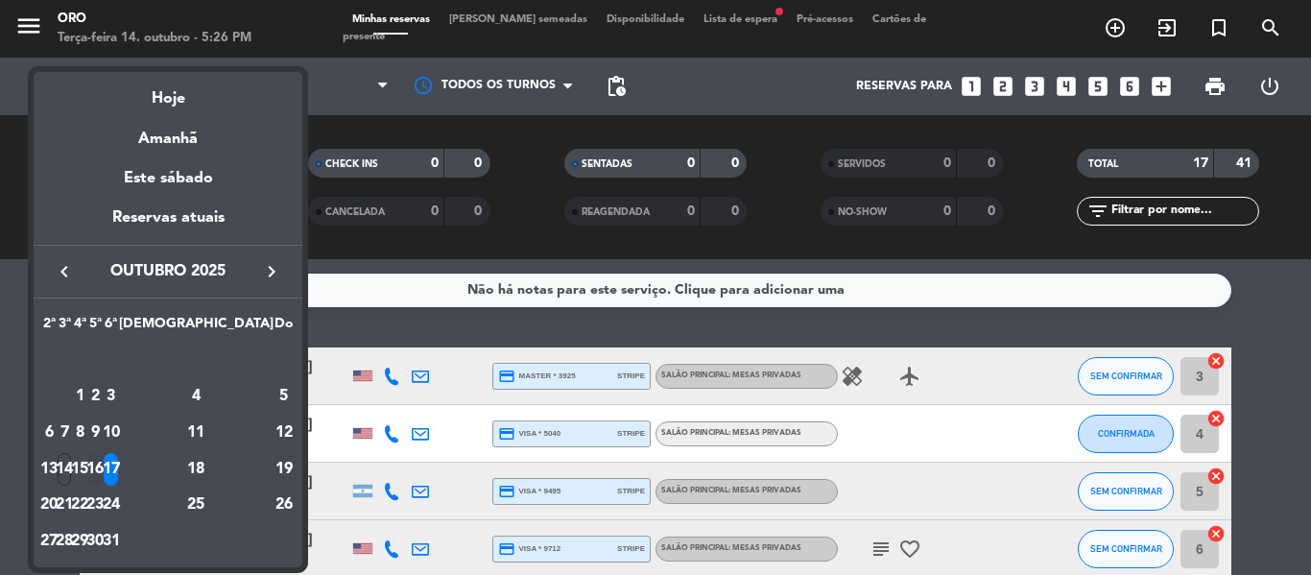
click at [103, 468] on div "16" at bounding box center [95, 469] width 14 height 33
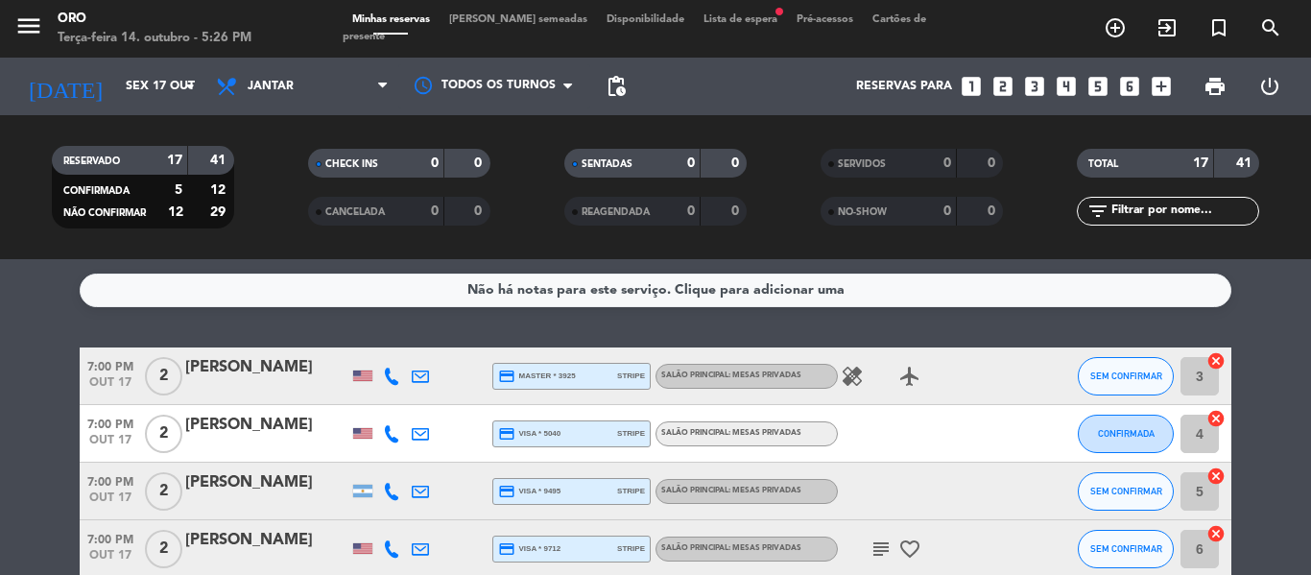
type input "Qui 16 out"
